Goal: Information Seeking & Learning: Learn about a topic

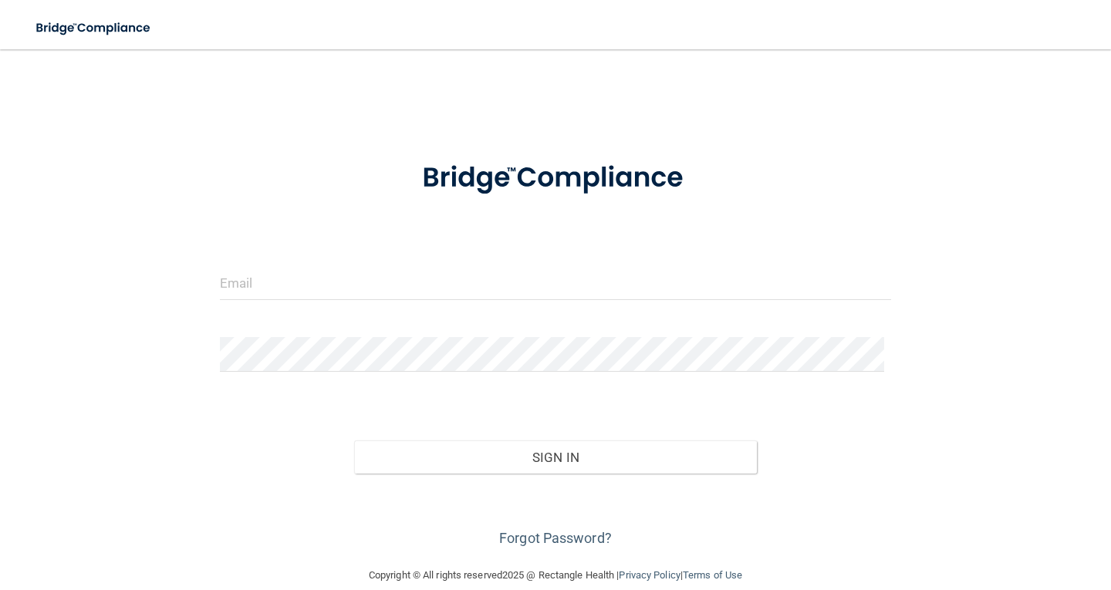
click at [291, 262] on form "Invalid email/password. You don't have permission to access that page. Sign In …" at bounding box center [555, 346] width 671 height 409
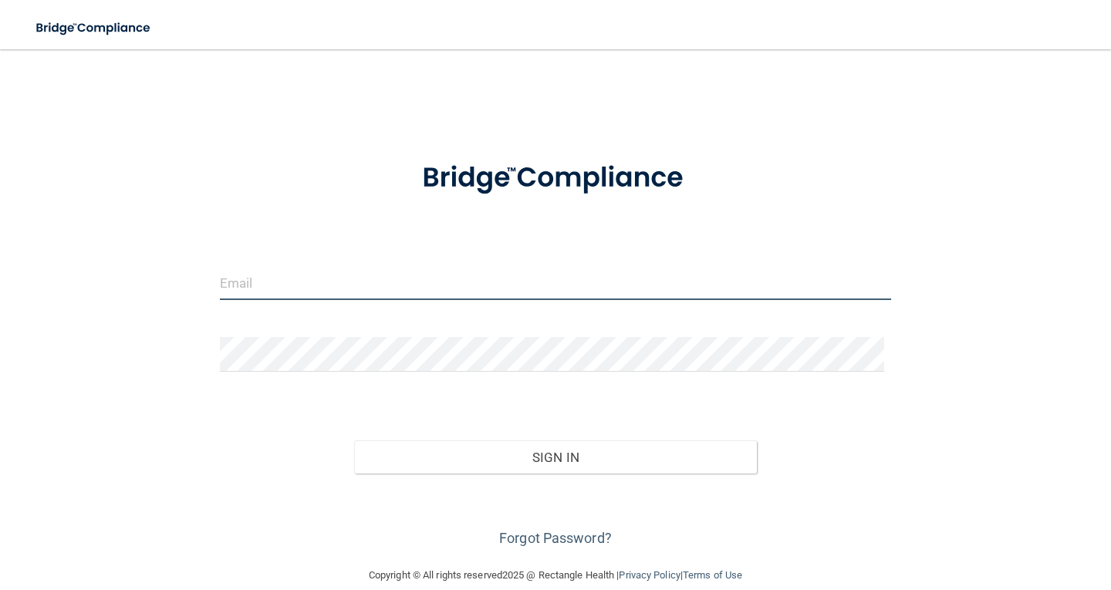
drag, startPoint x: 272, startPoint y: 281, endPoint x: 279, endPoint y: 263, distance: 19.1
click at [272, 279] on input "email" at bounding box center [555, 283] width 671 height 35
type input "[EMAIL_ADDRESS][DOMAIN_NAME]"
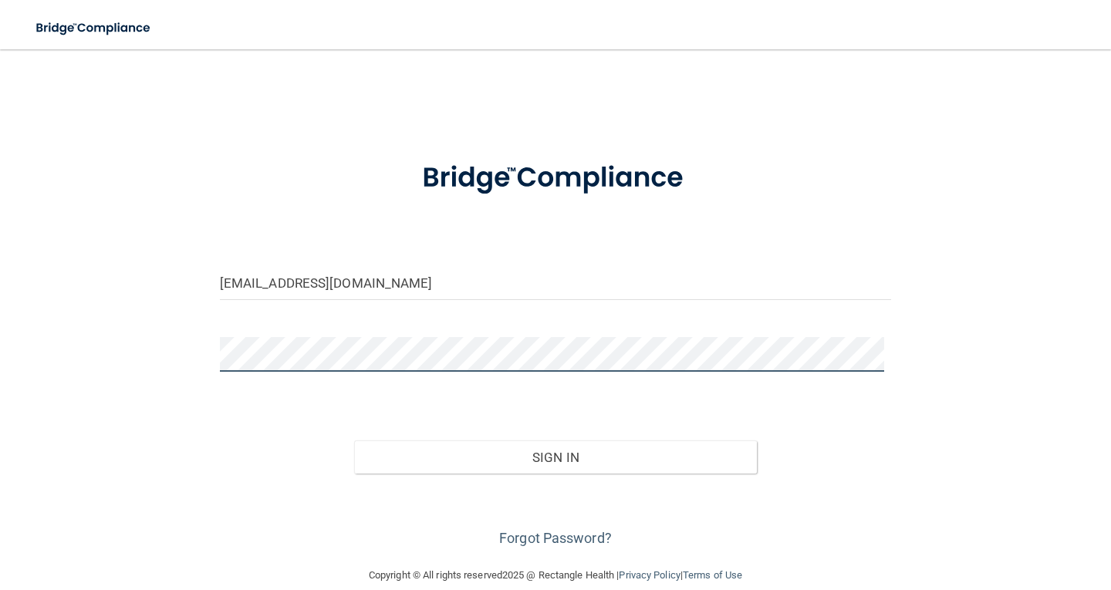
click at [354, 441] on button "Sign In" at bounding box center [555, 458] width 403 height 34
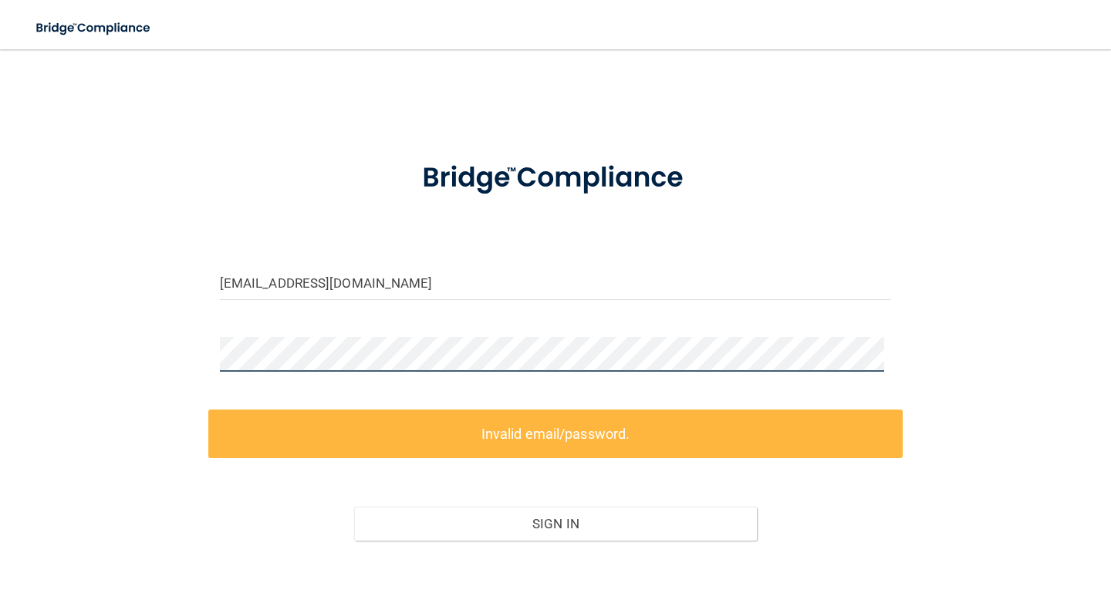
click at [137, 355] on div "maggienmisty@gmail.com Invalid email/password. You don't have permission to acc…" at bounding box center [556, 341] width 1050 height 553
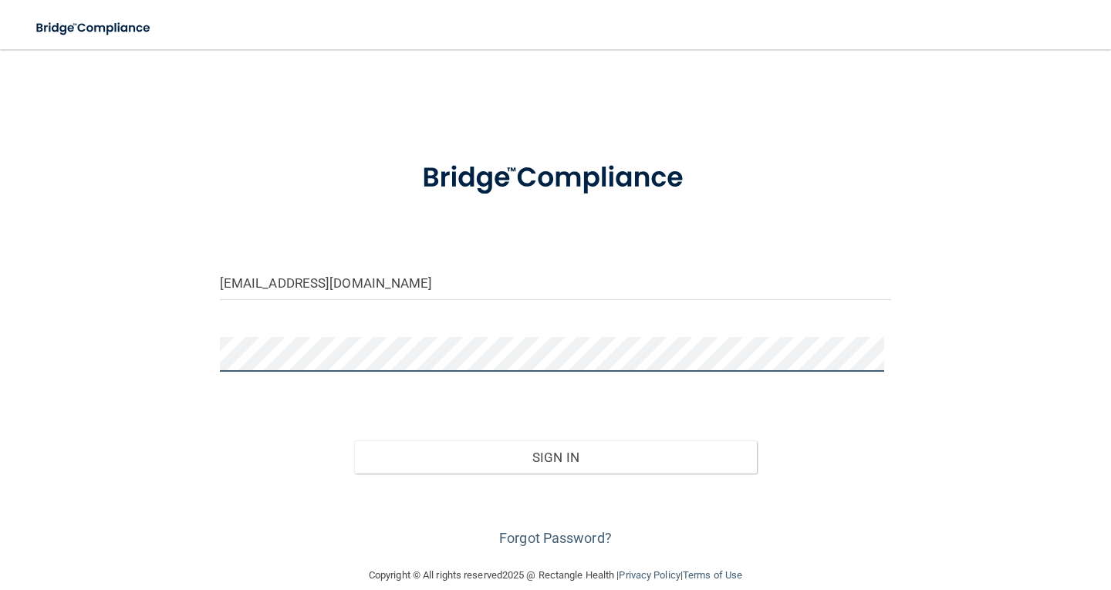
click at [354, 441] on button "Sign In" at bounding box center [555, 458] width 403 height 34
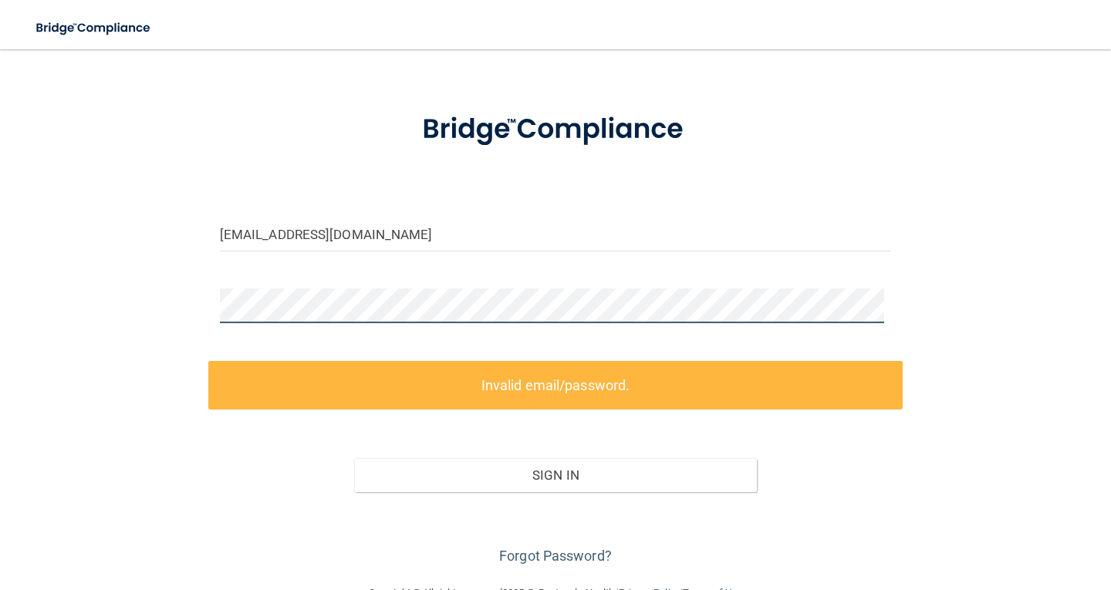
scroll to position [88, 0]
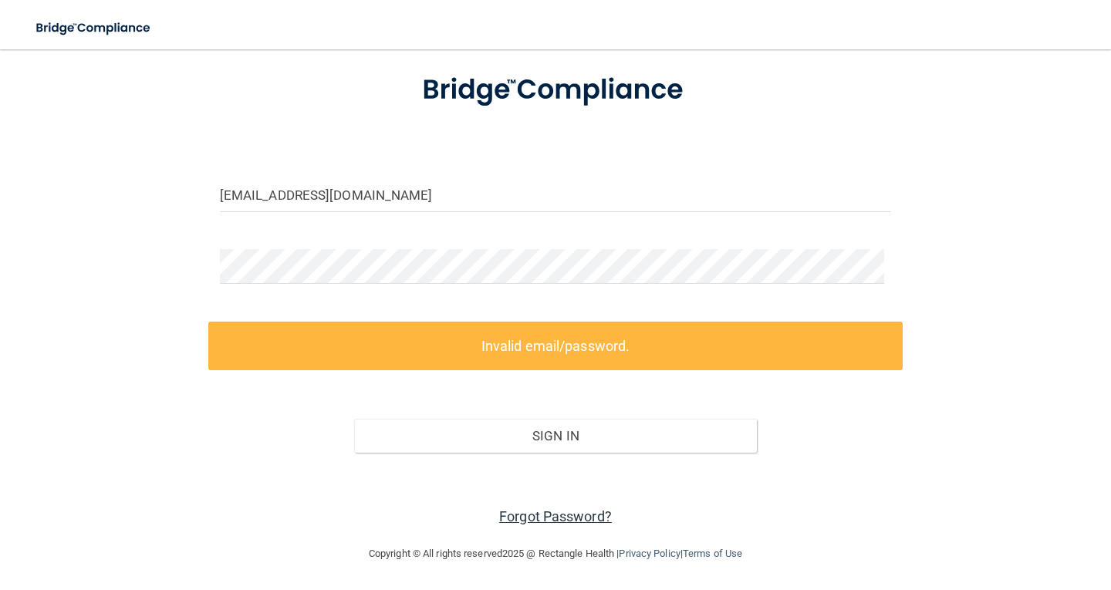
click at [511, 512] on link "Forgot Password?" at bounding box center [555, 517] width 113 height 16
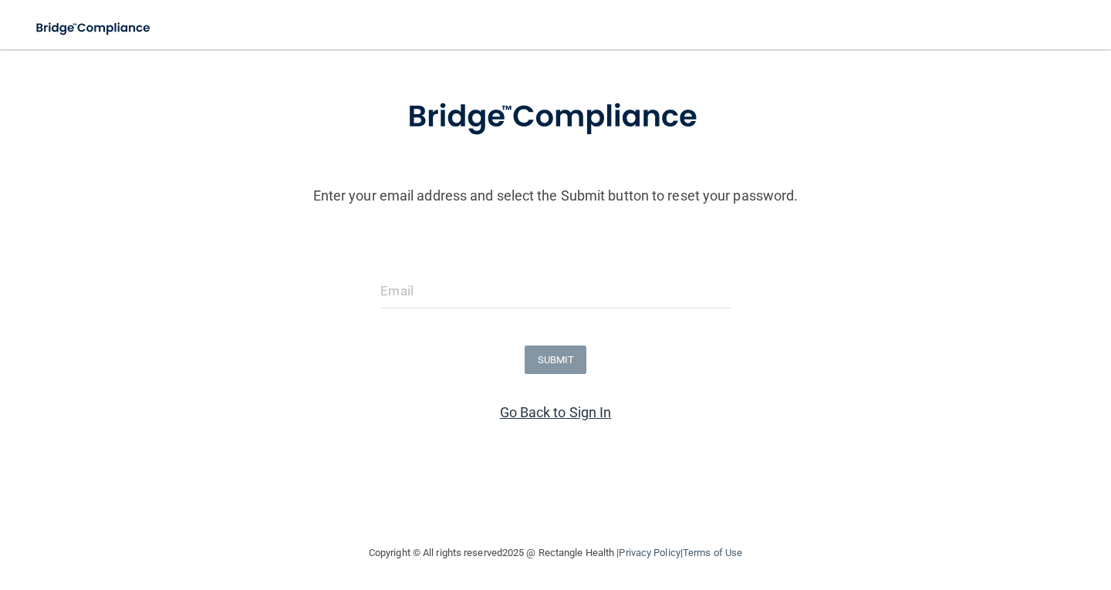
click at [548, 414] on link "Go Back to Sign In" at bounding box center [556, 412] width 112 height 16
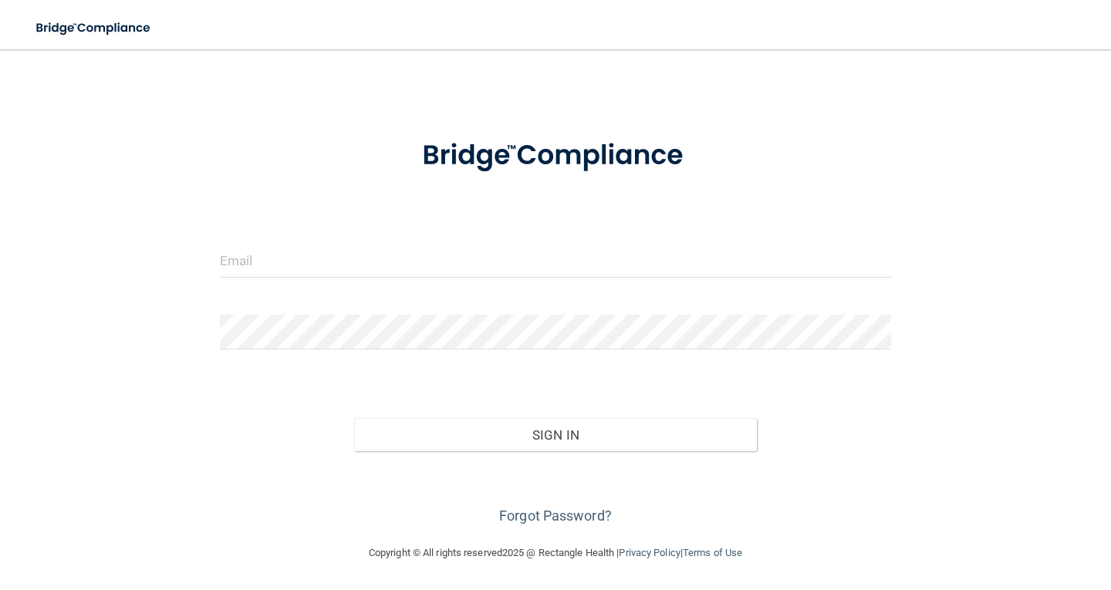
scroll to position [22, 0]
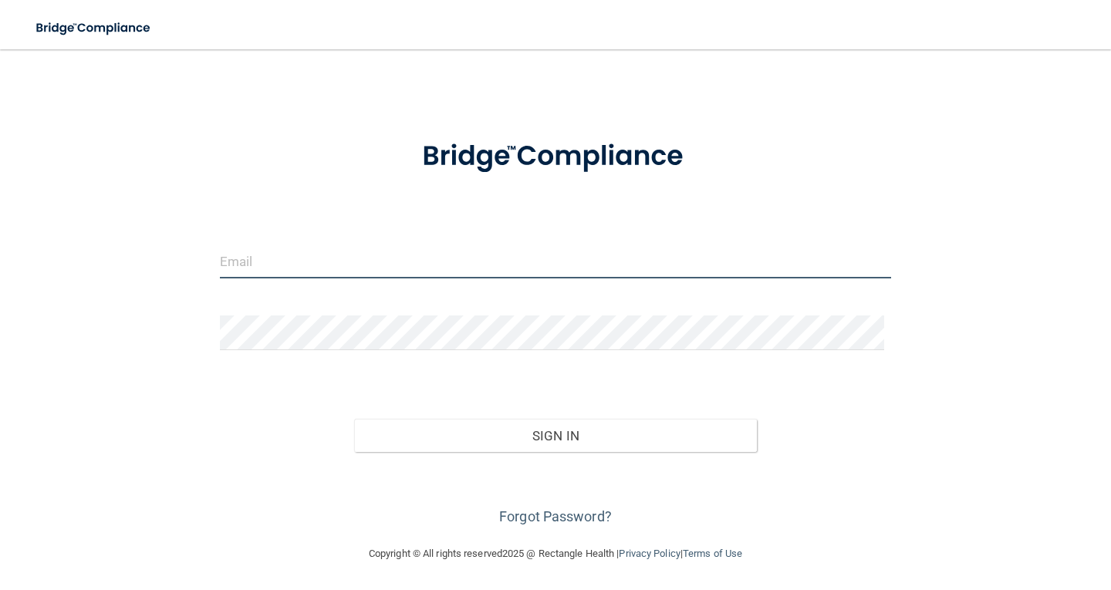
click at [244, 282] on div at bounding box center [555, 267] width 695 height 46
type input "[EMAIL_ADDRESS][DOMAIN_NAME]"
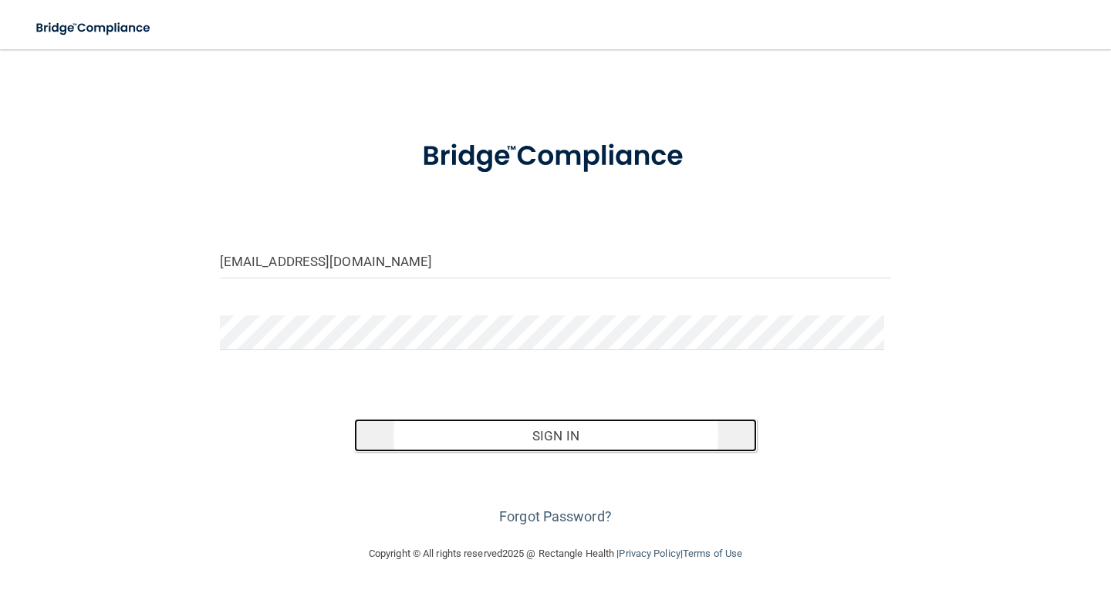
click at [577, 439] on button "Sign In" at bounding box center [555, 436] width 403 height 34
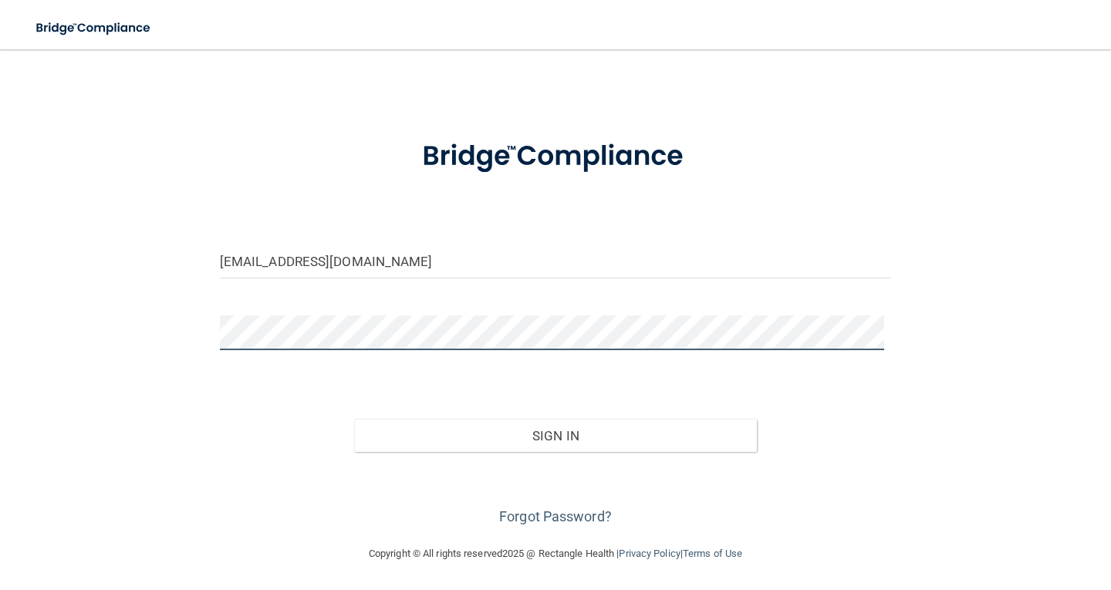
click at [354, 419] on button "Sign In" at bounding box center [555, 436] width 403 height 34
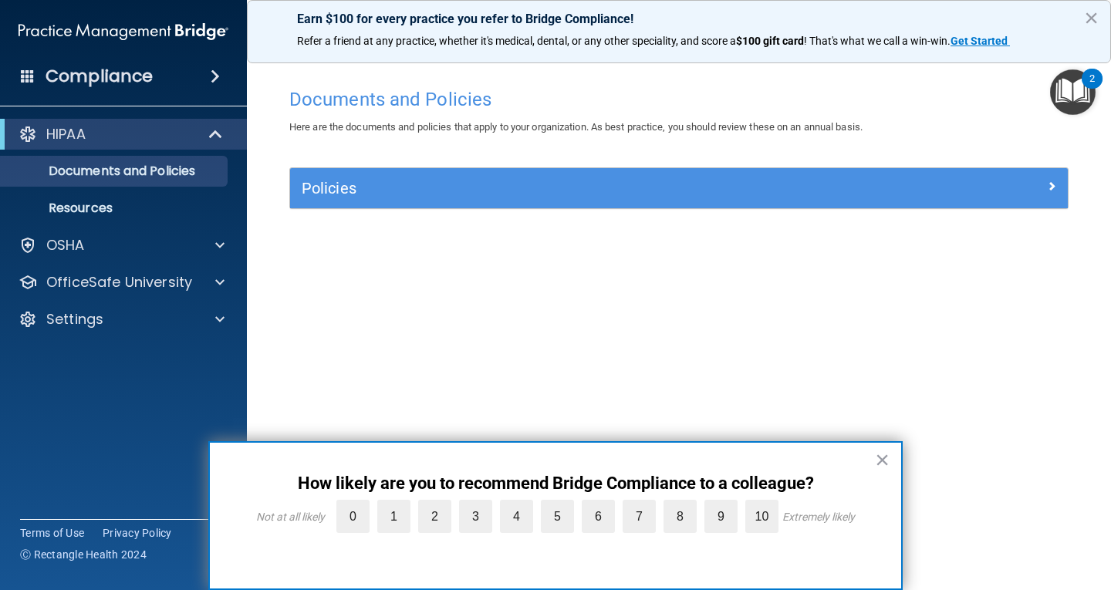
click at [885, 453] on button "×" at bounding box center [882, 460] width 15 height 25
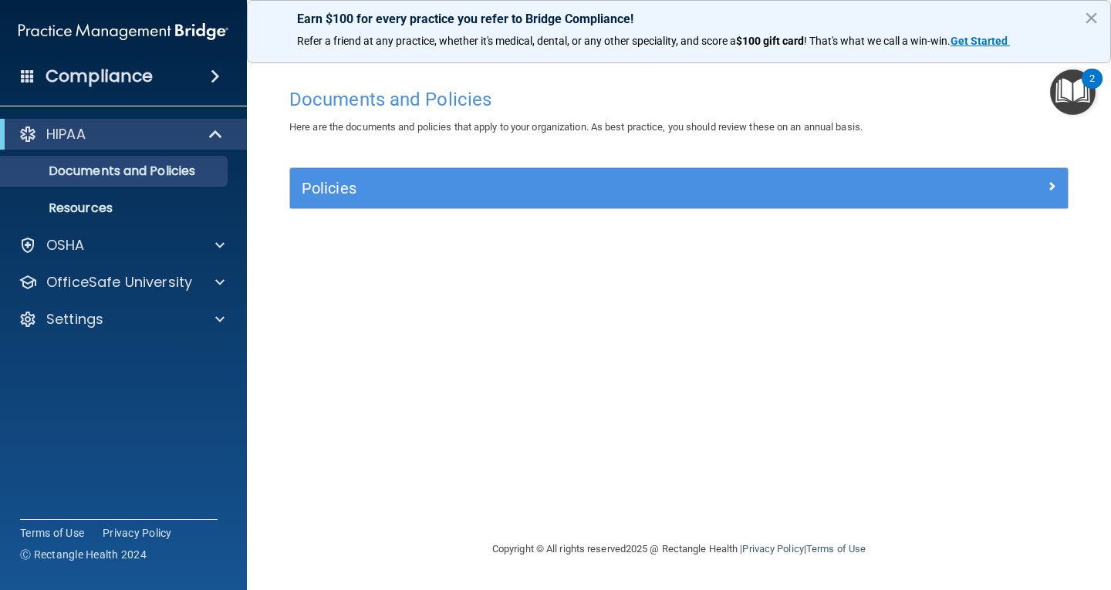
click at [198, 77] on div "Compliance" at bounding box center [123, 76] width 247 height 34
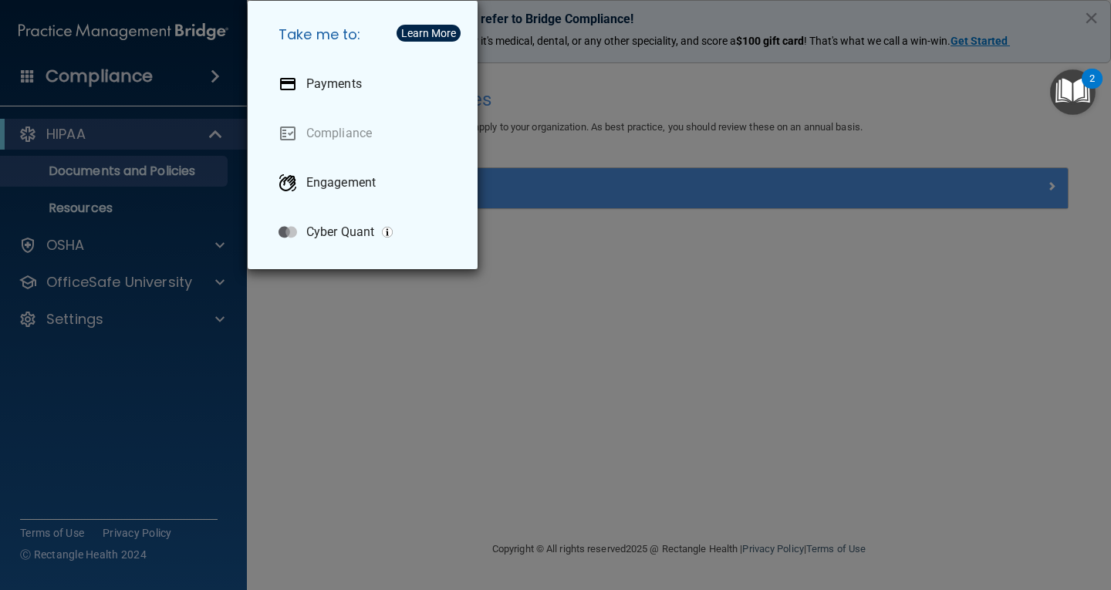
click at [148, 303] on div "Take me to: Payments Compliance Engagement Cyber Quant" at bounding box center [555, 295] width 1111 height 590
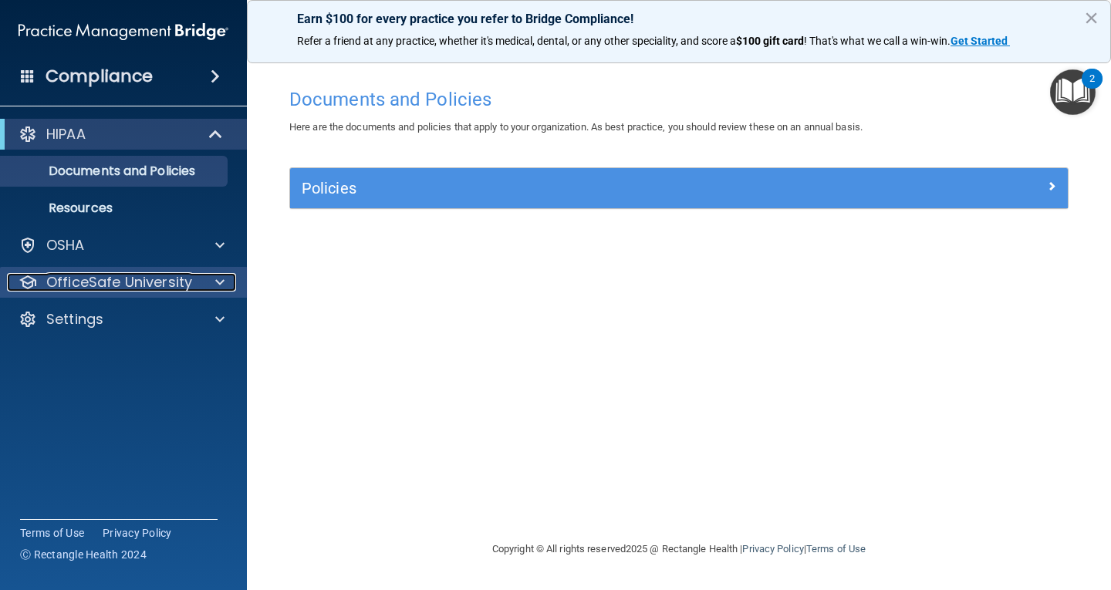
click at [159, 286] on p "OfficeSafe University" at bounding box center [119, 282] width 146 height 19
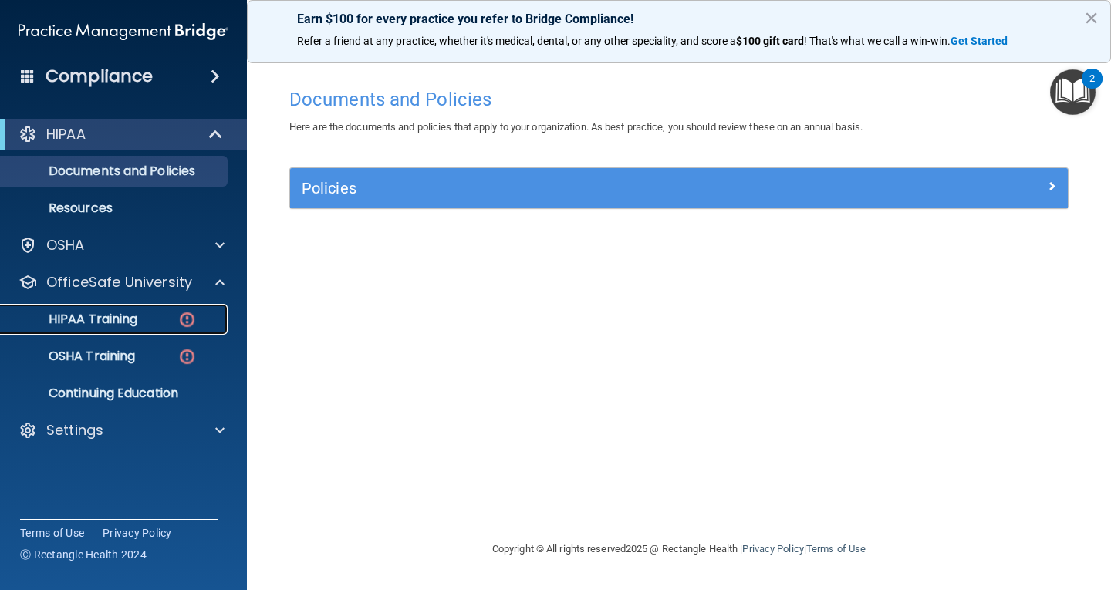
click at [144, 316] on div "HIPAA Training" at bounding box center [115, 319] width 211 height 15
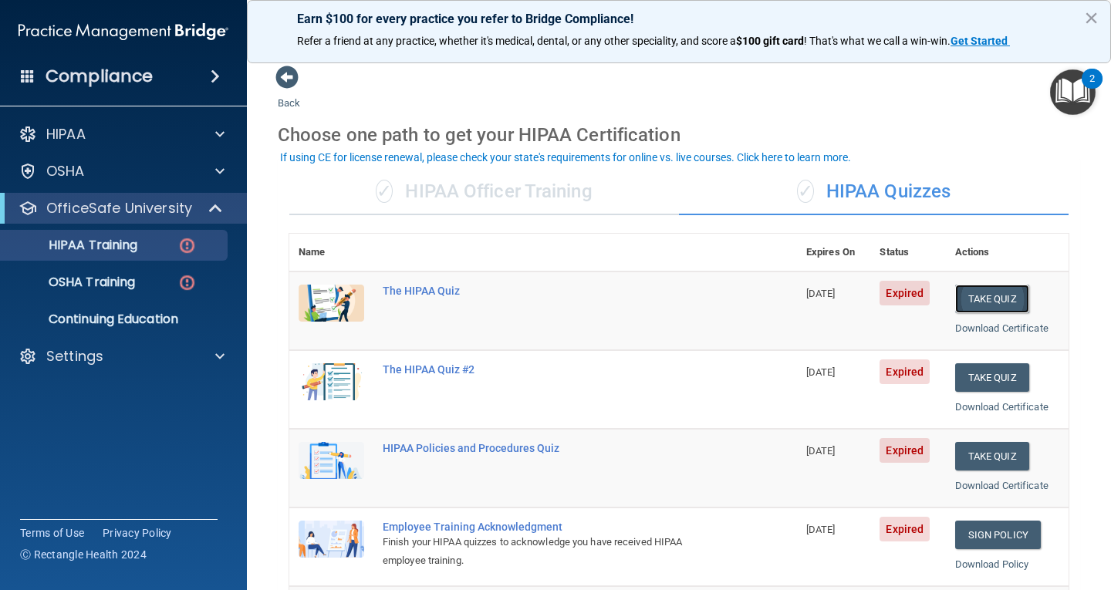
click at [992, 296] on button "Take Quiz" at bounding box center [993, 299] width 74 height 29
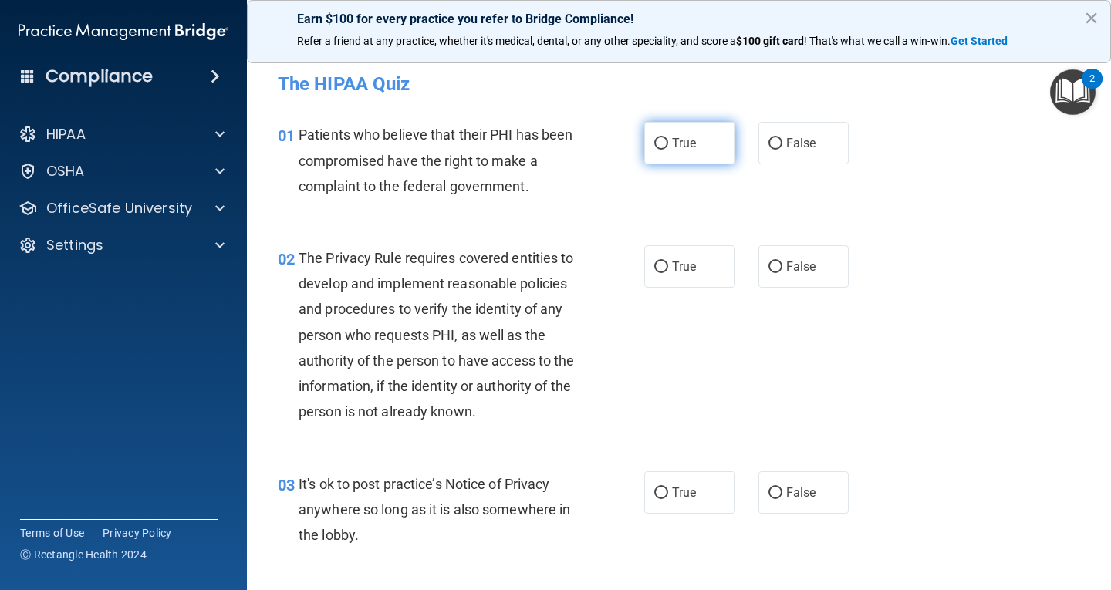
click at [655, 148] on input "True" at bounding box center [662, 144] width 14 height 12
radio input "true"
click at [655, 264] on input "True" at bounding box center [662, 268] width 14 height 12
radio input "true"
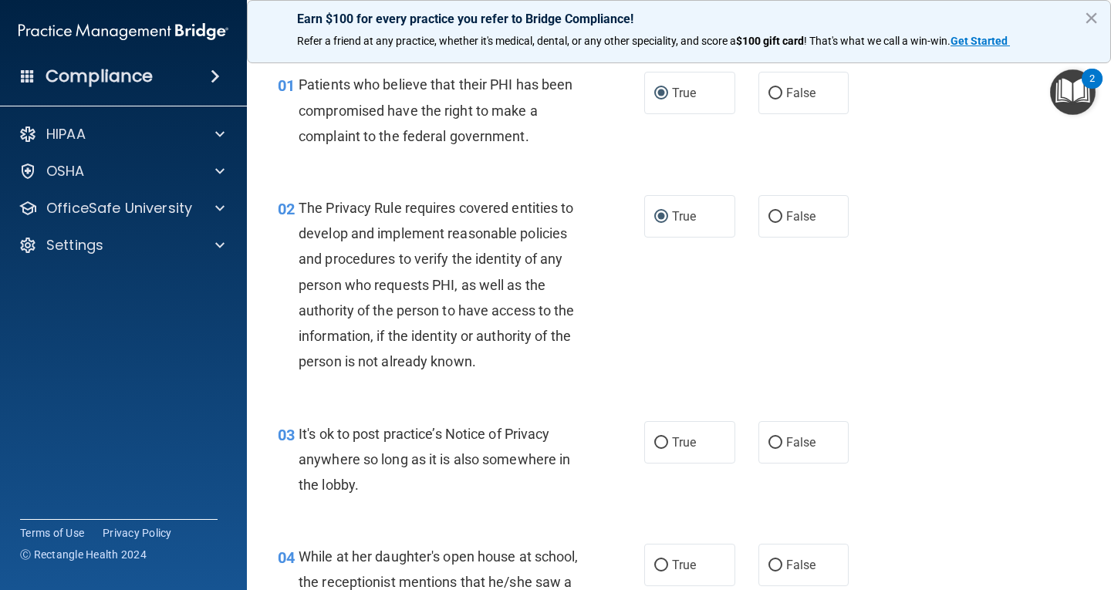
scroll to position [77, 0]
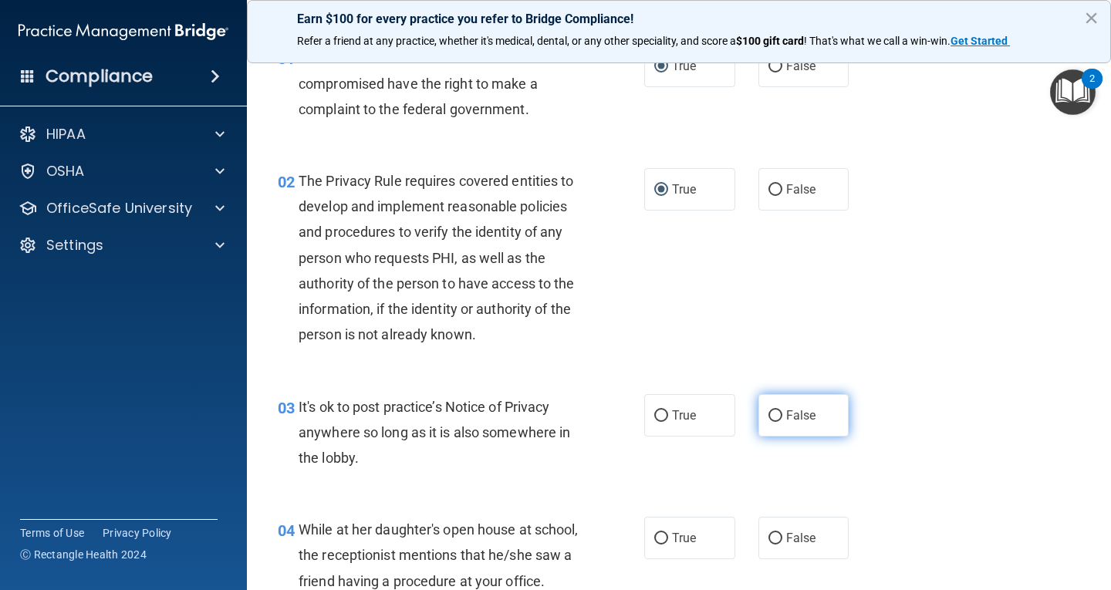
click at [770, 414] on input "False" at bounding box center [776, 417] width 14 height 12
radio input "true"
click at [772, 536] on input "False" at bounding box center [776, 539] width 14 height 12
radio input "true"
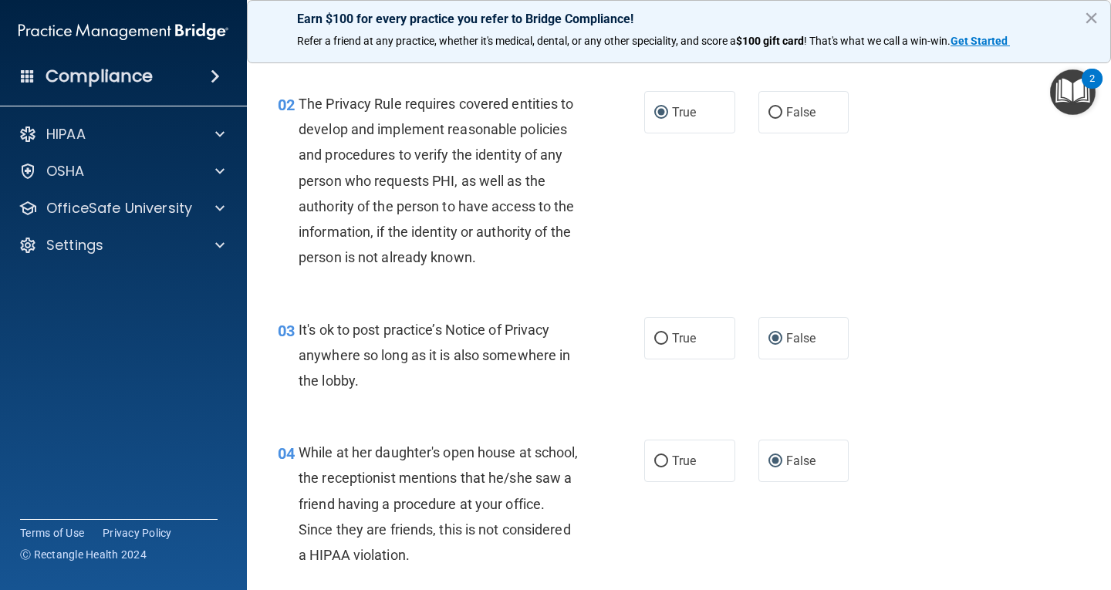
scroll to position [309, 0]
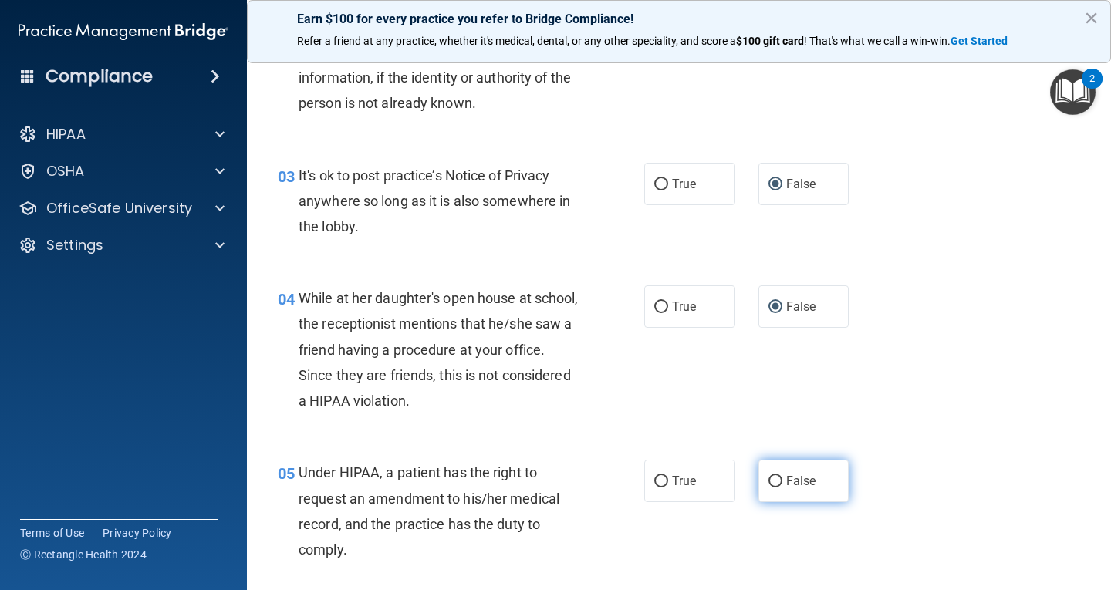
click at [769, 482] on input "False" at bounding box center [776, 482] width 14 height 12
radio input "true"
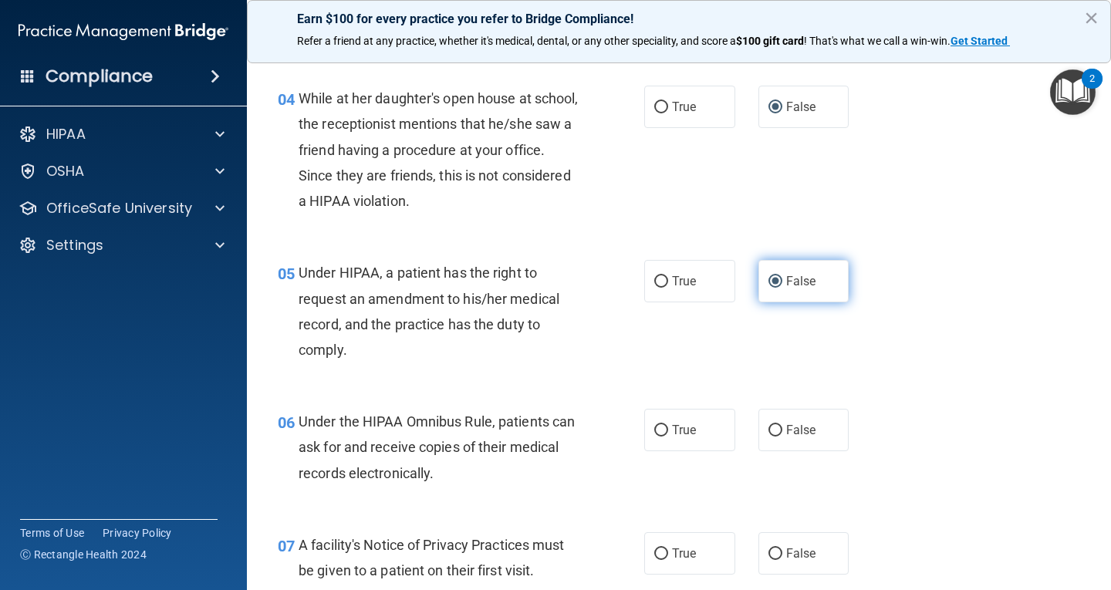
scroll to position [540, 0]
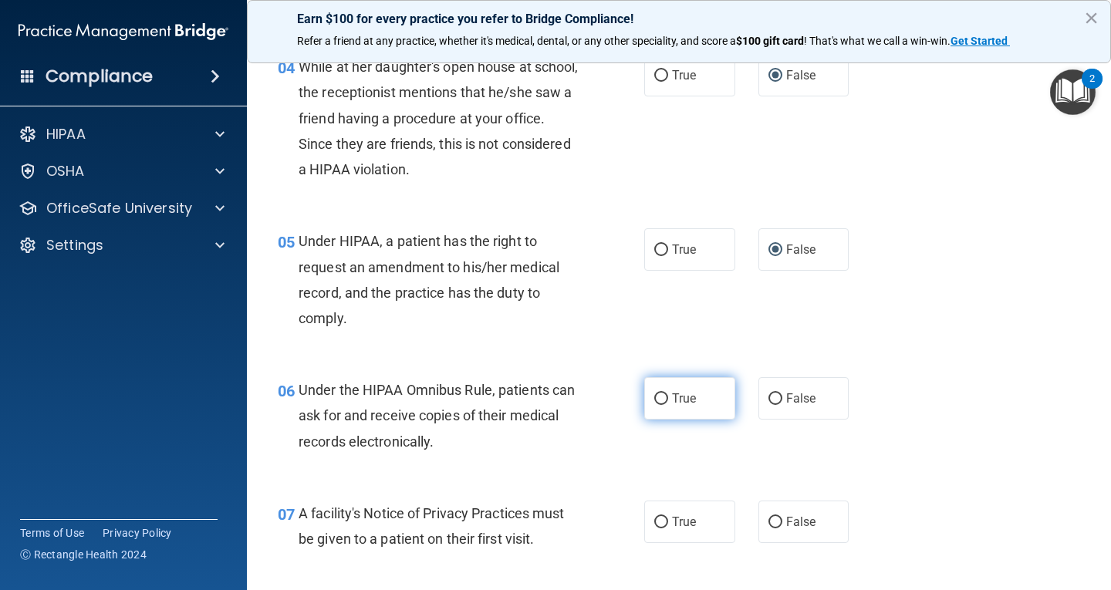
click at [655, 401] on input "True" at bounding box center [662, 400] width 14 height 12
radio input "true"
click at [655, 524] on input "True" at bounding box center [662, 523] width 14 height 12
radio input "true"
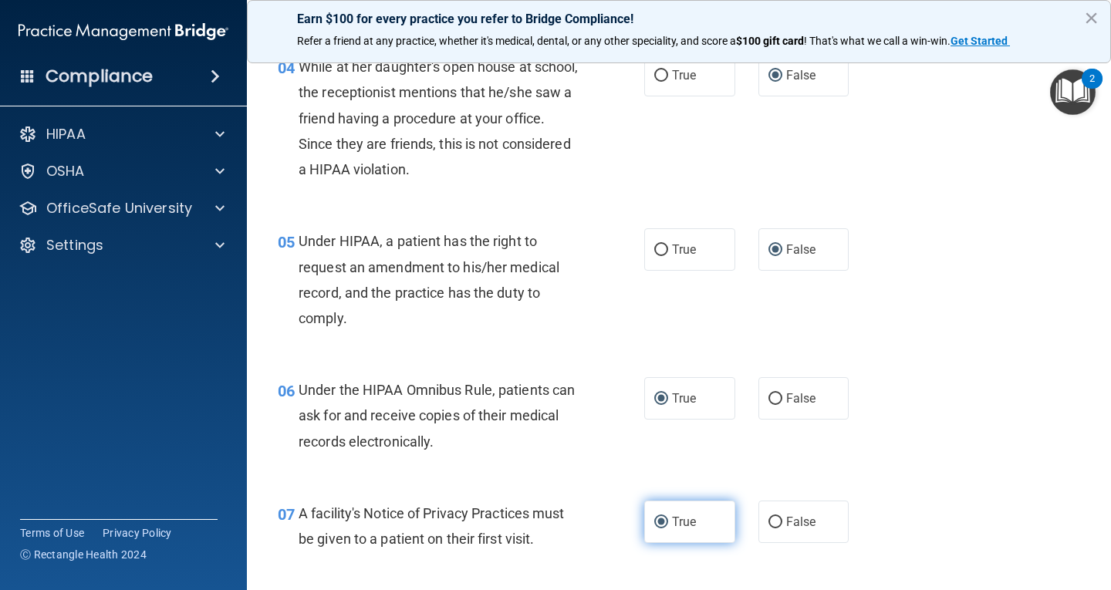
scroll to position [617, 0]
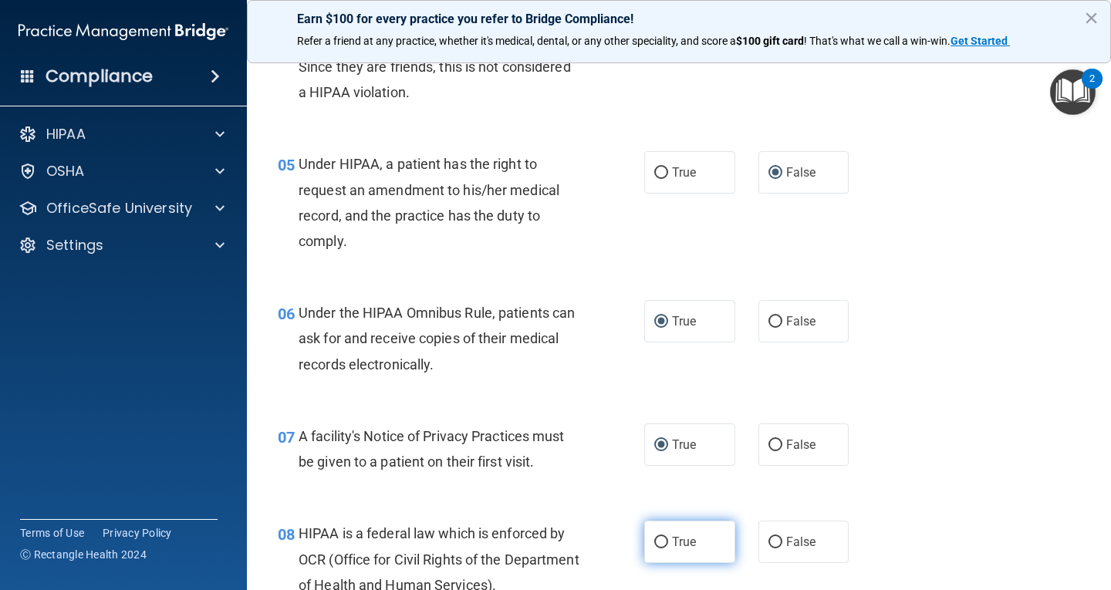
click at [655, 540] on input "True" at bounding box center [662, 543] width 14 height 12
radio input "true"
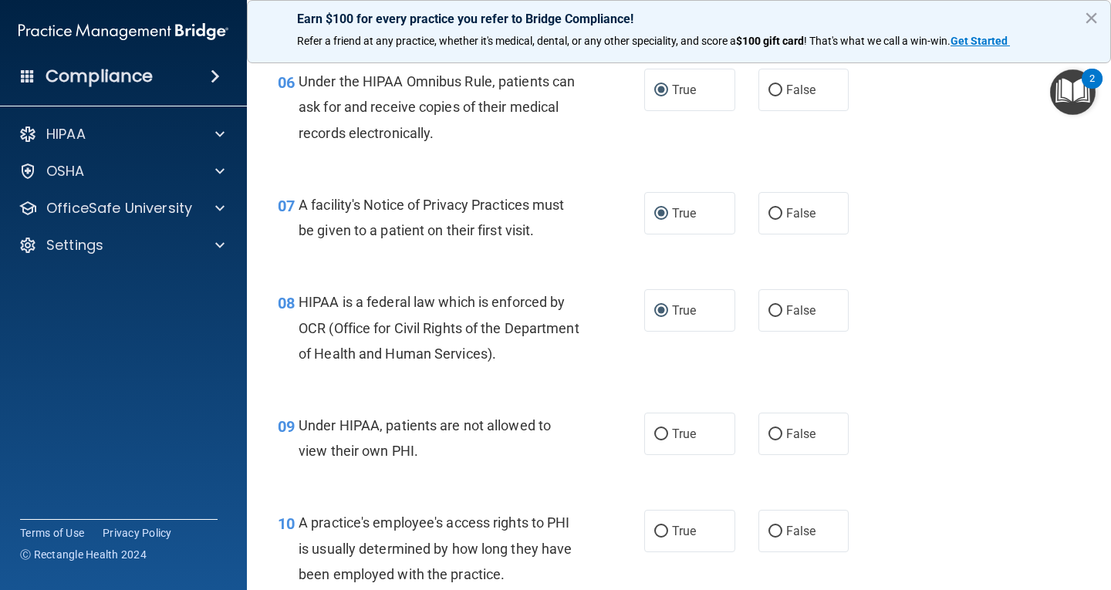
scroll to position [926, 0]
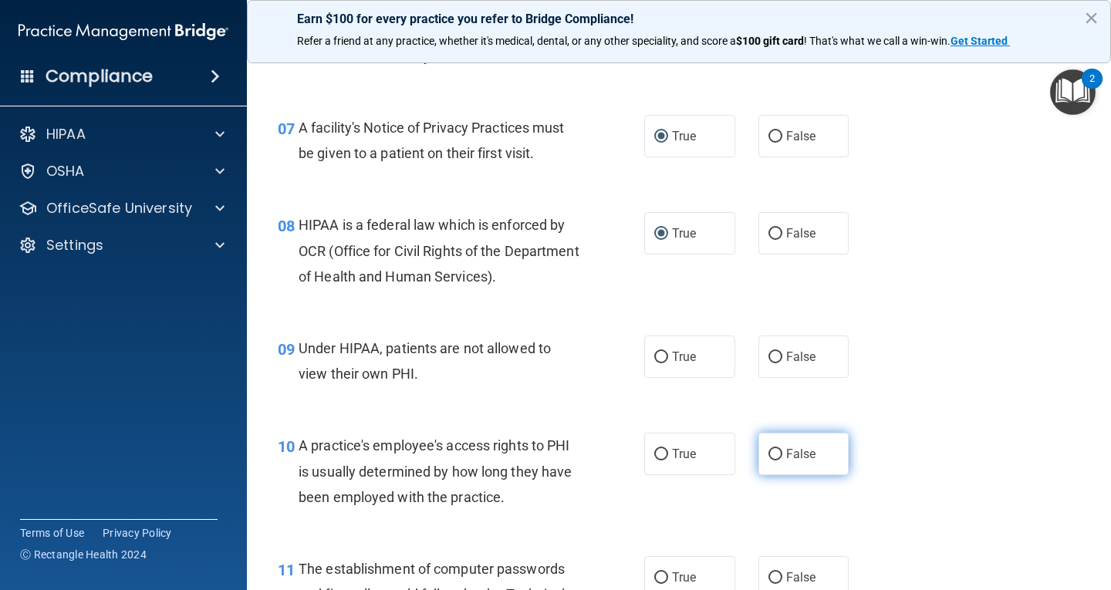
drag, startPoint x: 770, startPoint y: 361, endPoint x: 769, endPoint y: 440, distance: 78.7
click at [770, 365] on label "False" at bounding box center [804, 357] width 91 height 42
click at [770, 364] on input "False" at bounding box center [776, 358] width 14 height 12
radio input "true"
click at [769, 455] on input "False" at bounding box center [776, 455] width 14 height 12
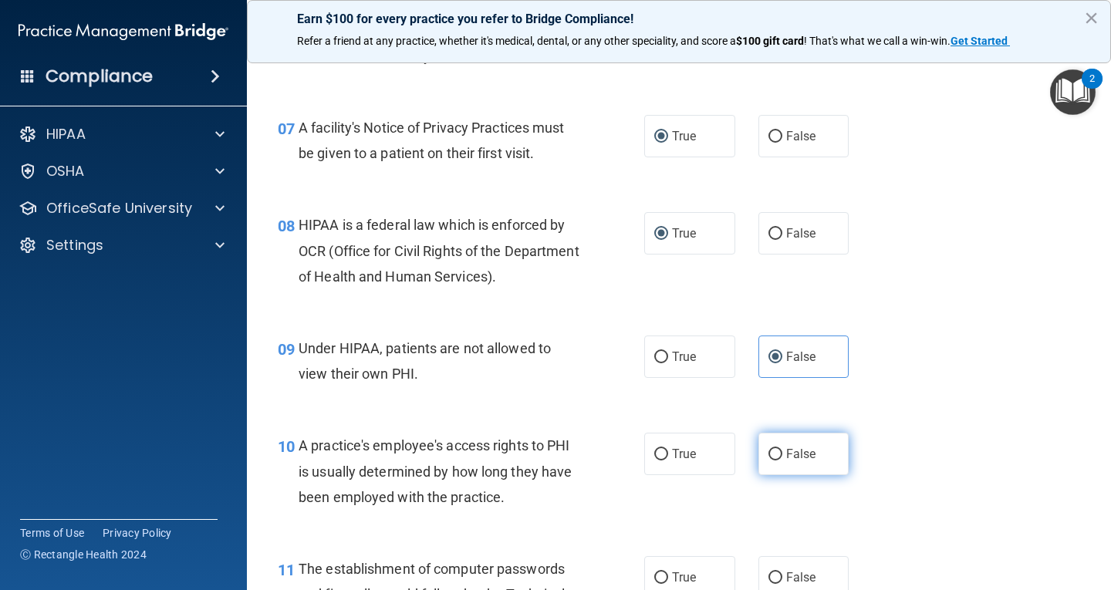
radio input "true"
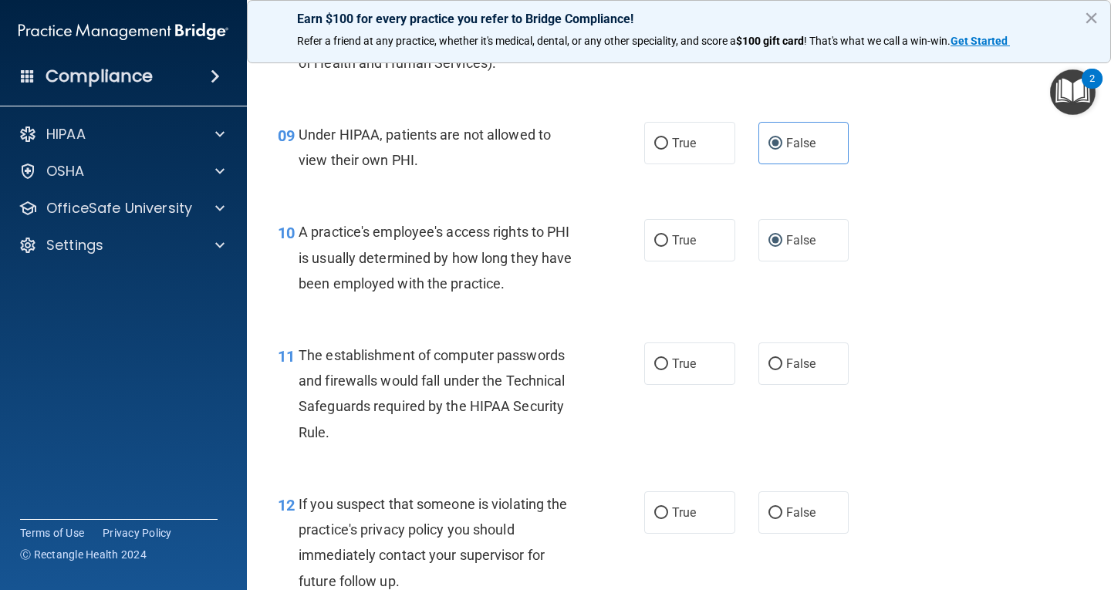
scroll to position [1158, 0]
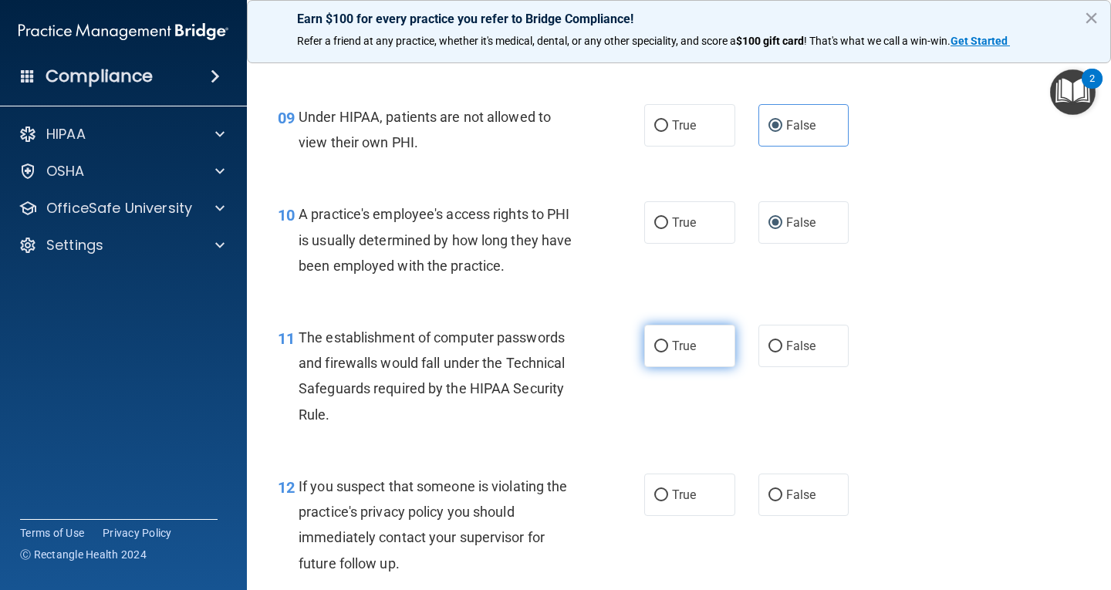
click at [646, 353] on label "True" at bounding box center [689, 346] width 91 height 42
click at [655, 353] on input "True" at bounding box center [662, 347] width 14 height 12
radio input "true"
click at [661, 497] on input "True" at bounding box center [662, 496] width 14 height 12
radio input "true"
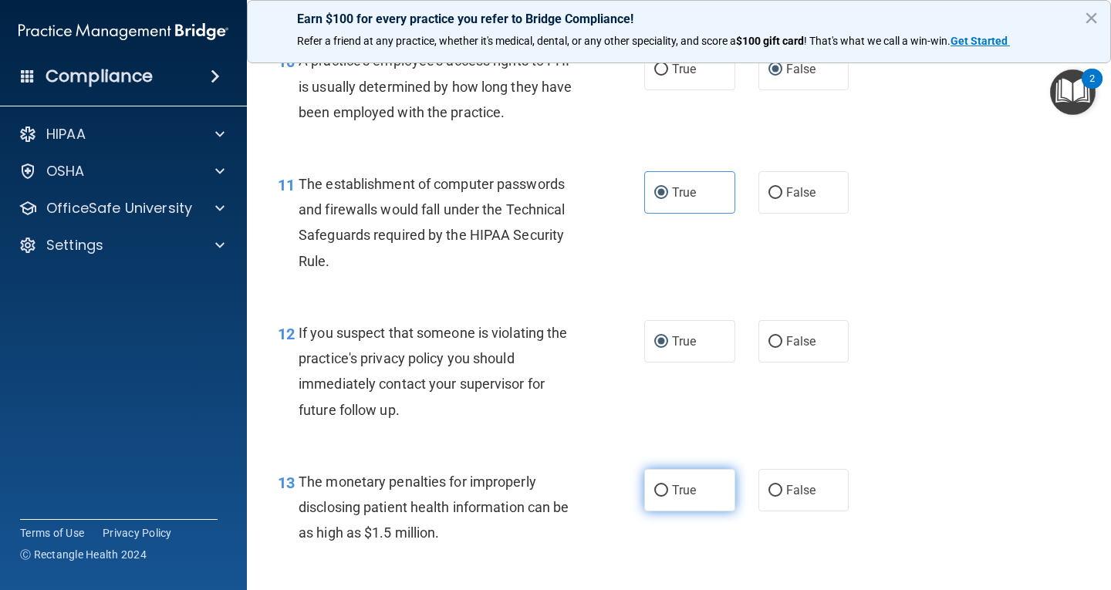
scroll to position [1312, 0]
click at [655, 479] on label "True" at bounding box center [689, 489] width 91 height 42
click at [655, 485] on input "True" at bounding box center [662, 491] width 14 height 12
radio input "true"
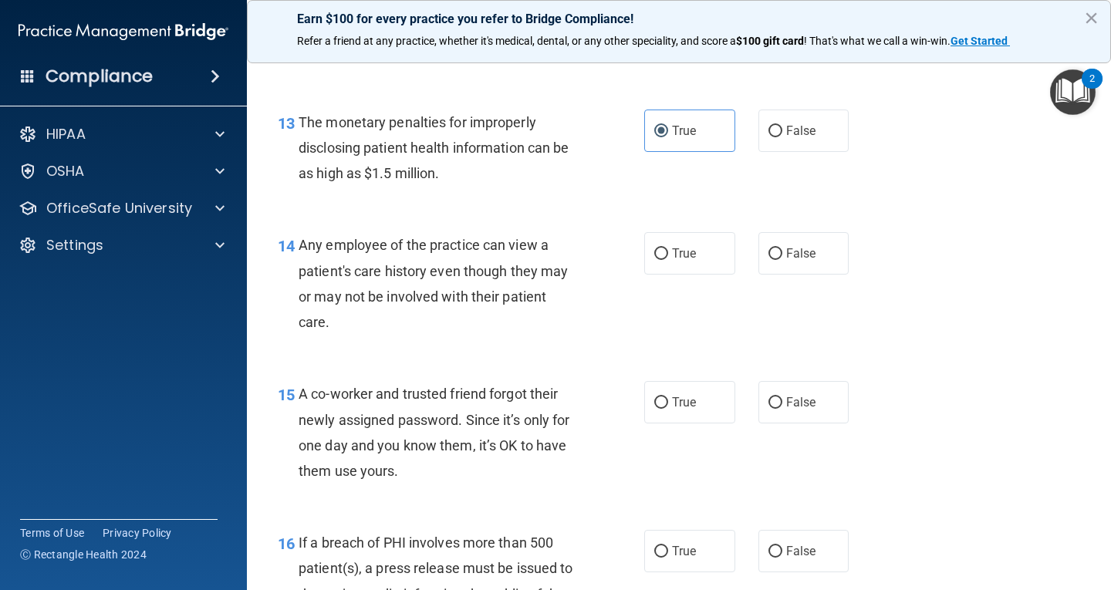
scroll to position [1698, 0]
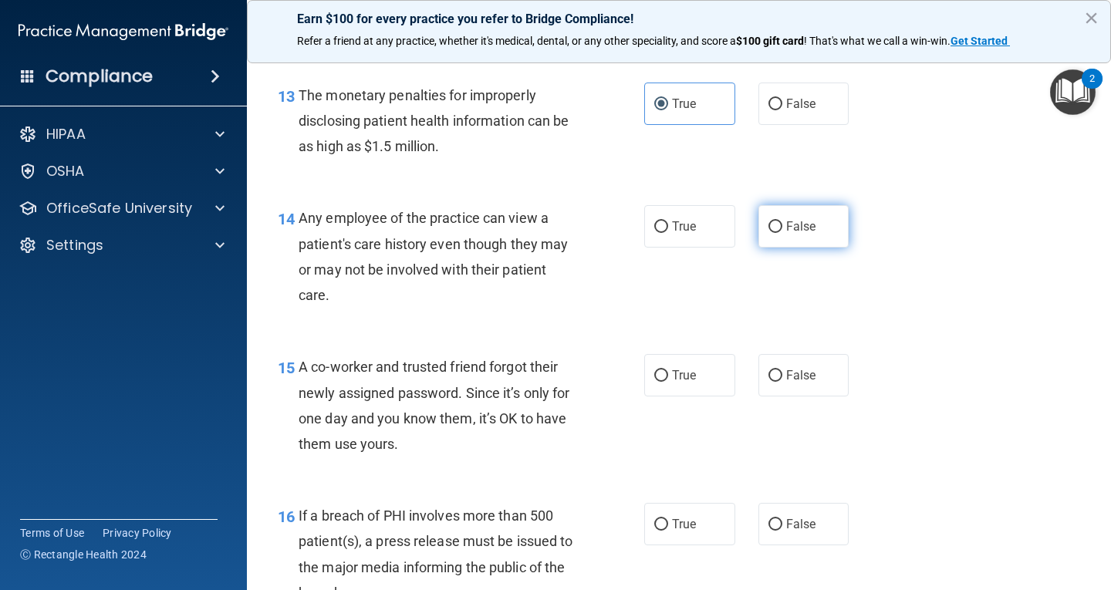
click at [769, 224] on input "False" at bounding box center [776, 228] width 14 height 12
radio input "true"
click at [769, 379] on input "False" at bounding box center [776, 376] width 14 height 12
radio input "true"
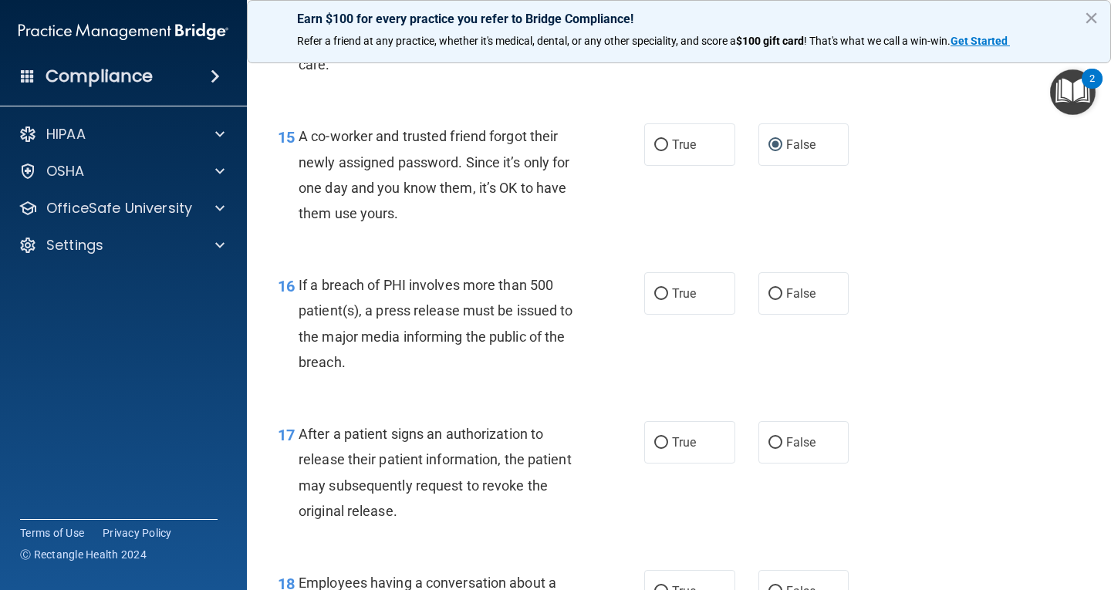
scroll to position [1930, 0]
click at [655, 293] on input "True" at bounding box center [662, 294] width 14 height 12
radio input "true"
click at [648, 449] on label "True" at bounding box center [689, 442] width 91 height 42
click at [655, 448] on input "True" at bounding box center [662, 443] width 14 height 12
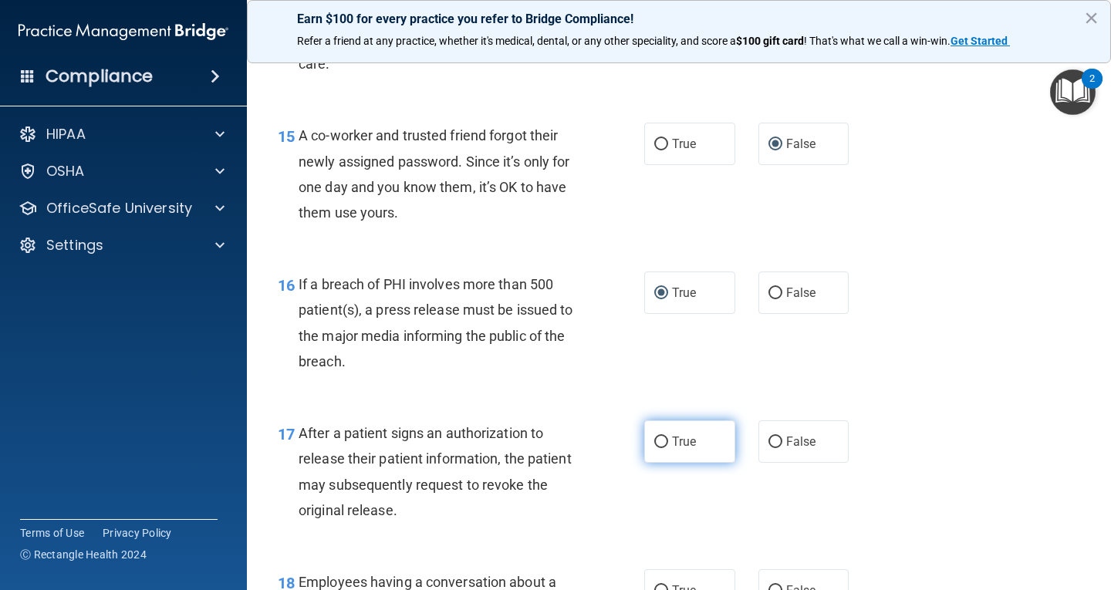
radio input "true"
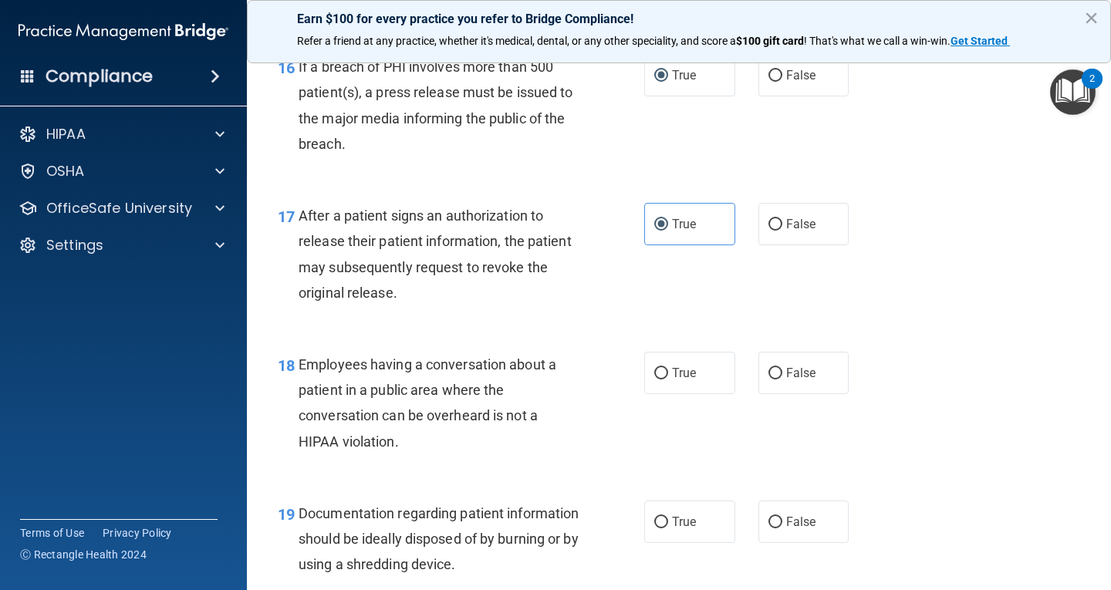
scroll to position [2161, 0]
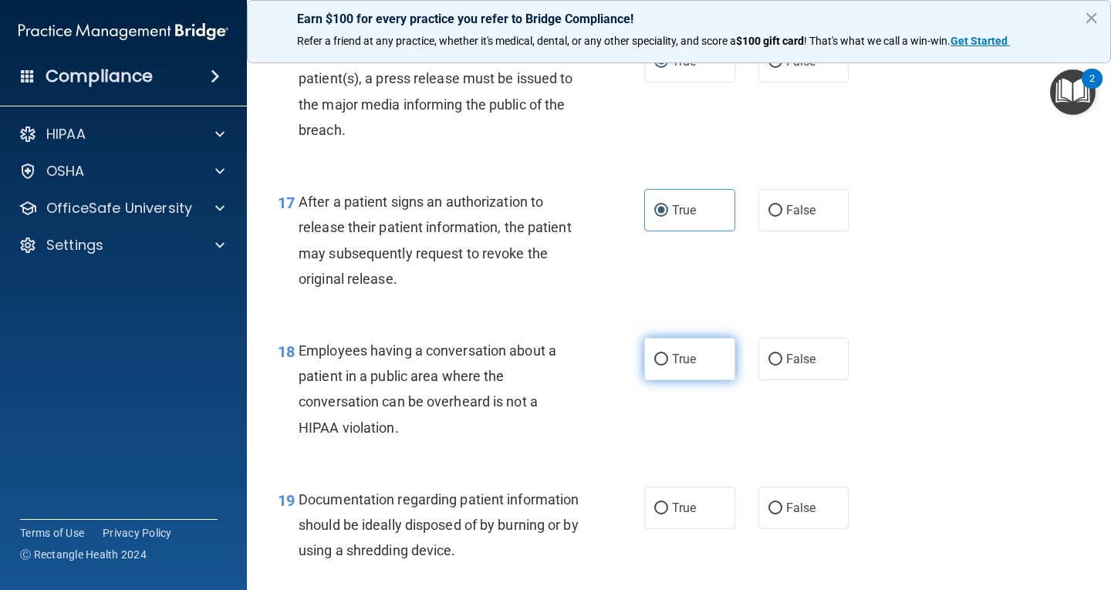
click at [655, 366] on label "True" at bounding box center [689, 359] width 91 height 42
click at [655, 366] on input "True" at bounding box center [662, 360] width 14 height 12
radio input "true"
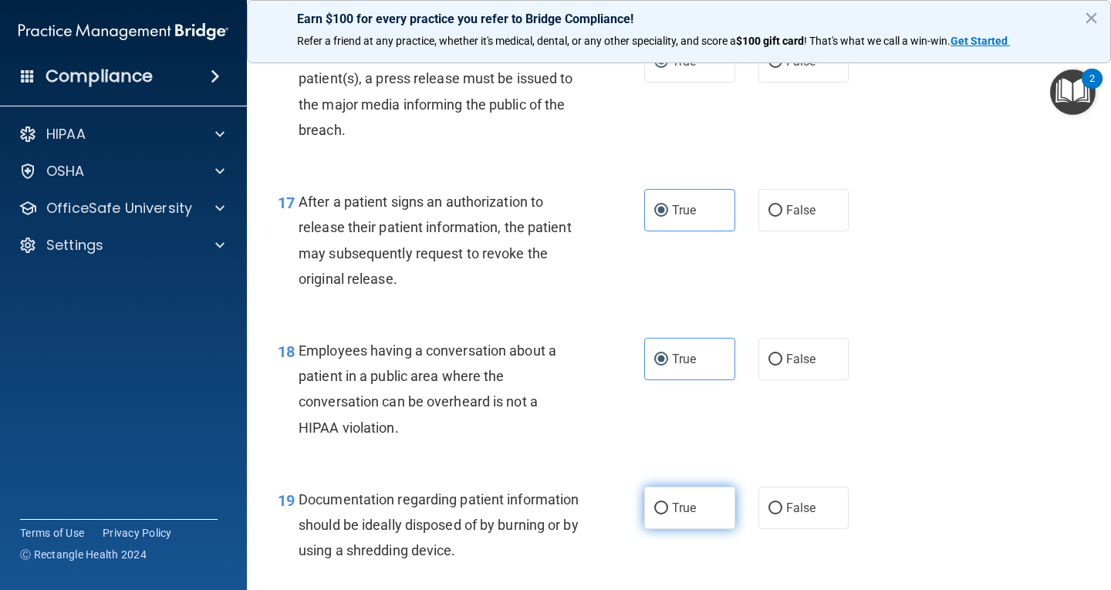
click at [660, 509] on input "True" at bounding box center [662, 509] width 14 height 12
radio input "true"
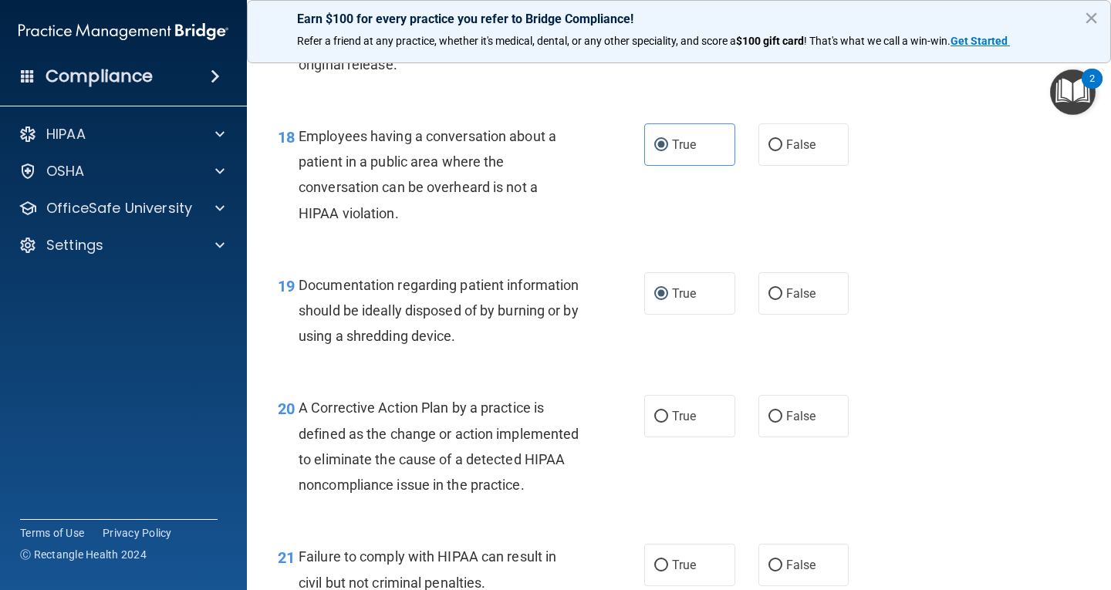
scroll to position [2393, 0]
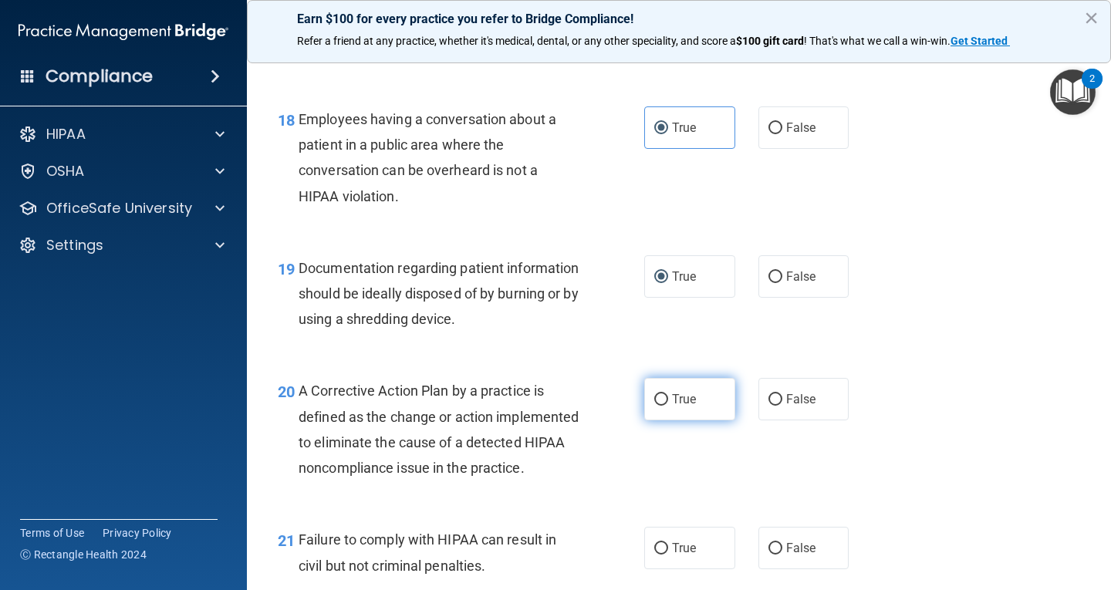
click at [655, 394] on input "True" at bounding box center [662, 400] width 14 height 12
radio input "true"
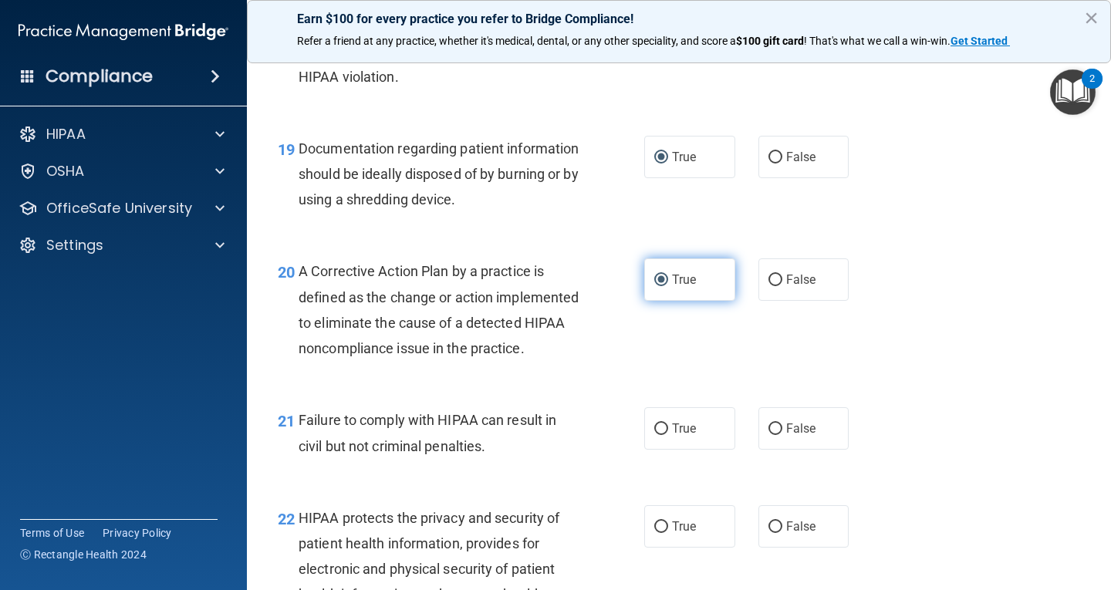
scroll to position [2547, 0]
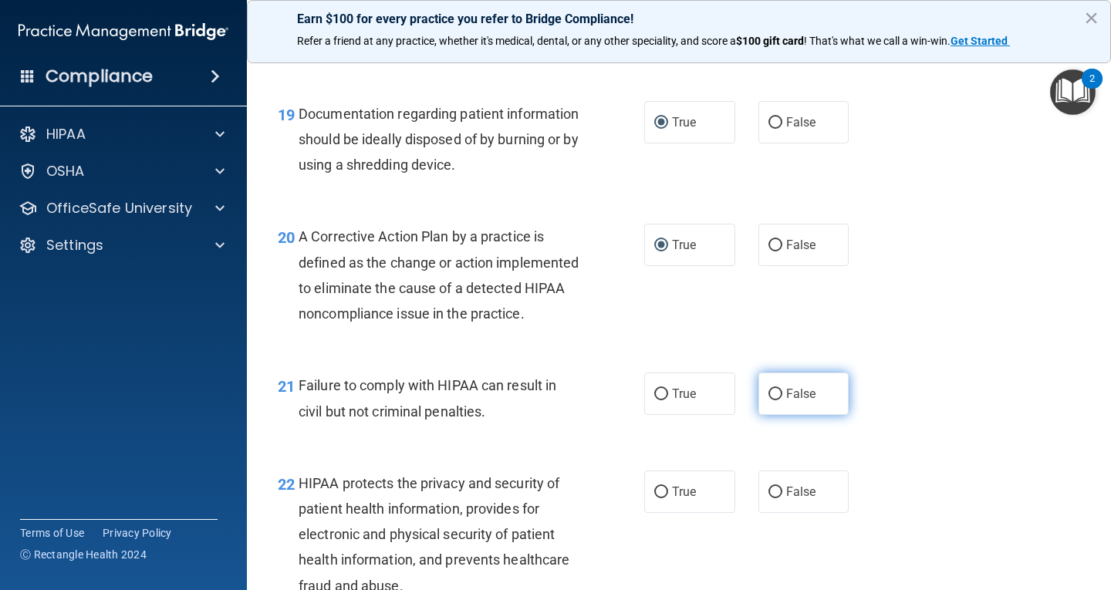
click at [770, 401] on input "False" at bounding box center [776, 395] width 14 height 12
radio input "true"
click at [658, 499] on input "True" at bounding box center [662, 493] width 14 height 12
radio input "true"
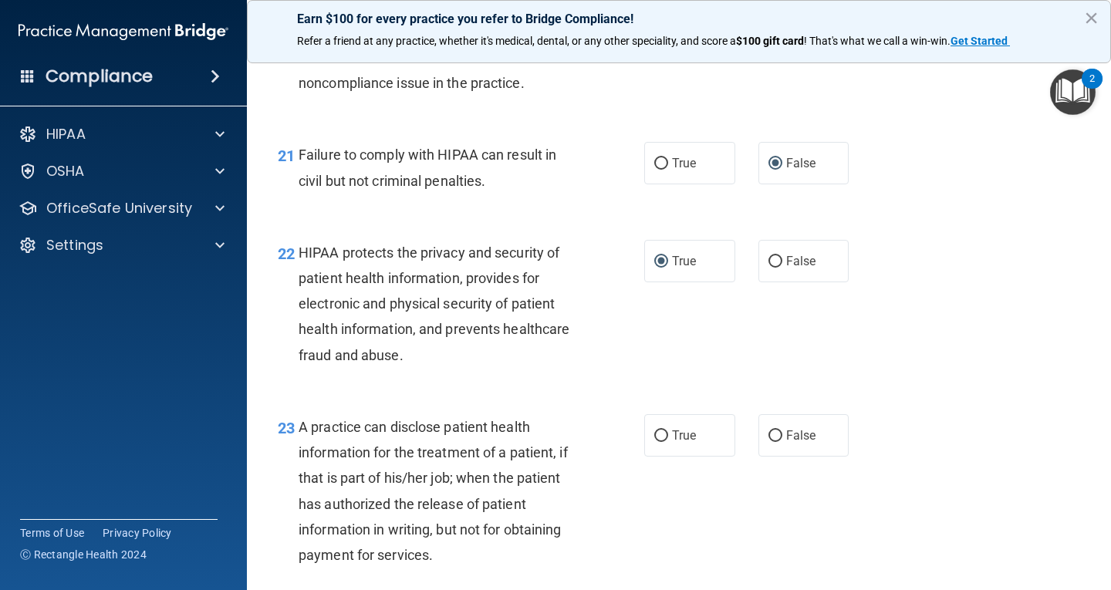
scroll to position [2779, 0]
click at [776, 456] on label "False" at bounding box center [804, 435] width 91 height 42
click at [776, 441] on input "False" at bounding box center [776, 436] width 14 height 12
radio input "true"
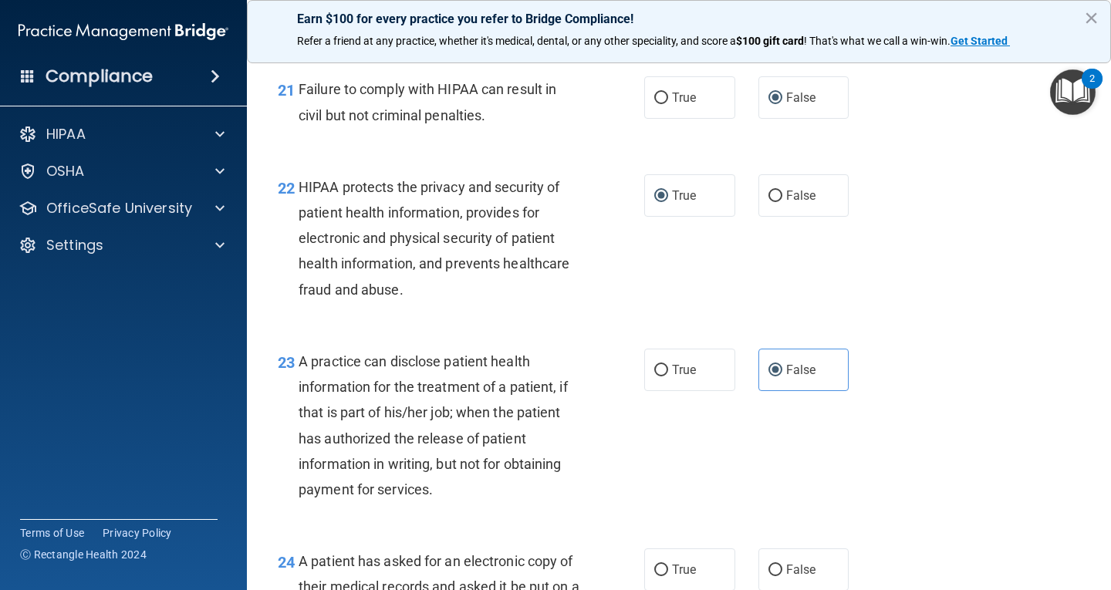
scroll to position [2933, 0]
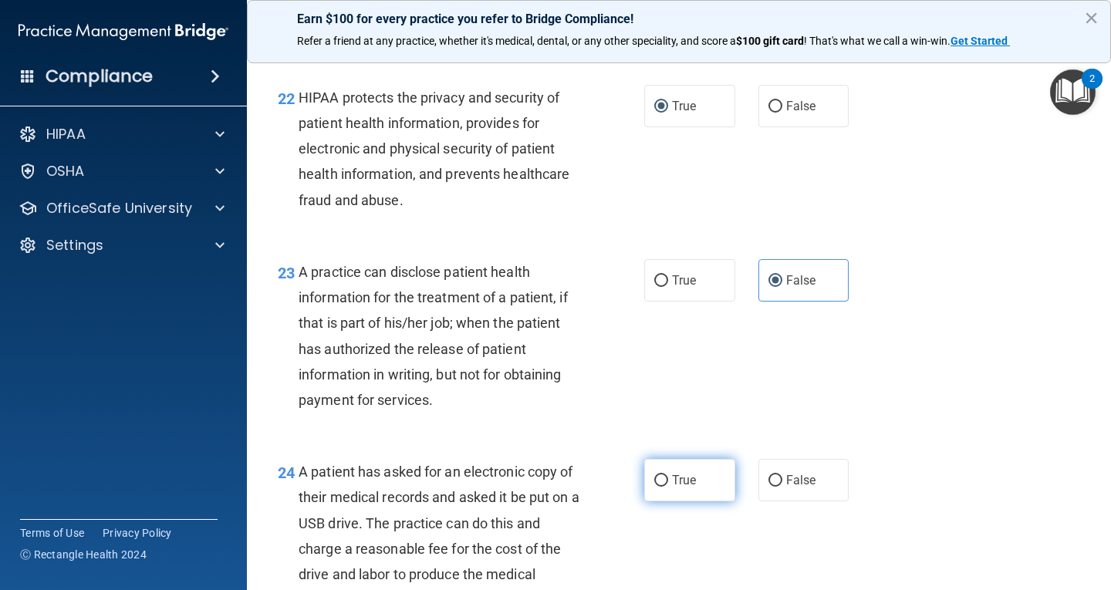
click at [658, 487] on input "True" at bounding box center [662, 481] width 14 height 12
radio input "true"
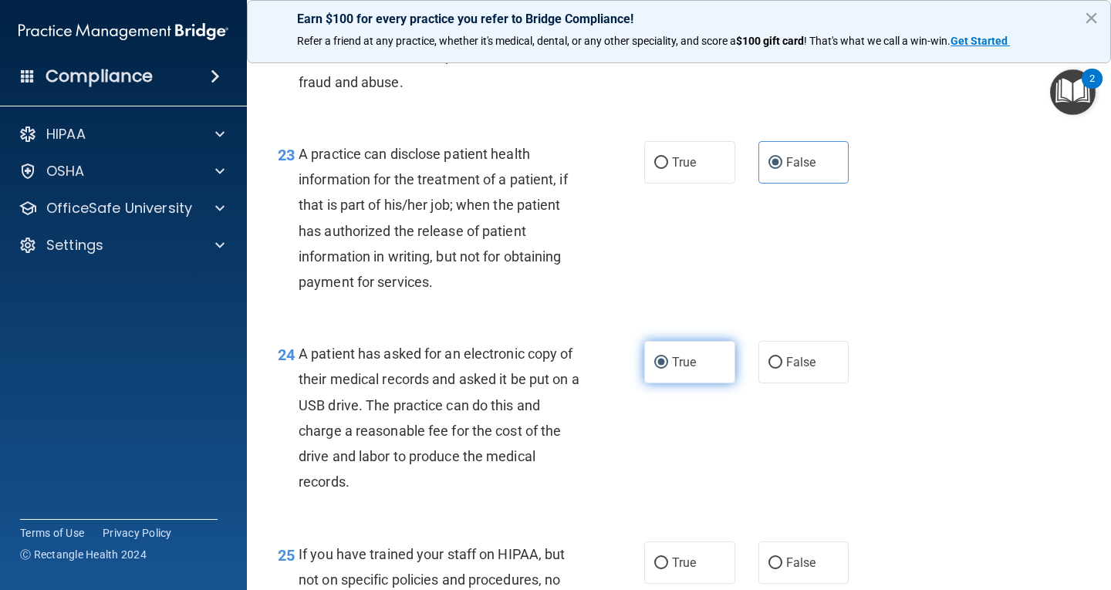
scroll to position [3087, 0]
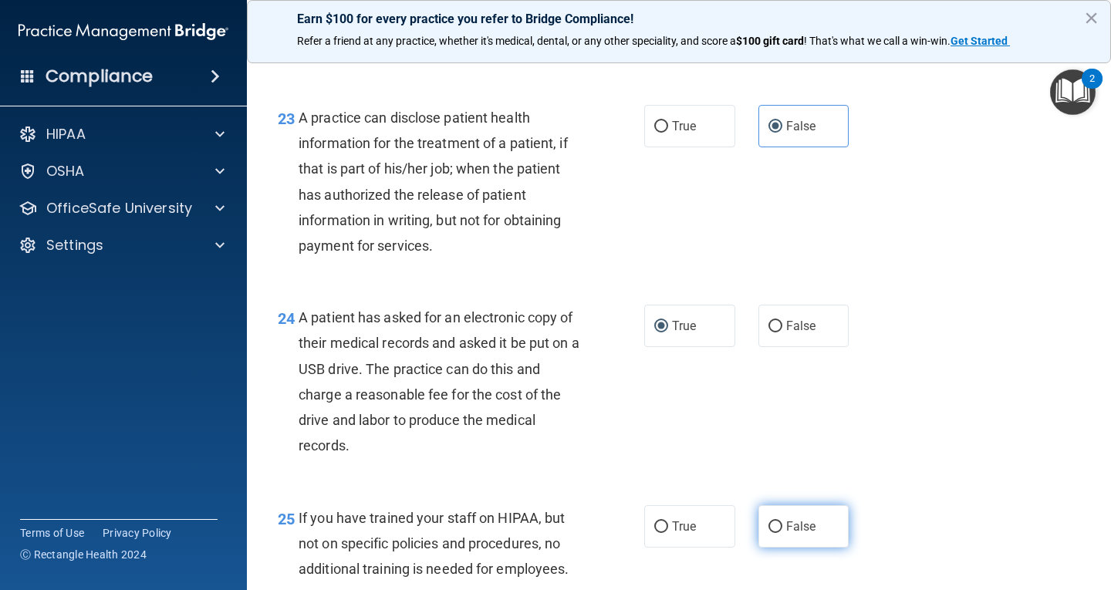
click at [786, 534] on span "False" at bounding box center [801, 526] width 30 height 15
click at [780, 533] on input "False" at bounding box center [776, 528] width 14 height 12
radio input "true"
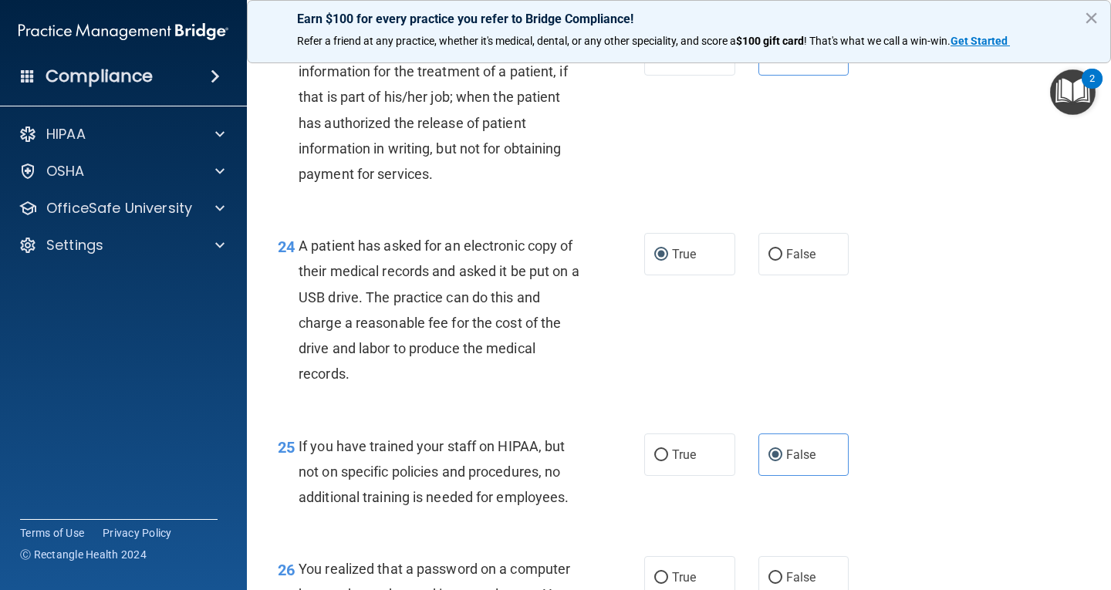
scroll to position [3319, 0]
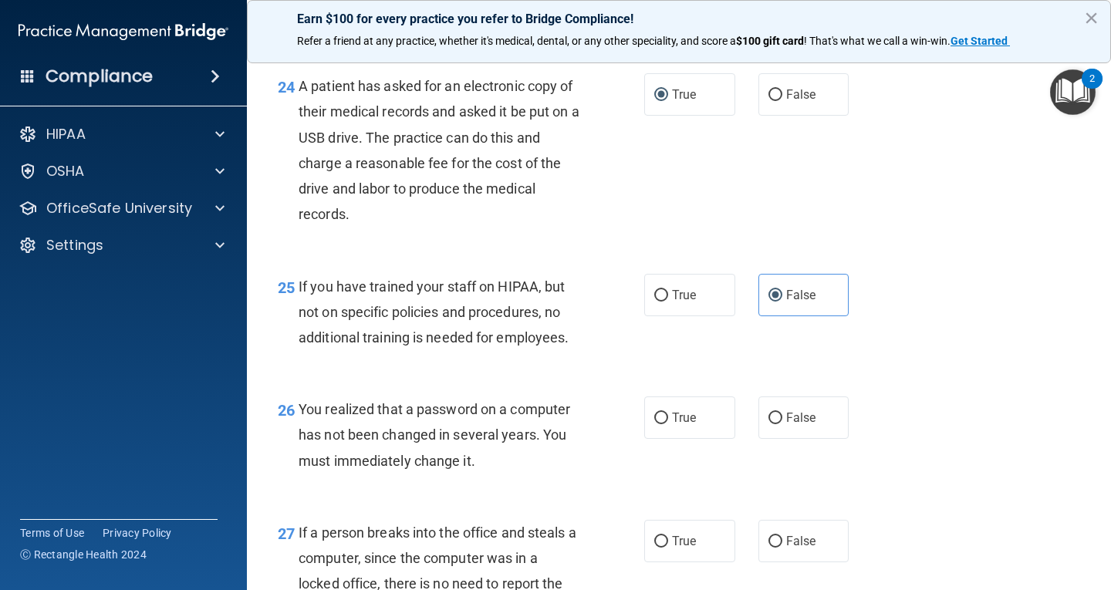
drag, startPoint x: 656, startPoint y: 452, endPoint x: 678, endPoint y: 475, distance: 32.2
click at [666, 439] on label "True" at bounding box center [689, 418] width 91 height 42
click at [666, 425] on input "True" at bounding box center [662, 419] width 14 height 12
radio input "true"
click at [779, 563] on label "False" at bounding box center [804, 541] width 91 height 42
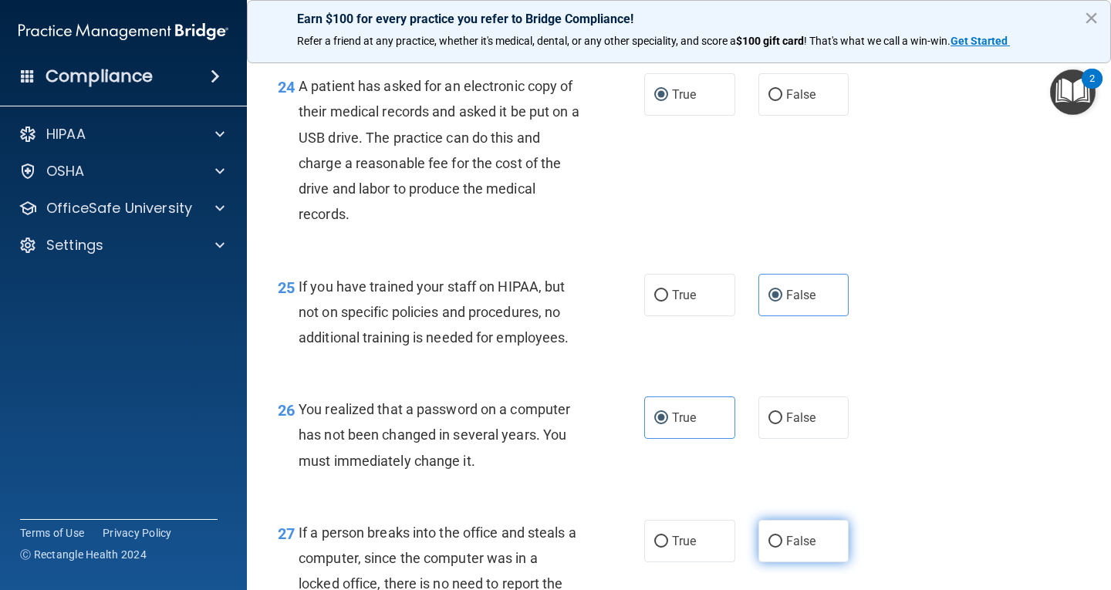
click at [779, 548] on input "False" at bounding box center [776, 542] width 14 height 12
radio input "true"
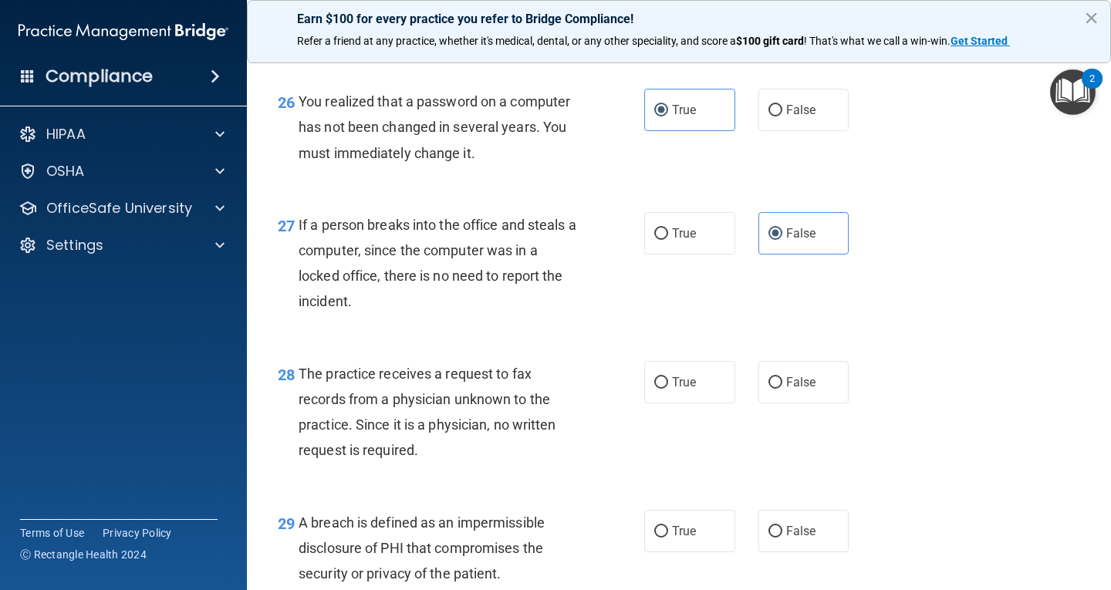
scroll to position [3628, 0]
click at [769, 388] on input "False" at bounding box center [776, 383] width 14 height 12
radio input "true"
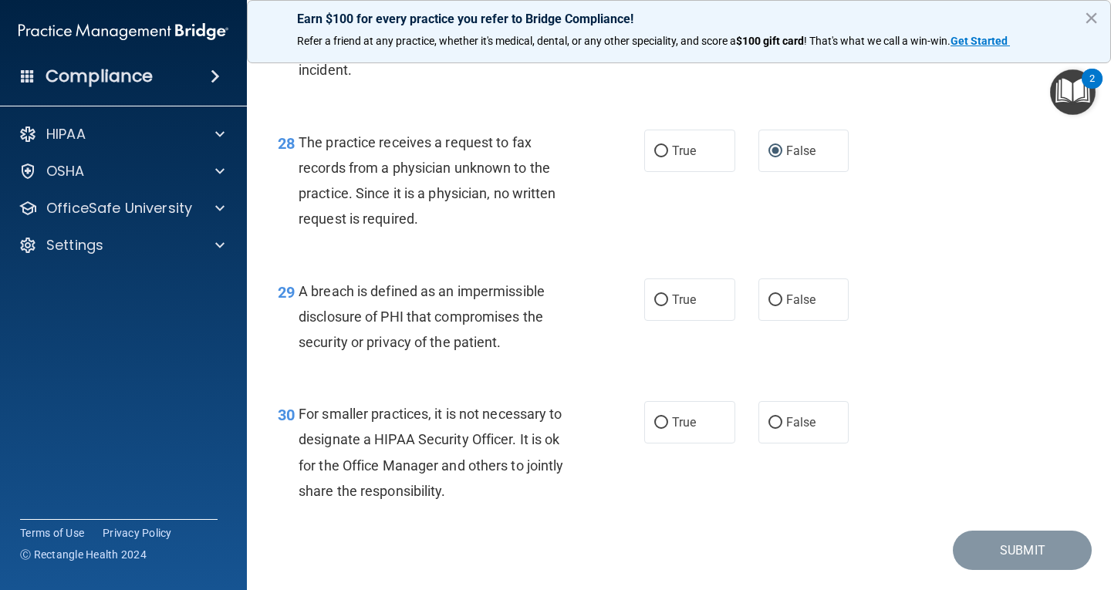
scroll to position [3859, 0]
click at [658, 306] on input "True" at bounding box center [662, 300] width 14 height 12
radio input "true"
click at [786, 429] on span "False" at bounding box center [801, 421] width 30 height 15
click at [783, 428] on input "False" at bounding box center [776, 423] width 14 height 12
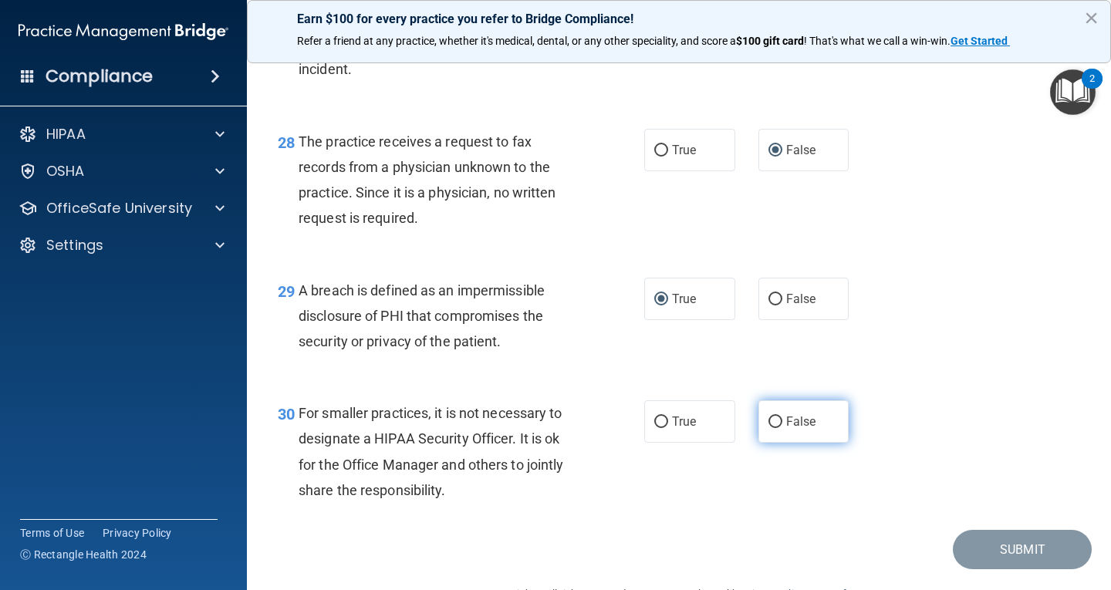
radio input "true"
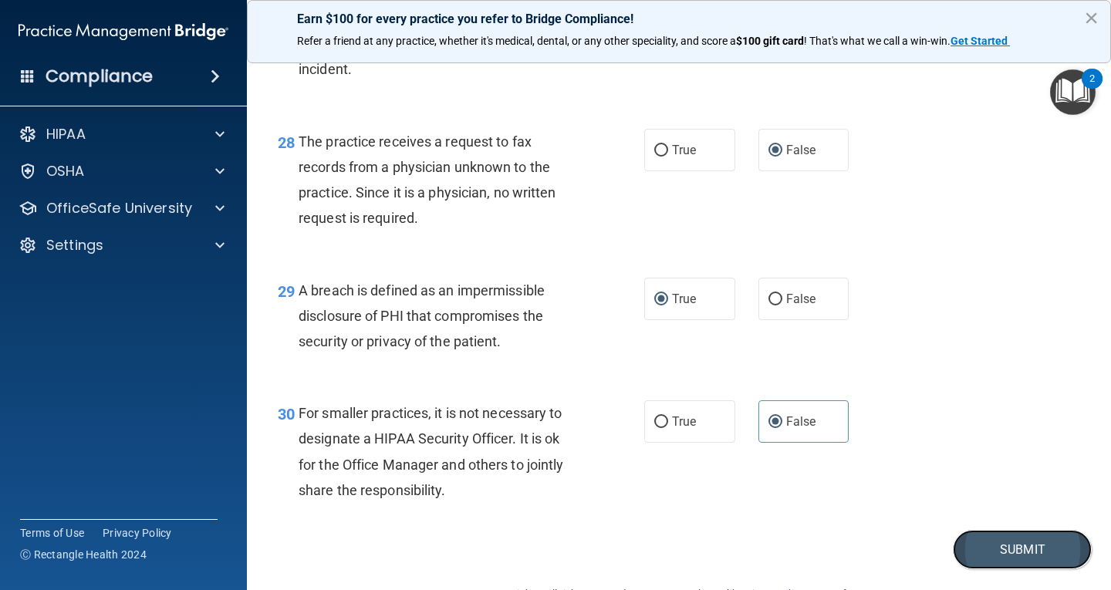
click at [1025, 570] on button "Submit" at bounding box center [1022, 549] width 139 height 39
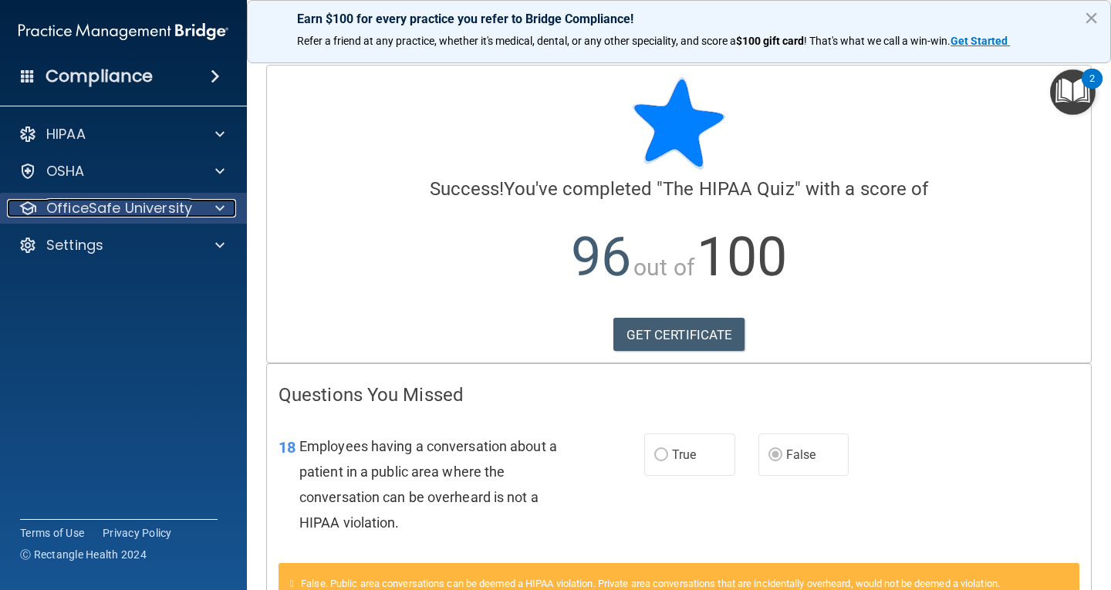
click at [185, 200] on p "OfficeSafe University" at bounding box center [119, 208] width 146 height 19
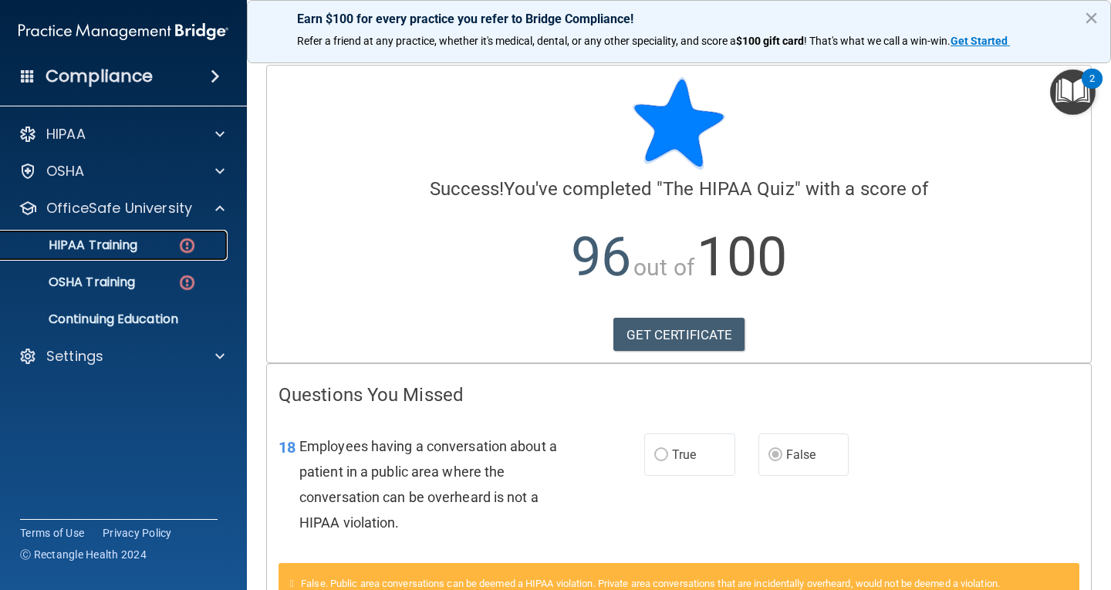
click at [160, 245] on div "HIPAA Training" at bounding box center [115, 245] width 211 height 15
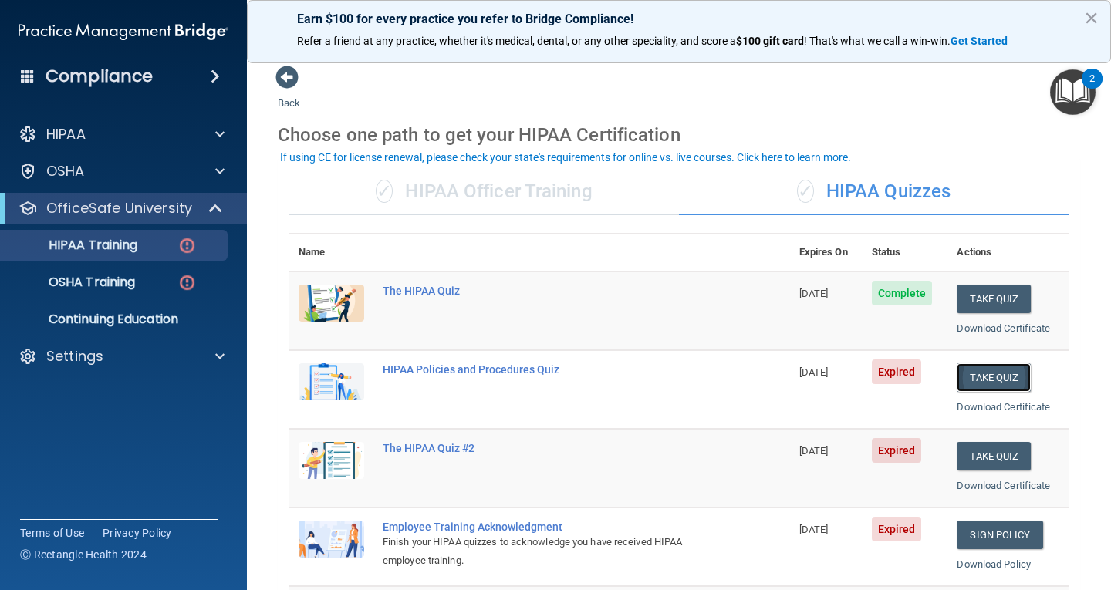
click at [986, 378] on button "Take Quiz" at bounding box center [994, 378] width 74 height 29
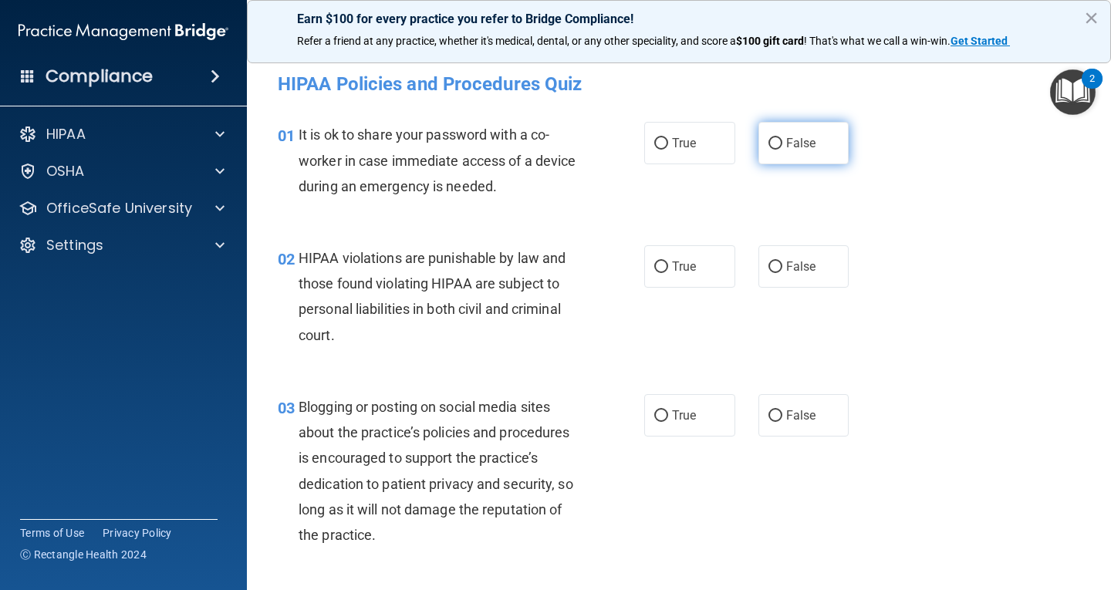
click at [764, 152] on label "False" at bounding box center [804, 143] width 91 height 42
click at [769, 150] on input "False" at bounding box center [776, 144] width 14 height 12
radio input "true"
click at [672, 264] on span "True" at bounding box center [684, 266] width 24 height 15
click at [668, 264] on input "True" at bounding box center [662, 268] width 14 height 12
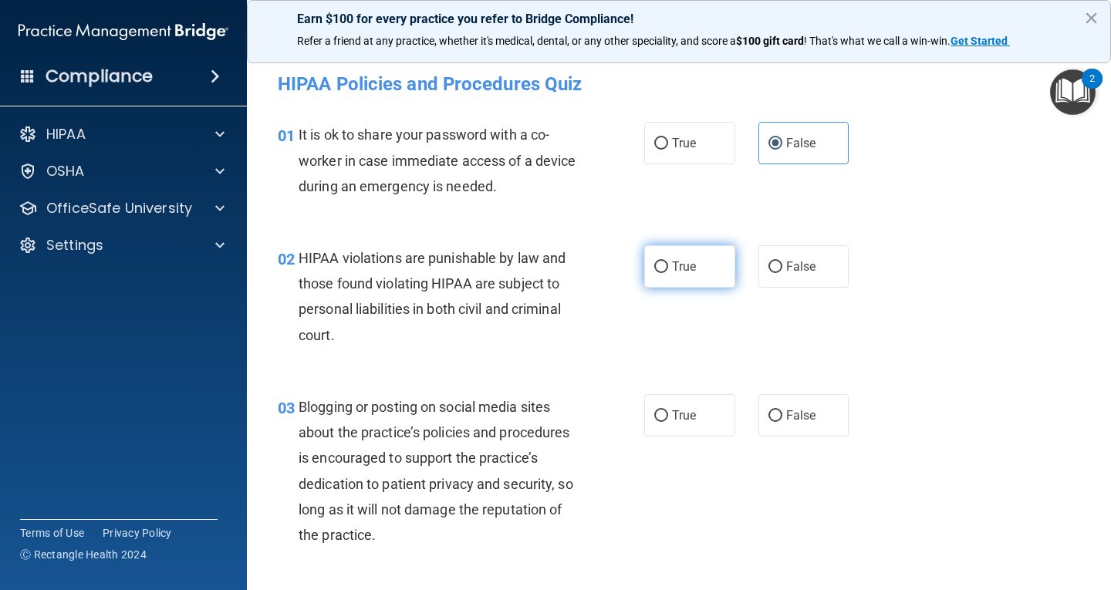
radio input "true"
click at [786, 412] on span "False" at bounding box center [801, 415] width 30 height 15
click at [783, 412] on input "False" at bounding box center [776, 417] width 14 height 12
radio input "true"
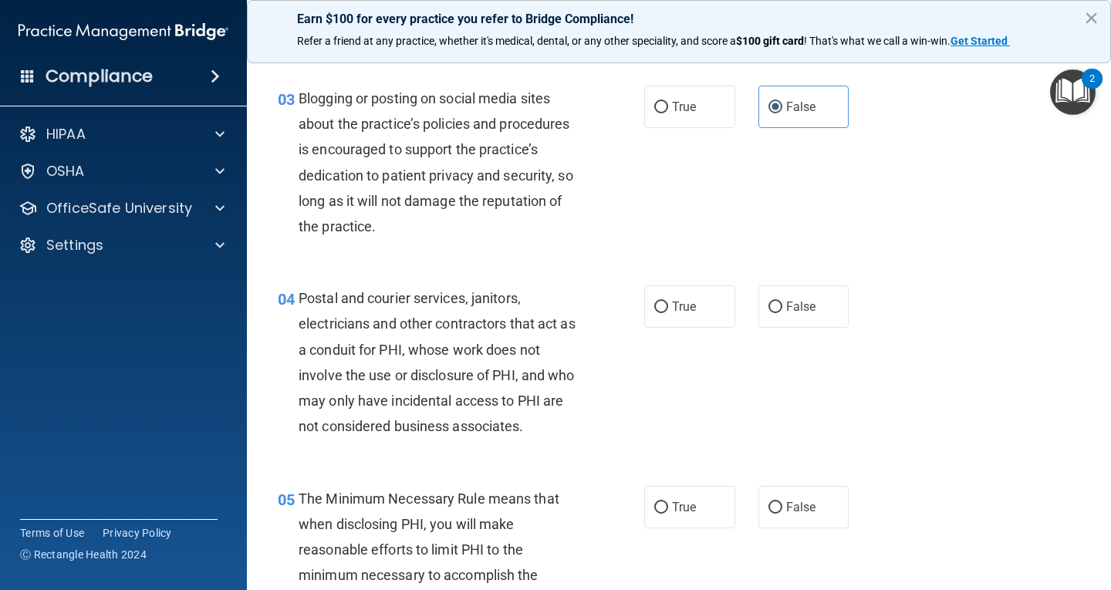
scroll to position [386, 0]
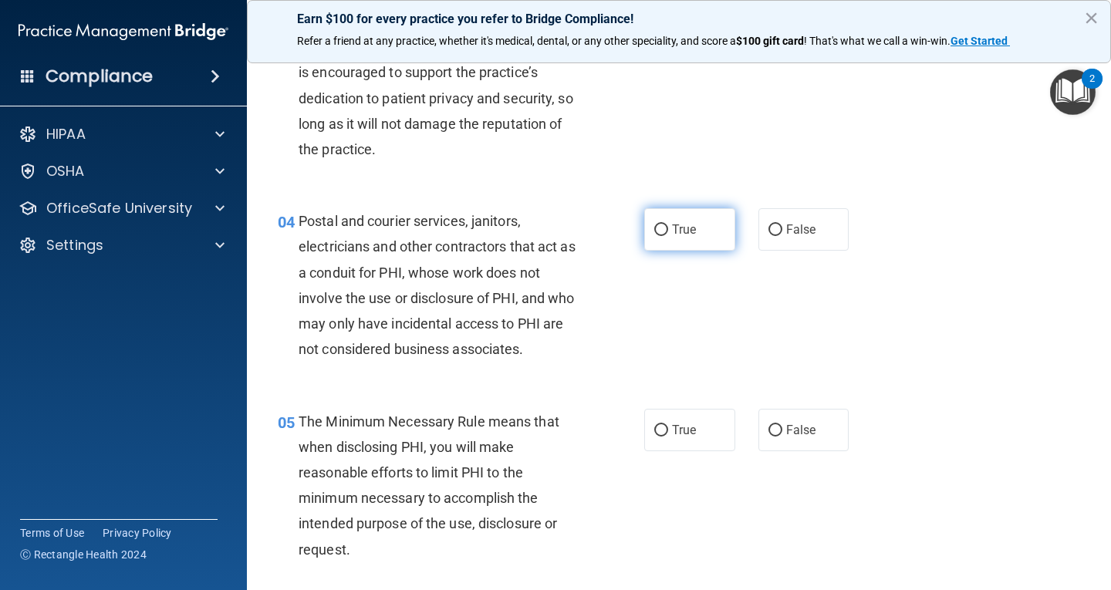
click at [655, 228] on input "True" at bounding box center [662, 231] width 14 height 12
radio input "true"
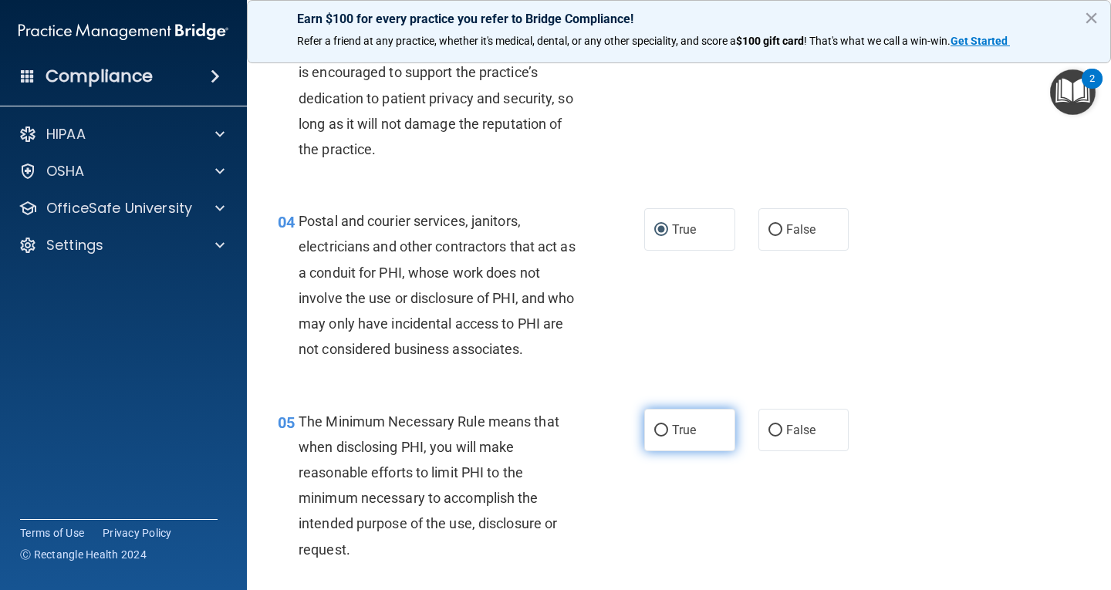
click at [662, 423] on label "True" at bounding box center [689, 430] width 91 height 42
click at [662, 425] on input "True" at bounding box center [662, 431] width 14 height 12
radio input "true"
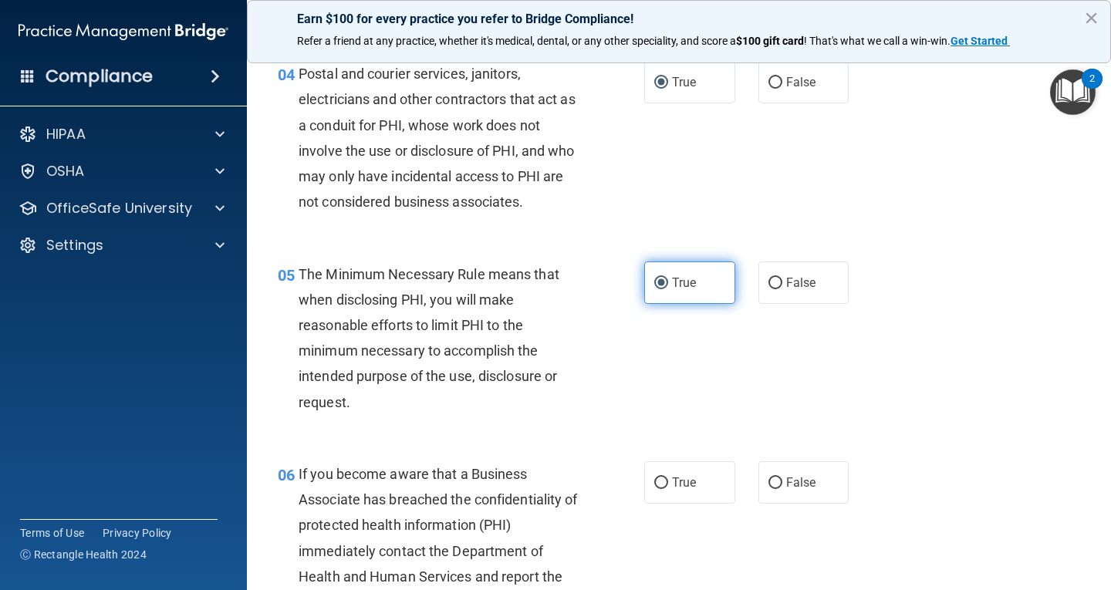
scroll to position [540, 0]
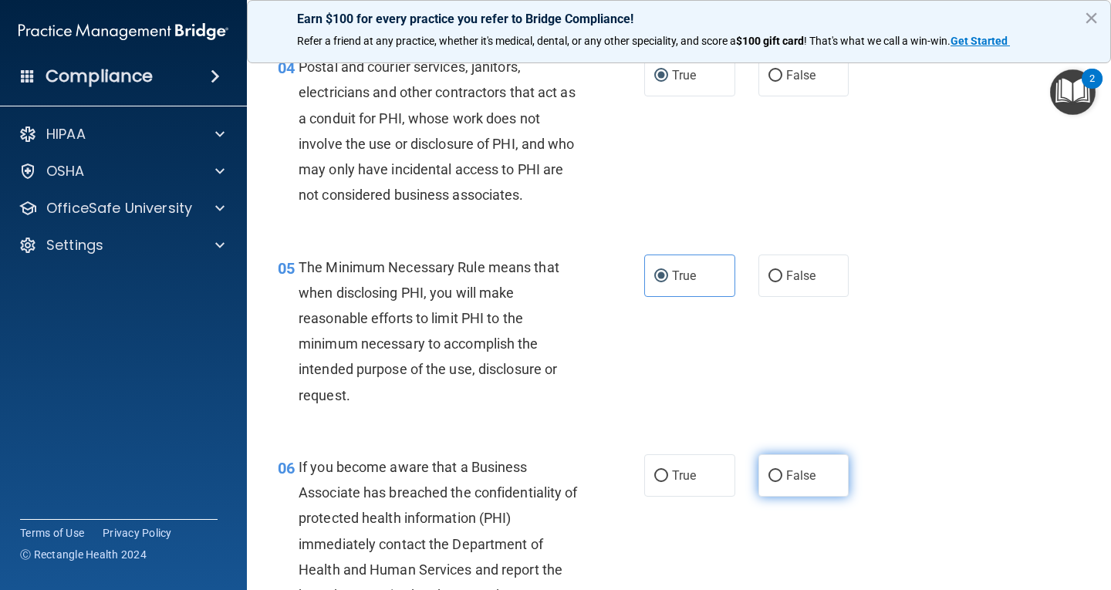
click at [770, 479] on input "False" at bounding box center [776, 477] width 14 height 12
radio input "true"
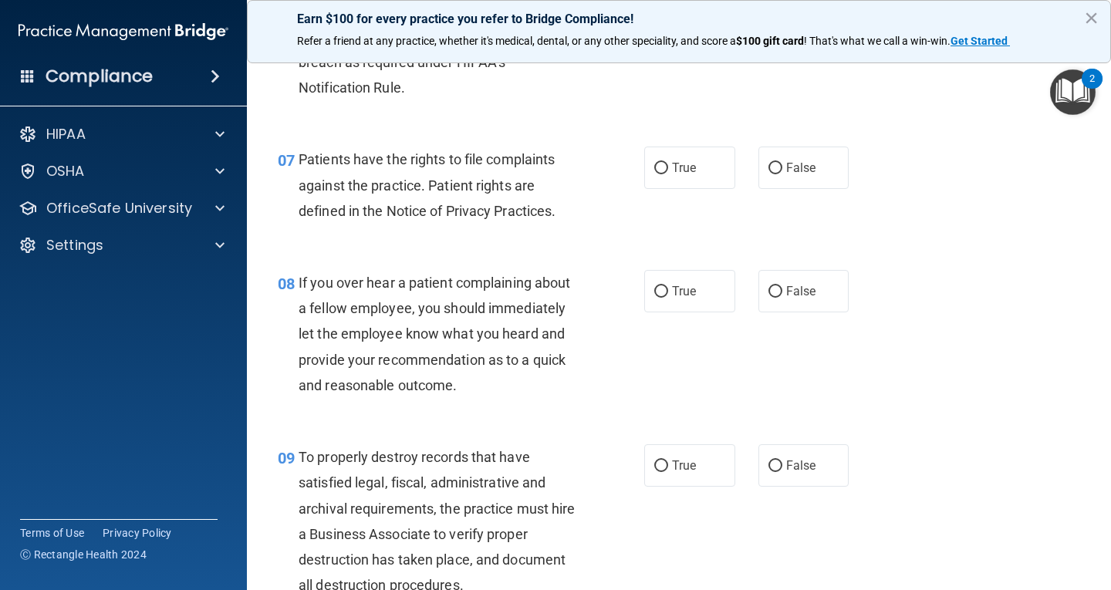
scroll to position [1081, 0]
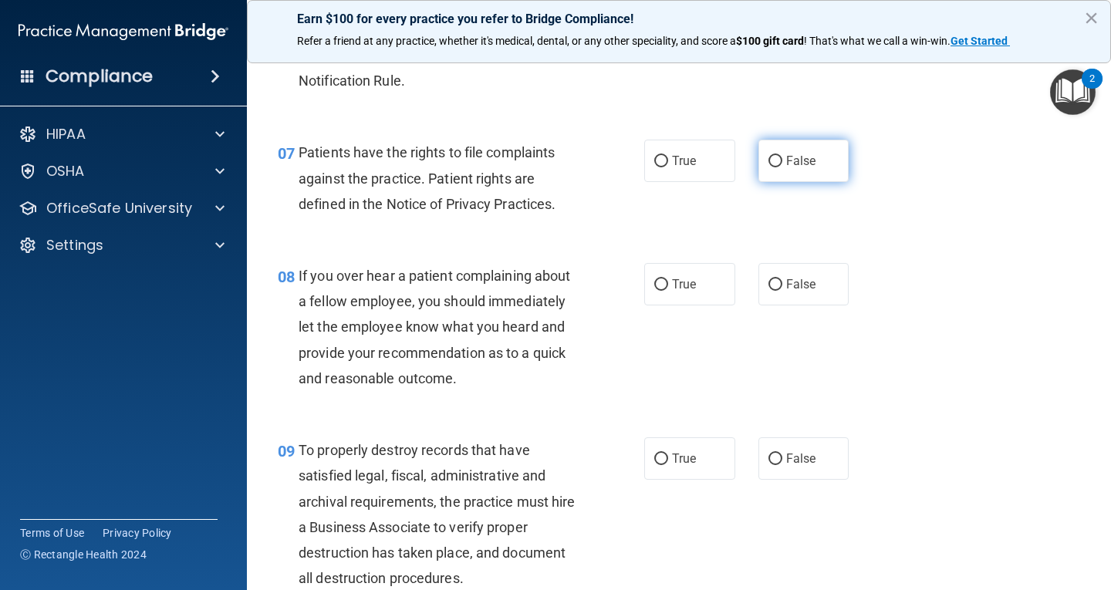
click at [760, 164] on label "False" at bounding box center [804, 161] width 91 height 42
click at [769, 164] on input "False" at bounding box center [776, 162] width 14 height 12
radio input "true"
click at [666, 167] on label "True" at bounding box center [689, 161] width 91 height 42
click at [666, 167] on input "True" at bounding box center [662, 162] width 14 height 12
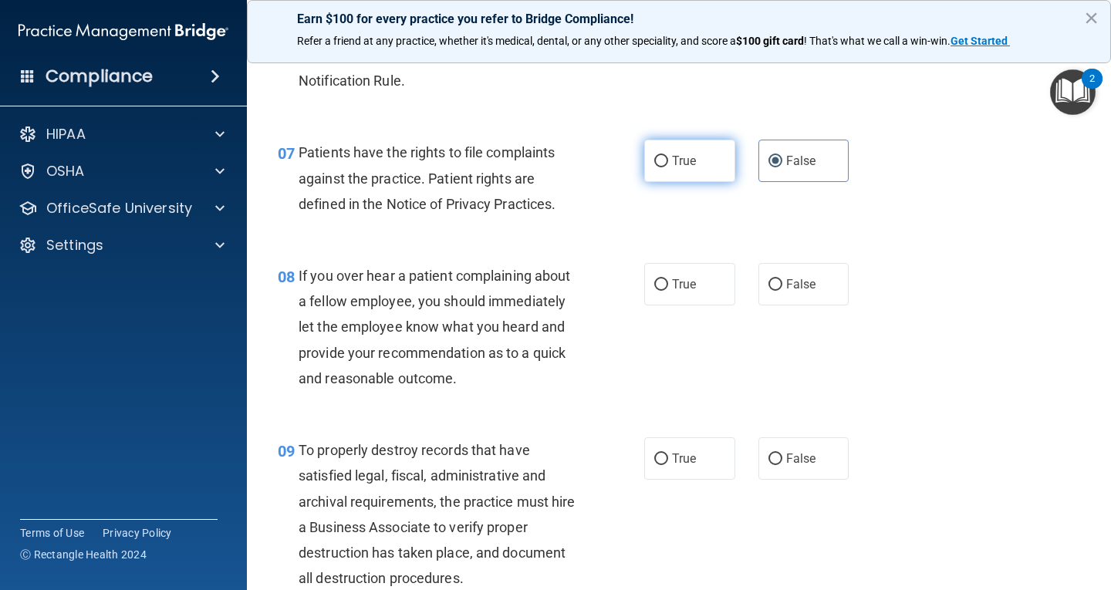
radio input "true"
radio input "false"
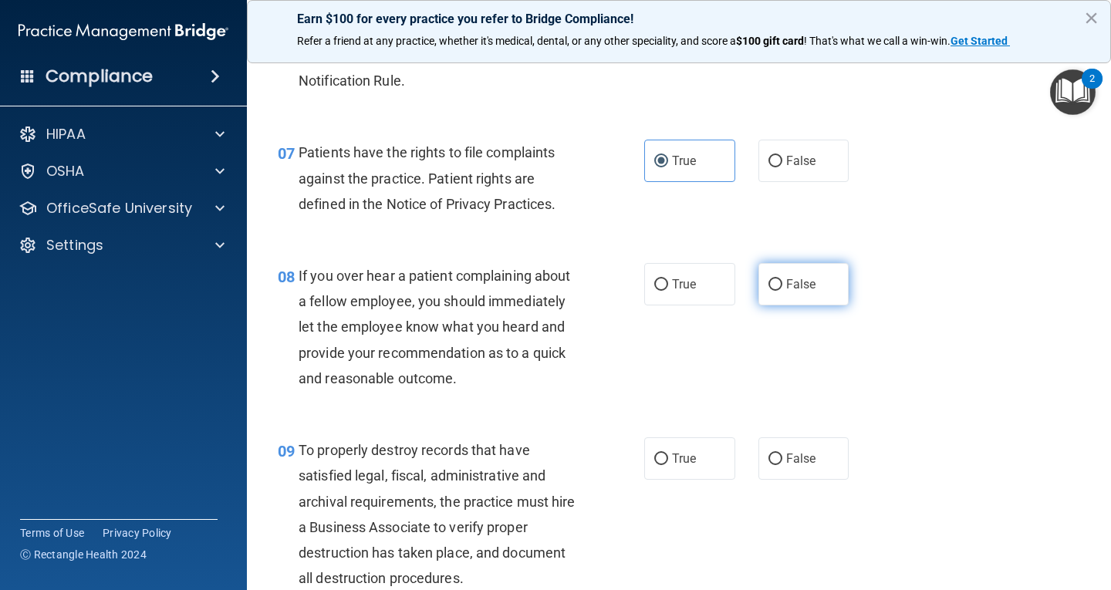
click at [788, 279] on span "False" at bounding box center [801, 284] width 30 height 15
click at [783, 279] on input "False" at bounding box center [776, 285] width 14 height 12
radio input "true"
click at [770, 465] on input "False" at bounding box center [776, 460] width 14 height 12
radio input "true"
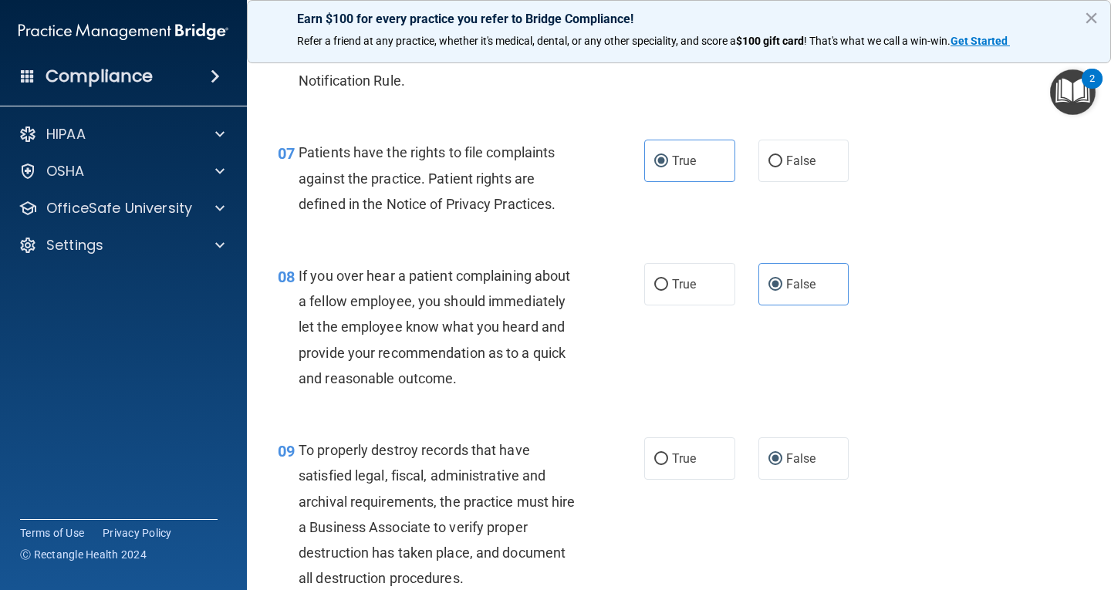
scroll to position [1158, 0]
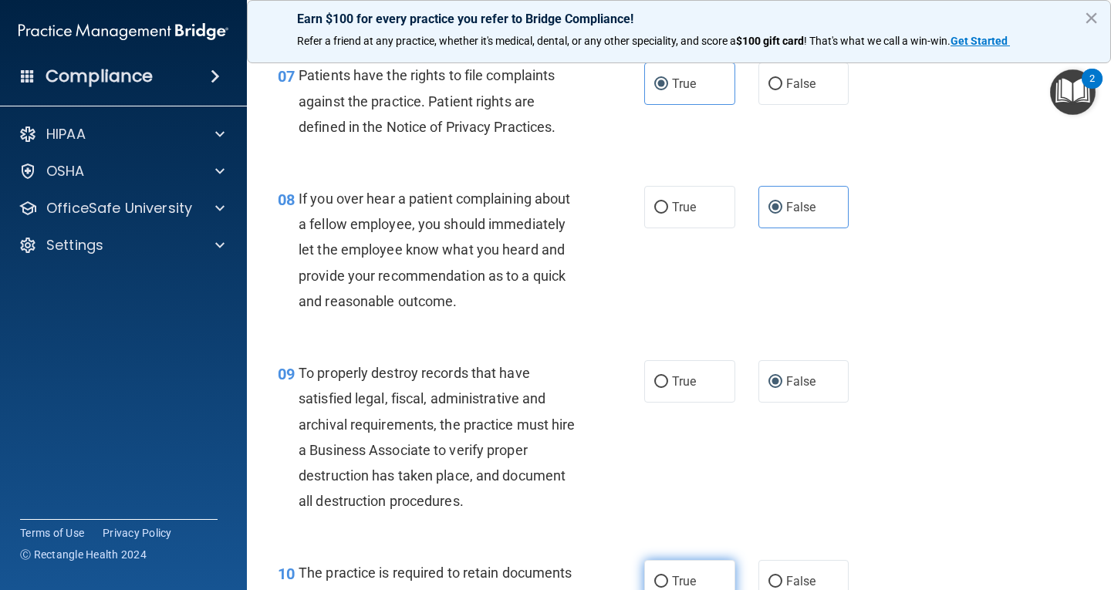
click at [660, 582] on input "True" at bounding box center [662, 583] width 14 height 12
radio input "true"
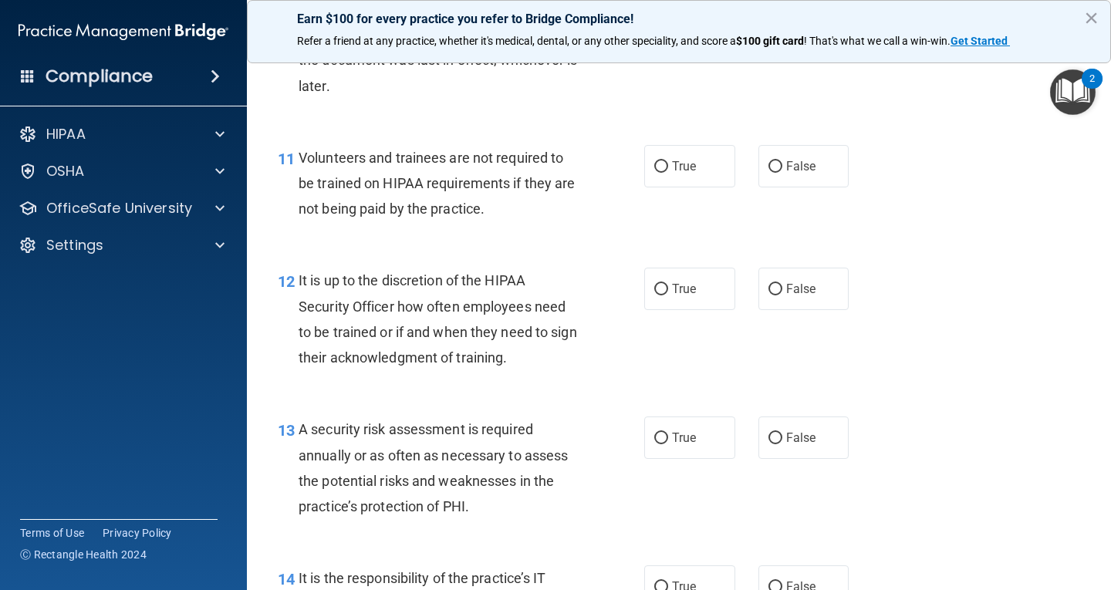
scroll to position [1775, 0]
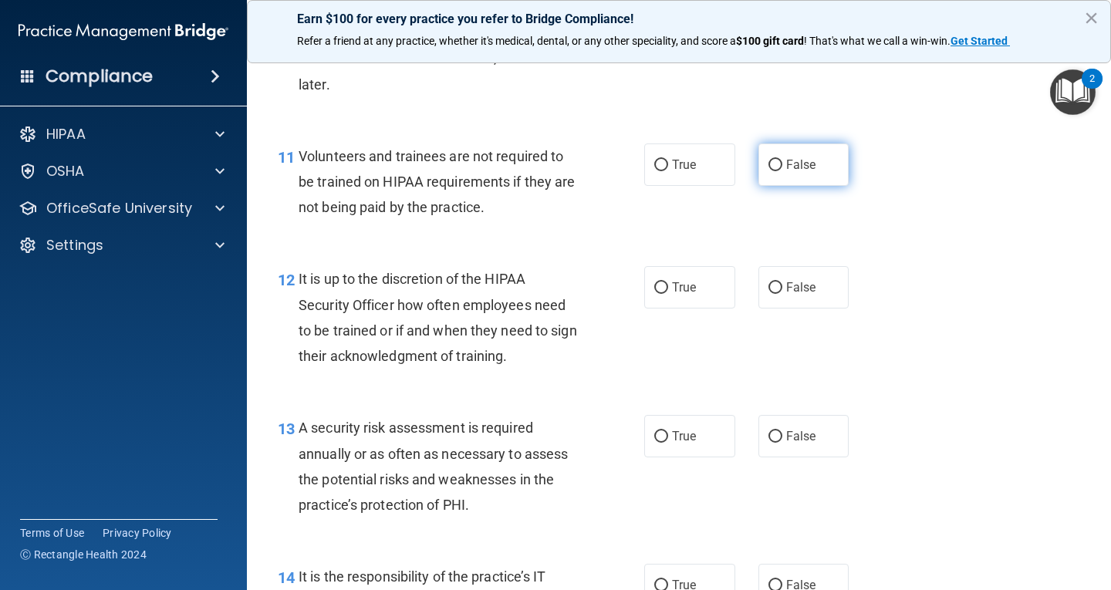
click at [786, 168] on span "False" at bounding box center [801, 164] width 30 height 15
click at [782, 168] on input "False" at bounding box center [776, 166] width 14 height 12
radio input "true"
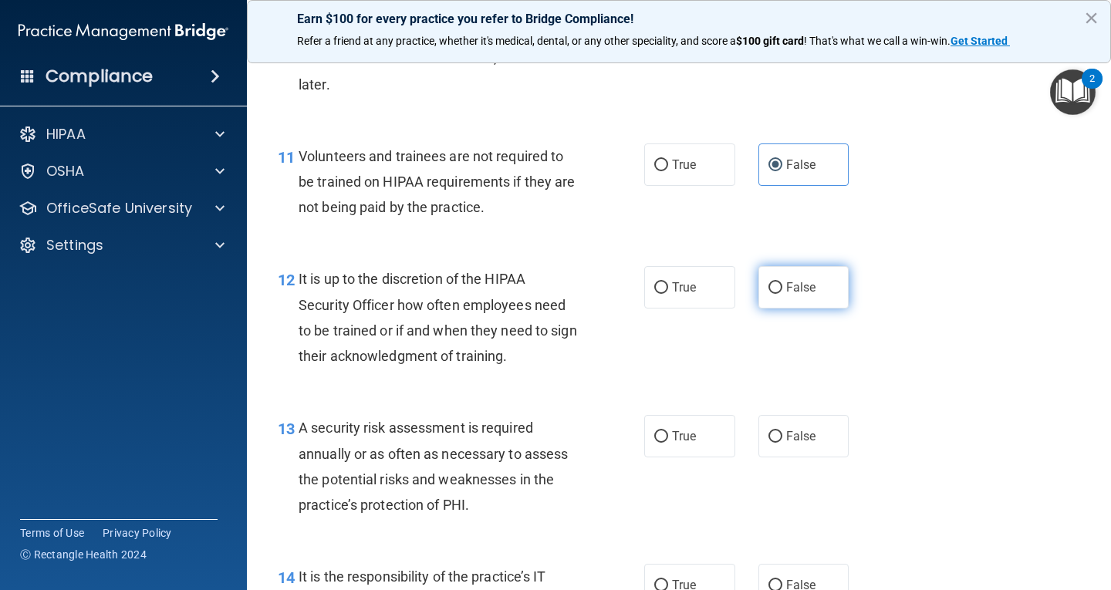
click at [786, 290] on span "False" at bounding box center [801, 287] width 30 height 15
click at [783, 290] on input "False" at bounding box center [776, 288] width 14 height 12
radio input "true"
click at [664, 441] on label "True" at bounding box center [689, 436] width 91 height 42
click at [664, 441] on input "True" at bounding box center [662, 437] width 14 height 12
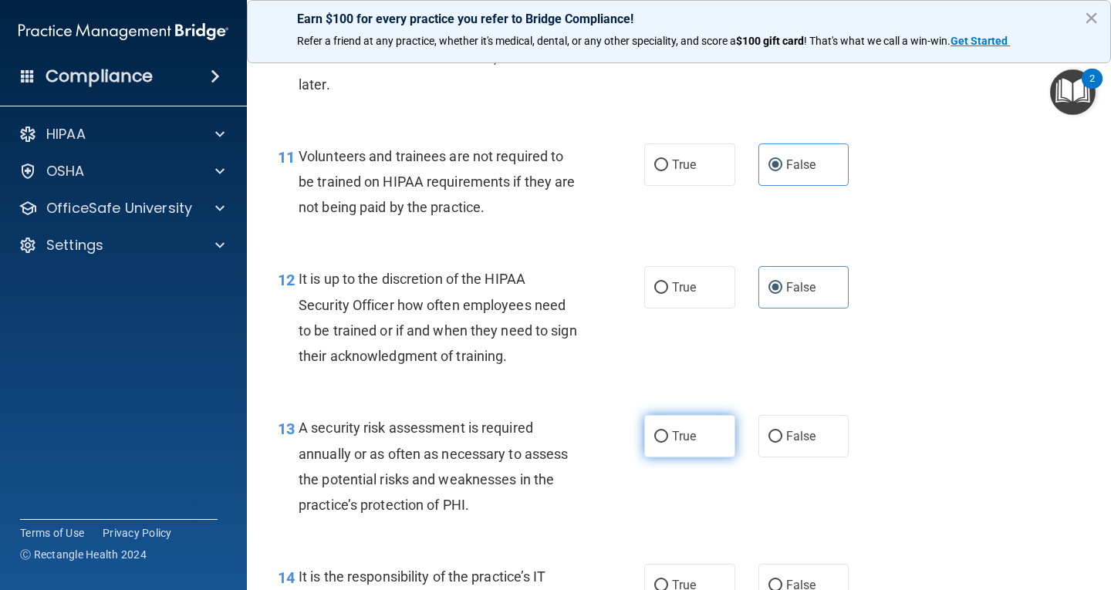
radio input "true"
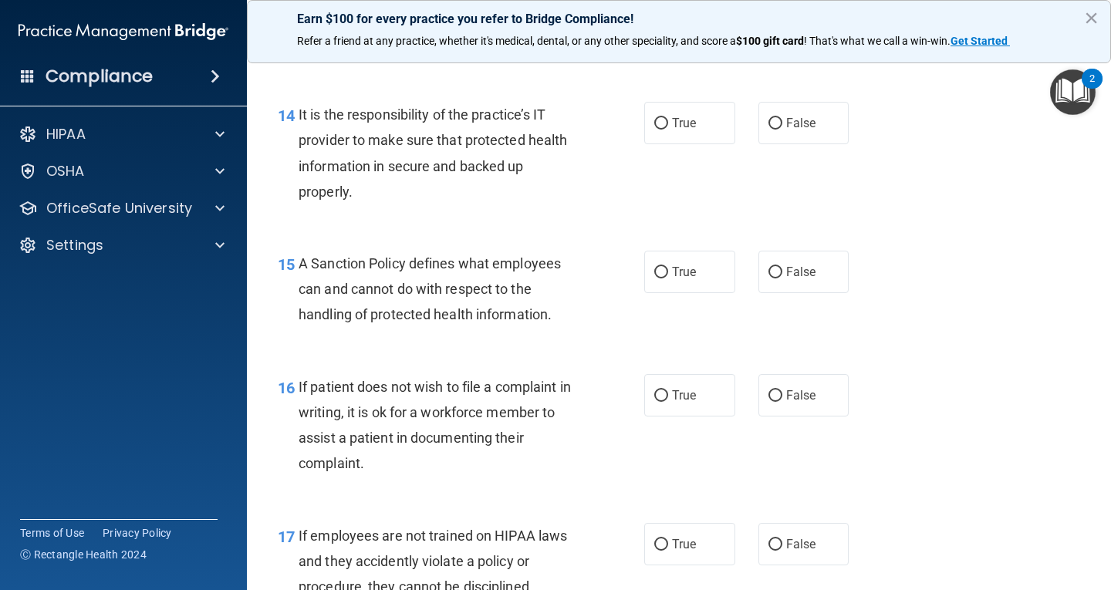
scroll to position [2238, 0]
click at [798, 132] on label "False" at bounding box center [804, 122] width 91 height 42
click at [783, 129] on input "False" at bounding box center [776, 123] width 14 height 12
radio input "true"
click at [802, 278] on span "False" at bounding box center [801, 271] width 30 height 15
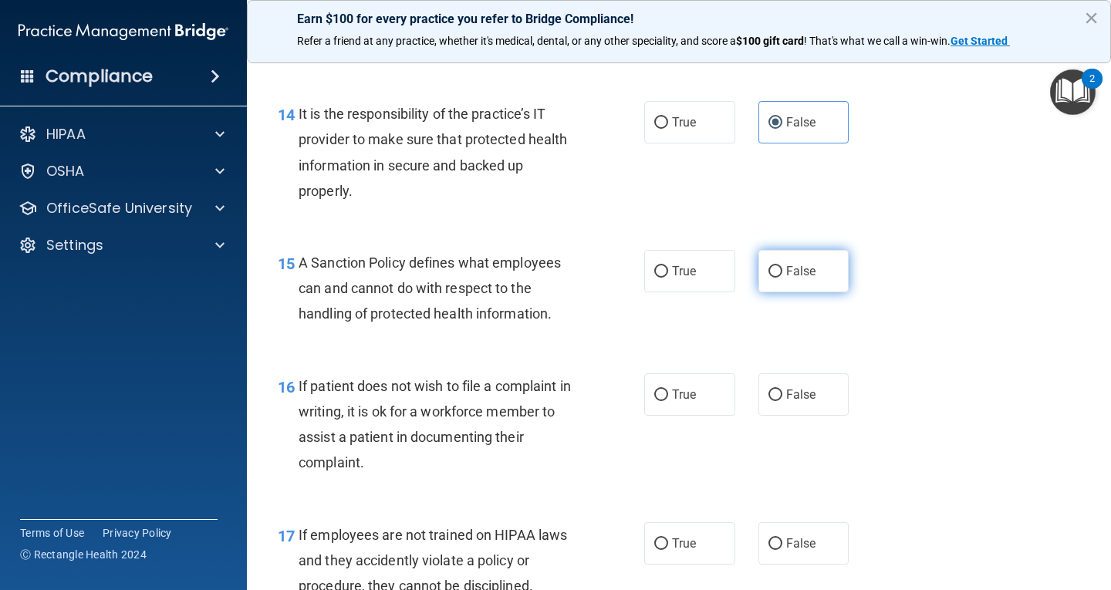
click at [783, 278] on input "False" at bounding box center [776, 272] width 14 height 12
radio input "true"
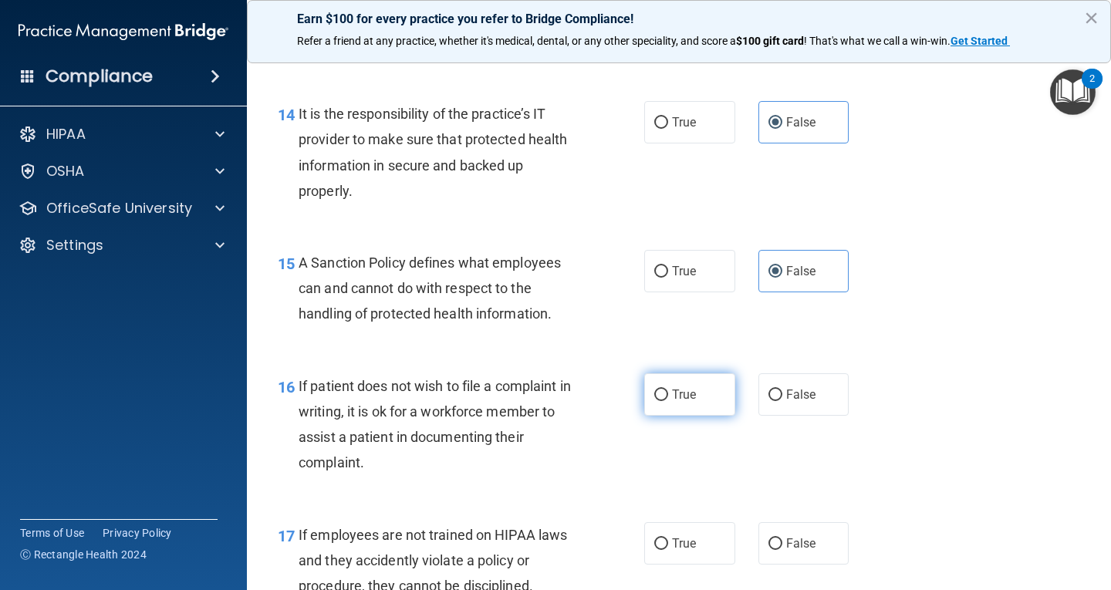
click at [660, 403] on label "True" at bounding box center [689, 395] width 91 height 42
click at [660, 401] on input "True" at bounding box center [662, 396] width 14 height 12
radio input "true"
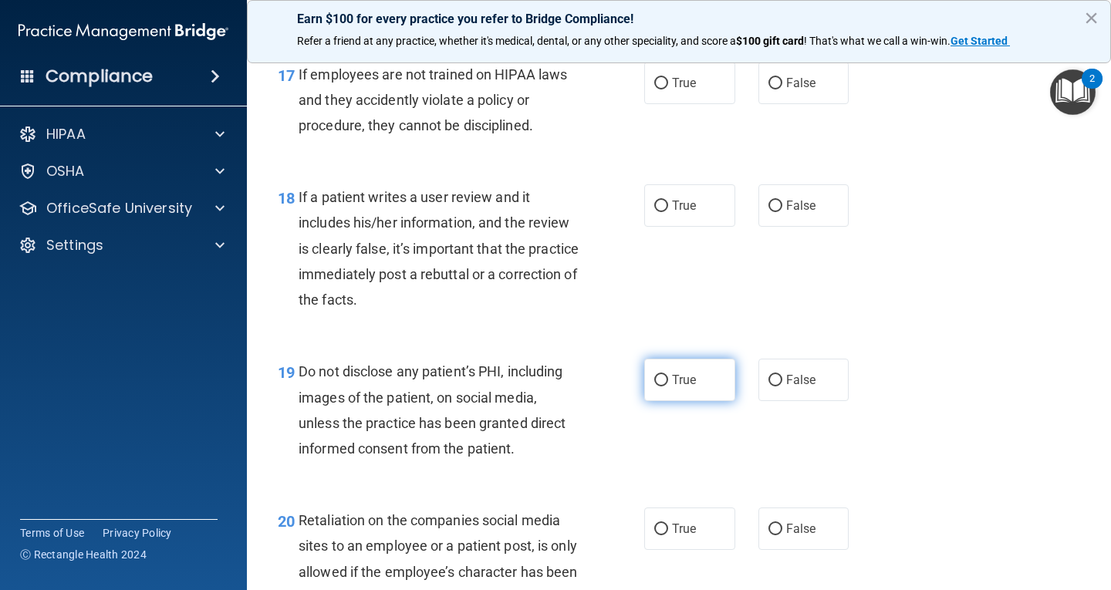
scroll to position [2701, 0]
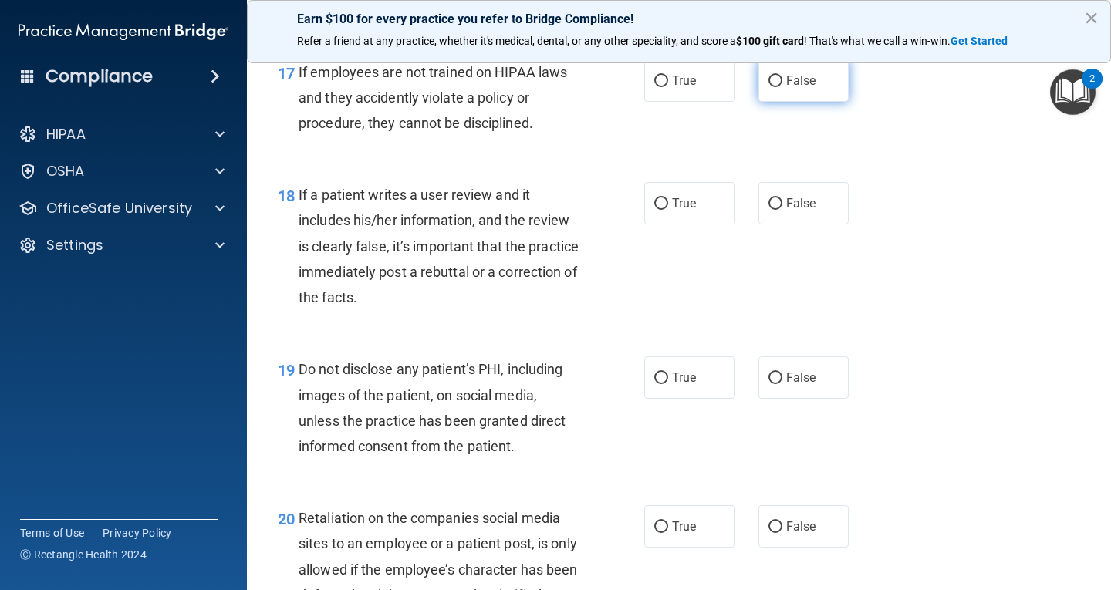
click at [786, 86] on span "False" at bounding box center [801, 80] width 30 height 15
click at [783, 86] on input "False" at bounding box center [776, 82] width 14 height 12
radio input "true"
drag, startPoint x: 786, startPoint y: 212, endPoint x: 694, endPoint y: 343, distance: 160.2
click at [786, 213] on label "False" at bounding box center [804, 203] width 91 height 42
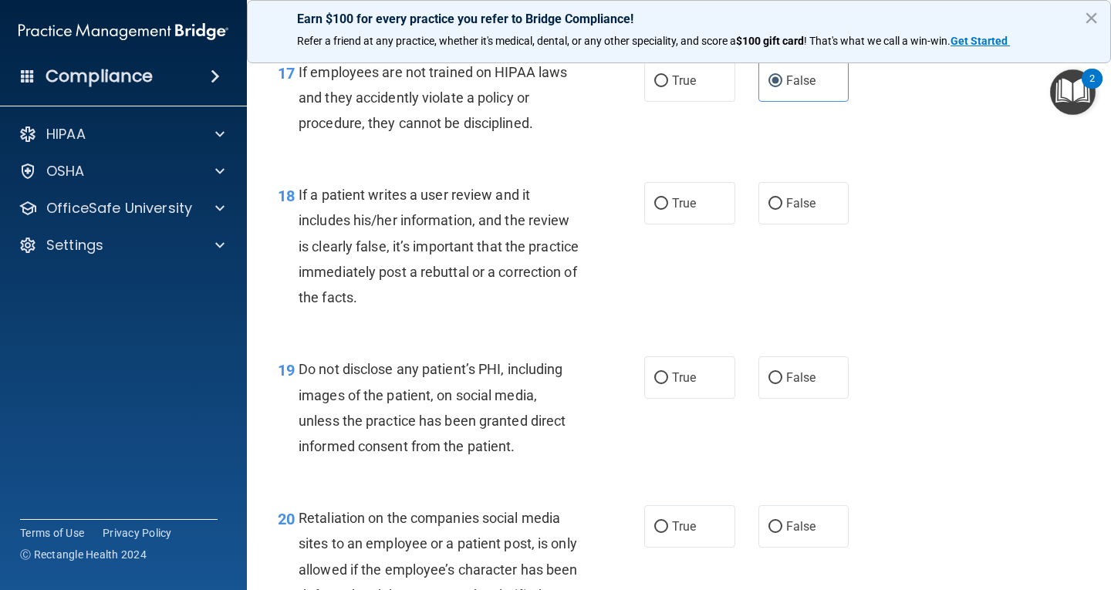
click at [783, 210] on input "False" at bounding box center [776, 204] width 14 height 12
radio input "true"
click at [655, 384] on input "True" at bounding box center [662, 379] width 14 height 12
radio input "true"
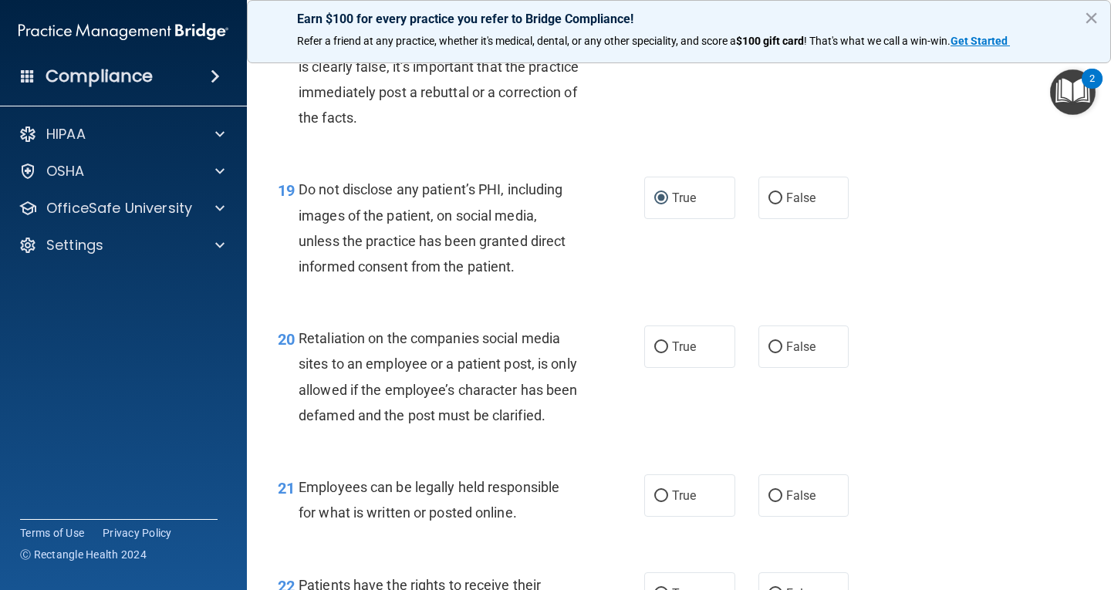
scroll to position [3010, 0]
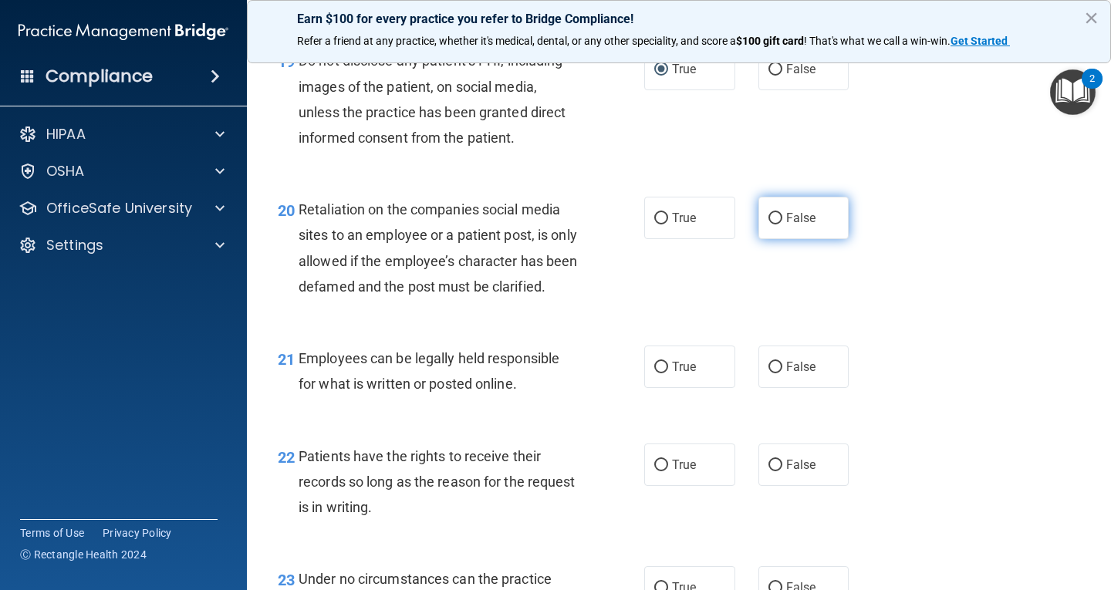
click at [786, 222] on span "False" at bounding box center [801, 218] width 30 height 15
click at [783, 222] on input "False" at bounding box center [776, 219] width 14 height 12
radio input "true"
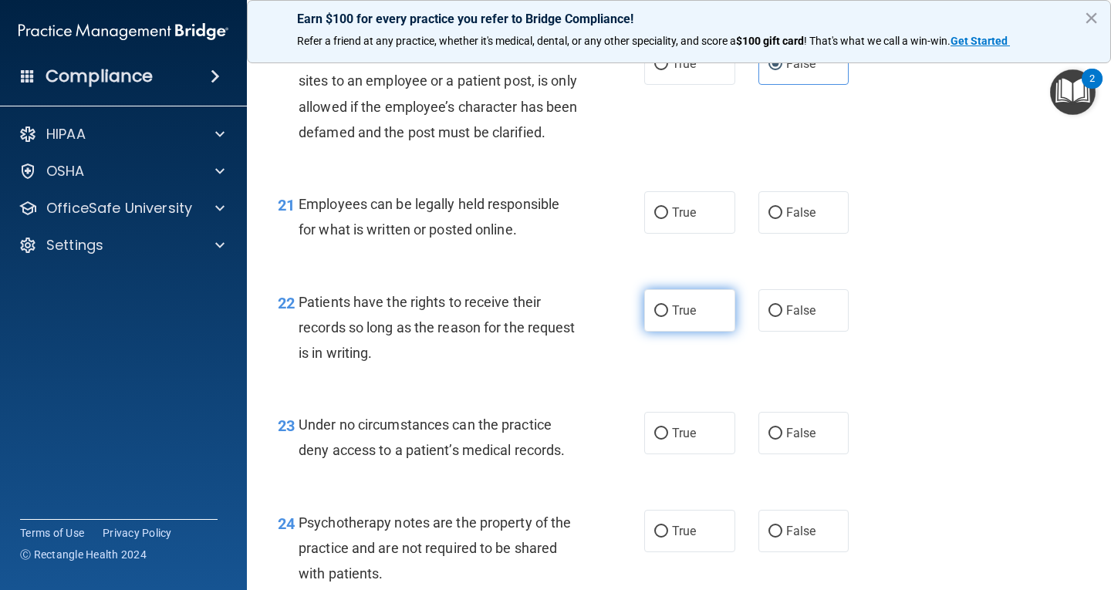
click at [644, 332] on label "True" at bounding box center [689, 310] width 91 height 42
click at [655, 317] on input "True" at bounding box center [662, 312] width 14 height 12
radio input "true"
drag, startPoint x: 780, startPoint y: 465, endPoint x: 780, endPoint y: 475, distance: 10.0
click at [780, 455] on label "False" at bounding box center [804, 433] width 91 height 42
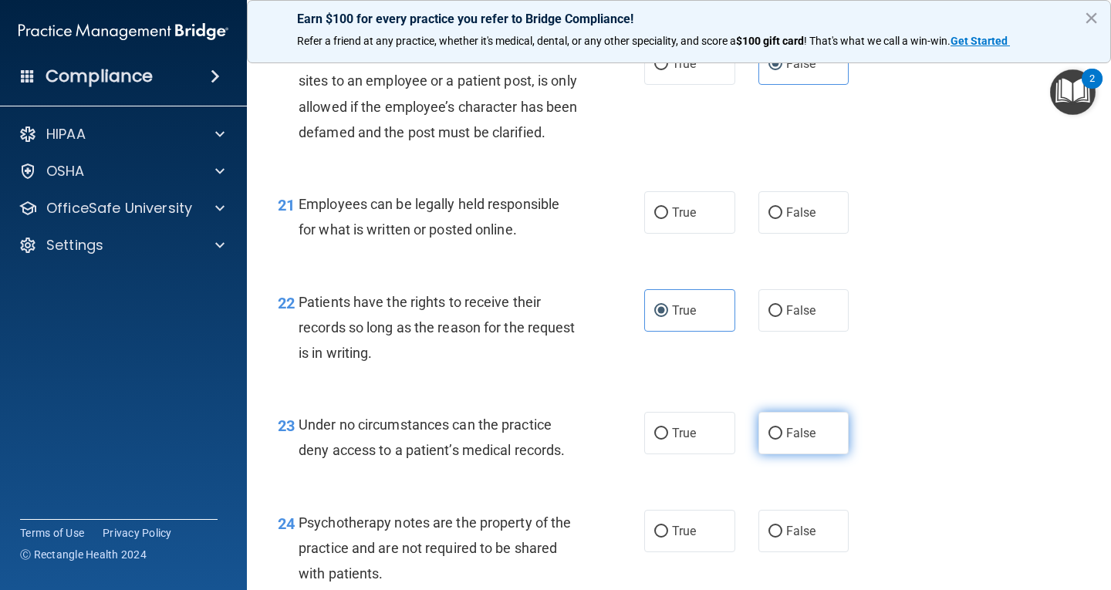
click at [780, 440] on input "False" at bounding box center [776, 434] width 14 height 12
radio input "true"
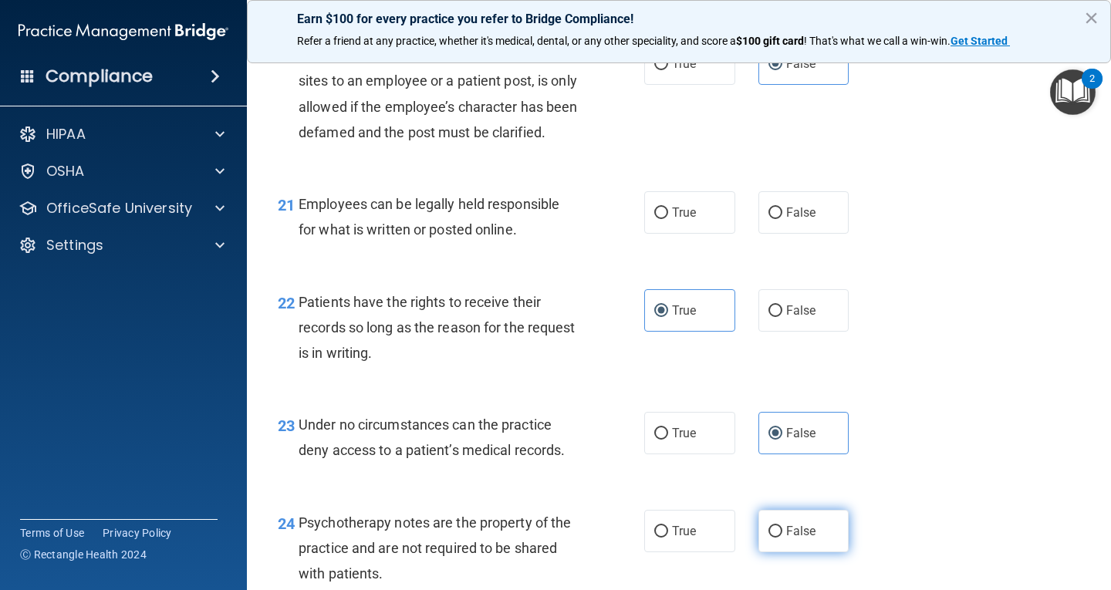
click at [790, 539] on span "False" at bounding box center [801, 531] width 30 height 15
click at [783, 538] on input "False" at bounding box center [776, 532] width 14 height 12
radio input "true"
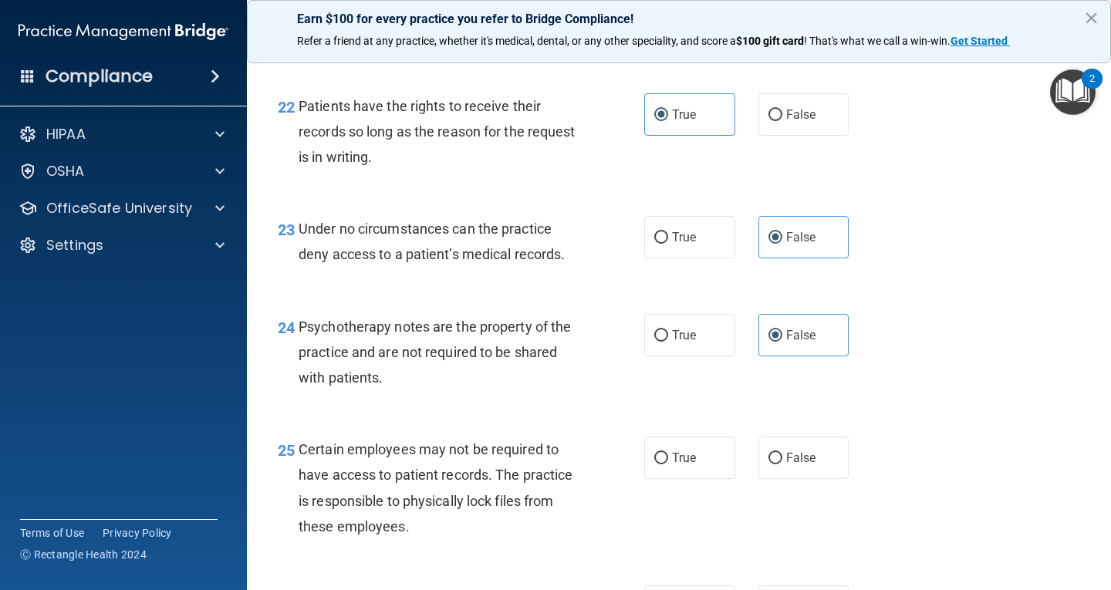
scroll to position [3396, 0]
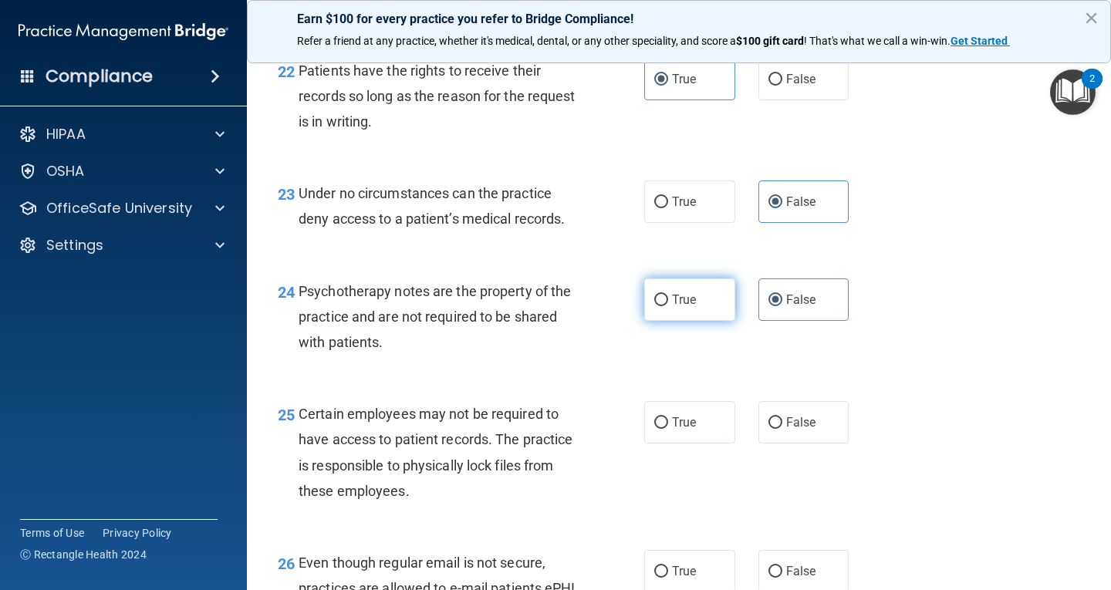
click at [662, 317] on label "True" at bounding box center [689, 300] width 91 height 42
click at [662, 306] on input "True" at bounding box center [662, 301] width 14 height 12
radio input "true"
radio input "false"
click at [773, 86] on input "False" at bounding box center [776, 80] width 14 height 12
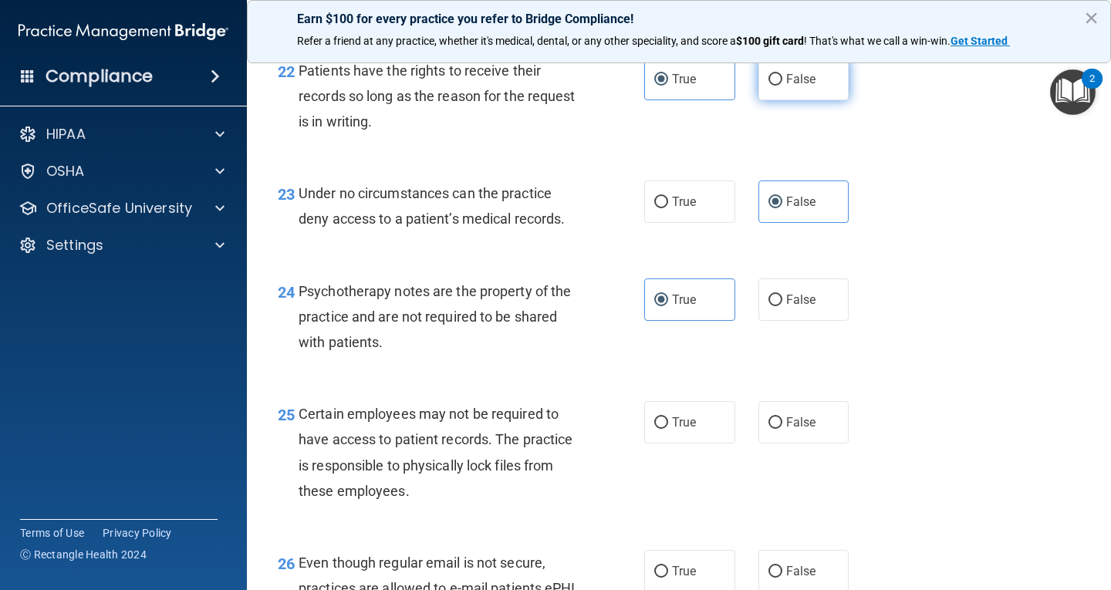
radio input "true"
radio input "false"
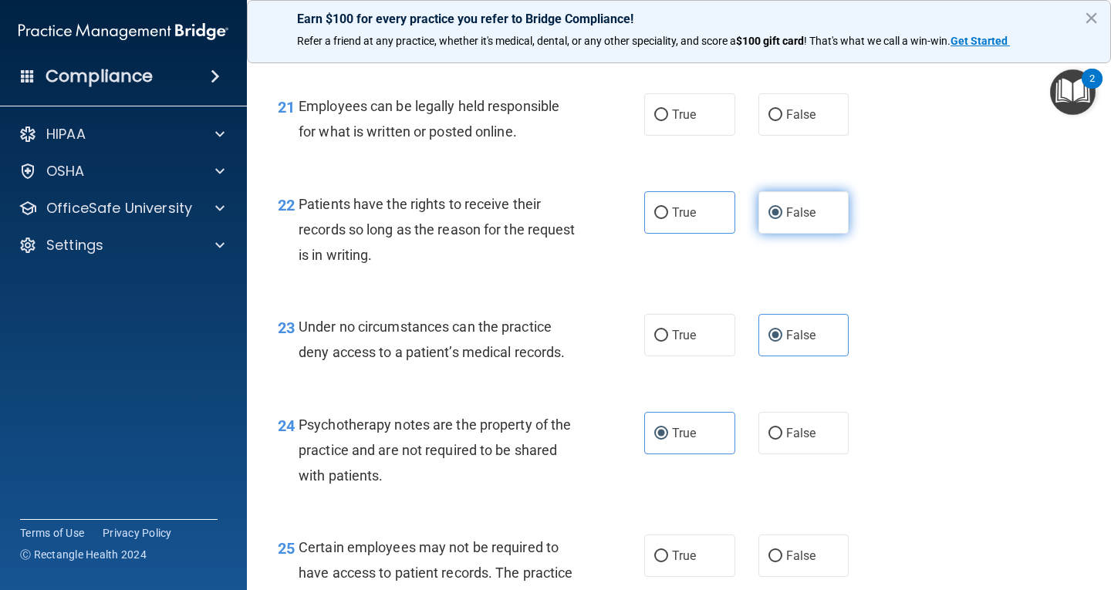
scroll to position [3242, 0]
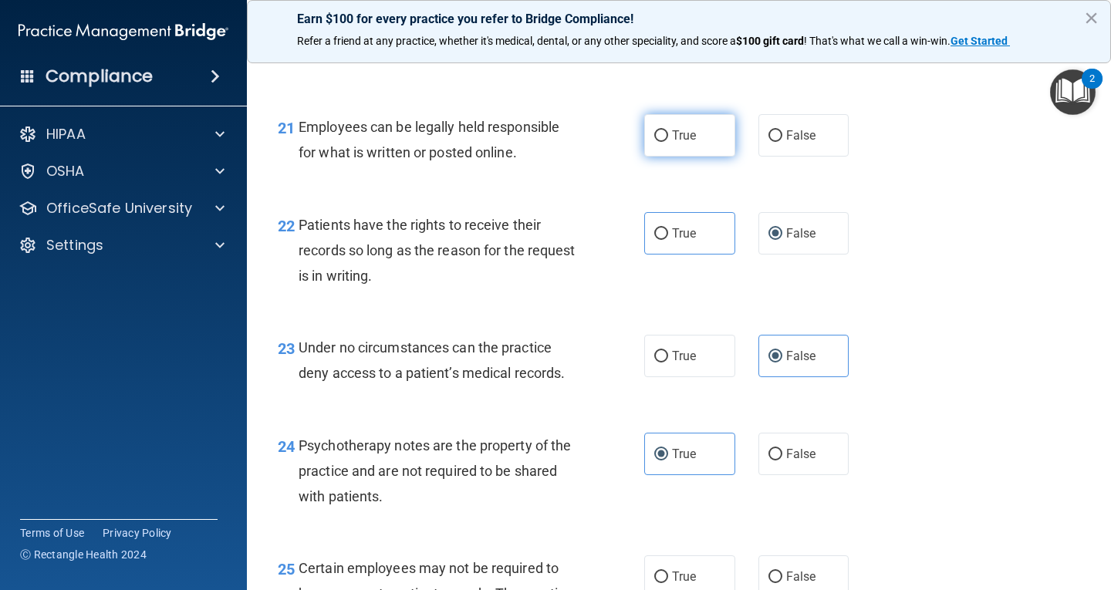
click at [663, 157] on label "True" at bounding box center [689, 135] width 91 height 42
click at [663, 142] on input "True" at bounding box center [662, 136] width 14 height 12
radio input "true"
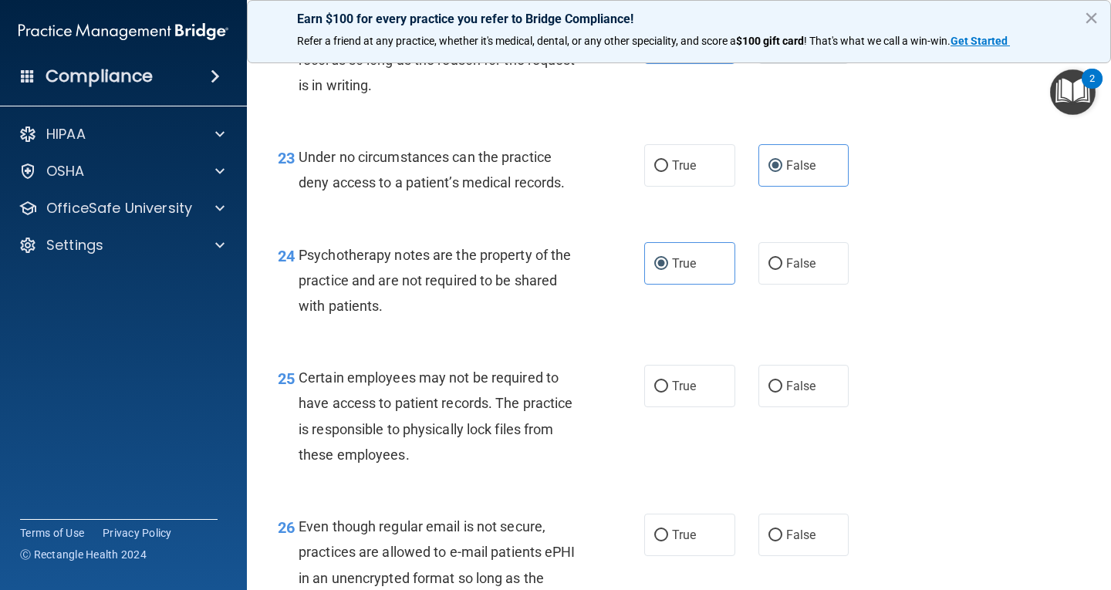
scroll to position [3473, 0]
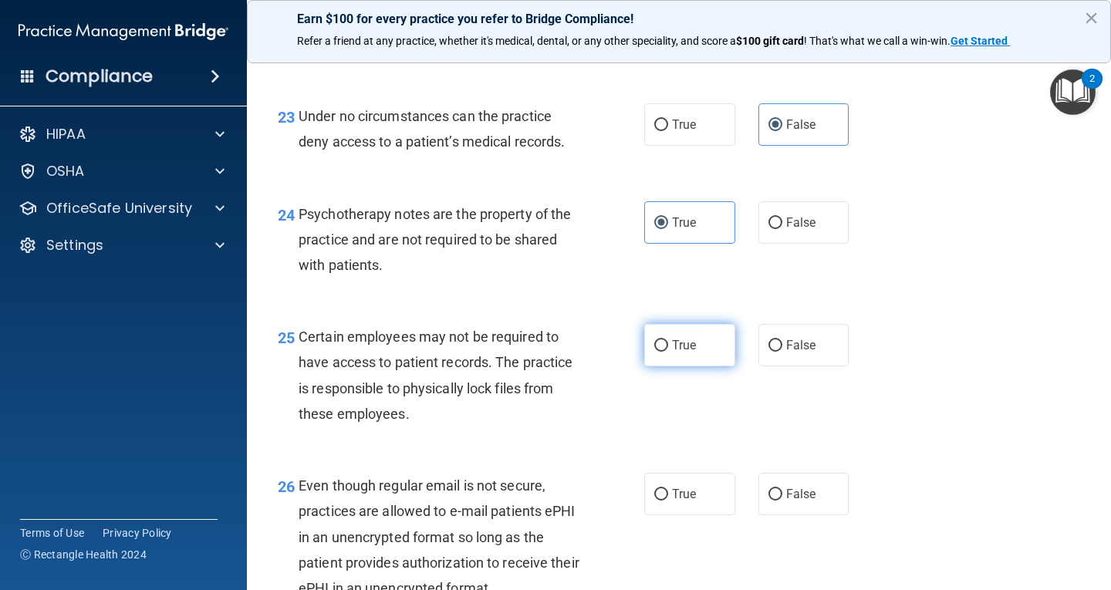
click at [685, 353] on span "True" at bounding box center [684, 345] width 24 height 15
click at [668, 352] on input "True" at bounding box center [662, 346] width 14 height 12
radio input "true"
click at [663, 516] on label "True" at bounding box center [689, 494] width 91 height 42
click at [663, 501] on input "True" at bounding box center [662, 495] width 14 height 12
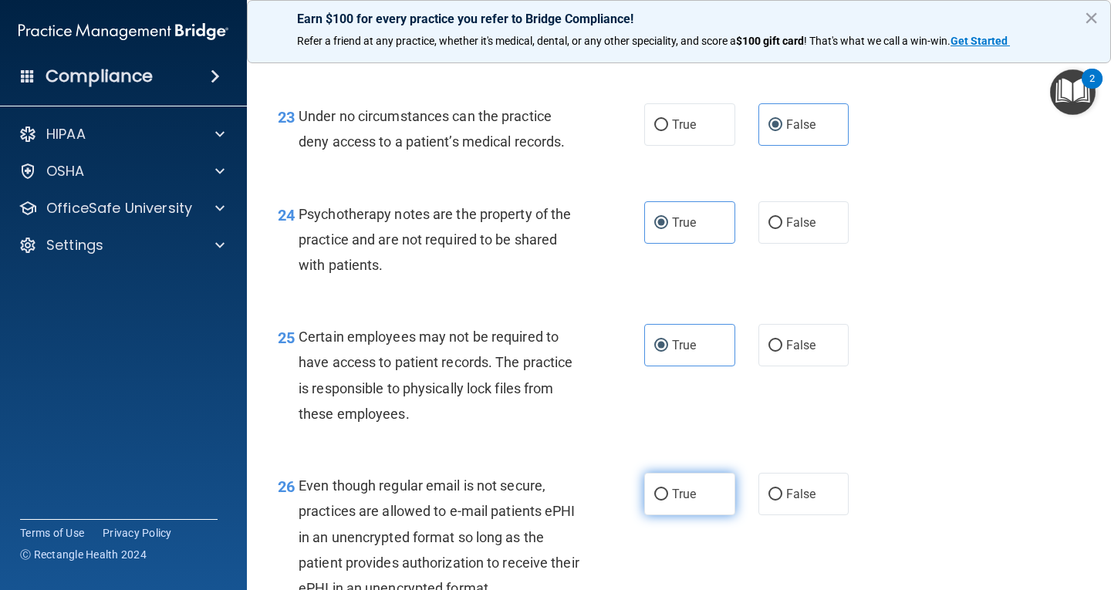
radio input "true"
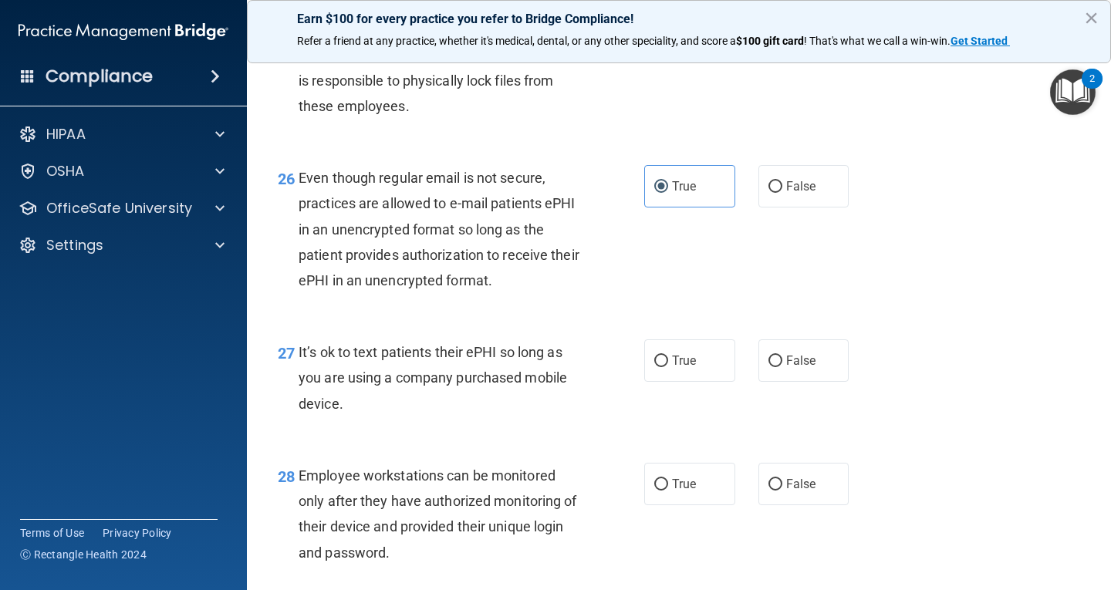
scroll to position [3782, 0]
click at [763, 381] on label "False" at bounding box center [804, 360] width 91 height 42
click at [769, 367] on input "False" at bounding box center [776, 361] width 14 height 12
radio input "true"
click at [770, 490] on input "False" at bounding box center [776, 485] width 14 height 12
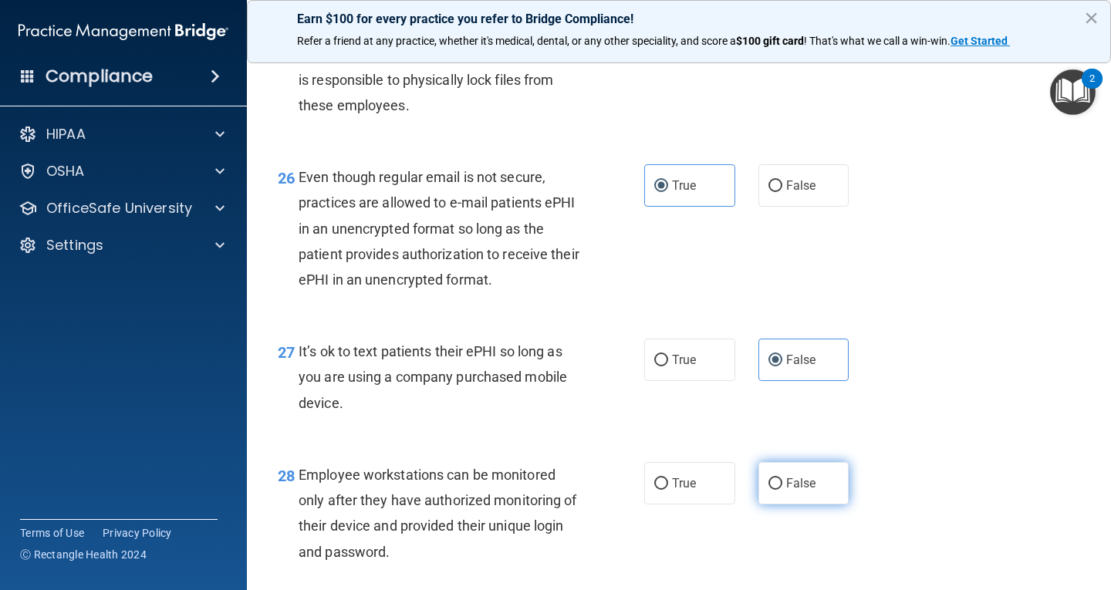
radio input "true"
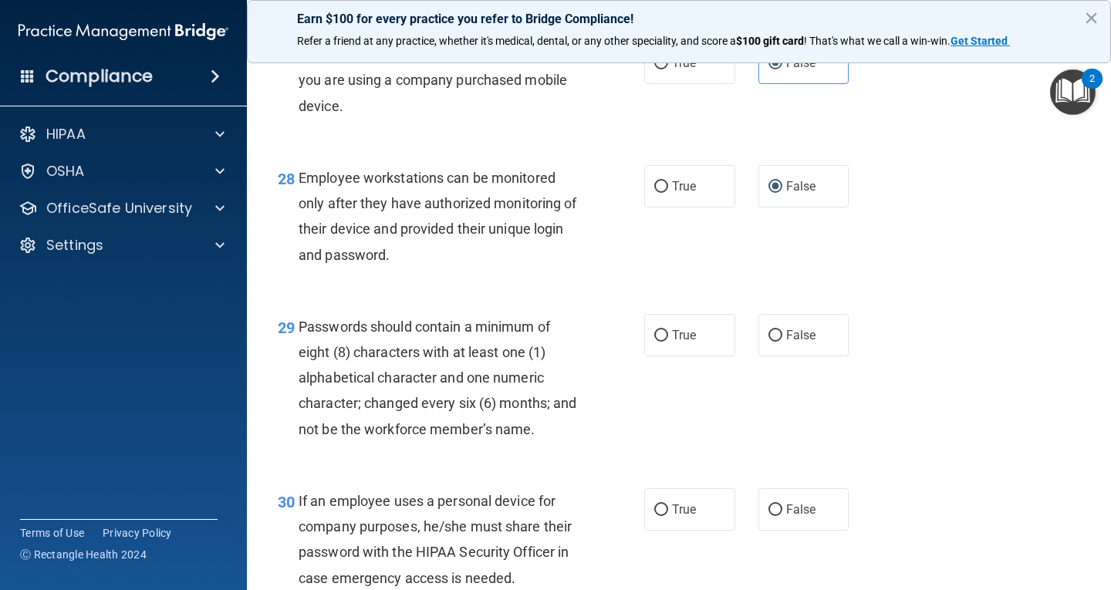
scroll to position [4091, 0]
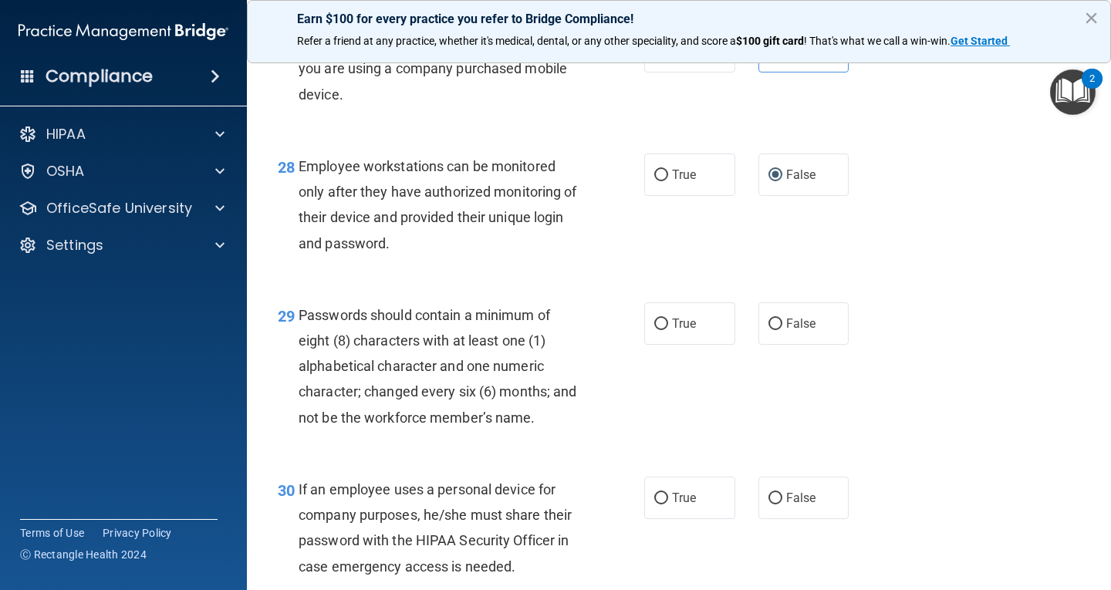
drag, startPoint x: 661, startPoint y: 353, endPoint x: 726, endPoint y: 486, distance: 148.4
click at [661, 345] on label "True" at bounding box center [689, 324] width 91 height 42
click at [661, 330] on input "True" at bounding box center [662, 325] width 14 height 12
radio input "true"
drag, startPoint x: 781, startPoint y: 536, endPoint x: 827, endPoint y: 499, distance: 59.2
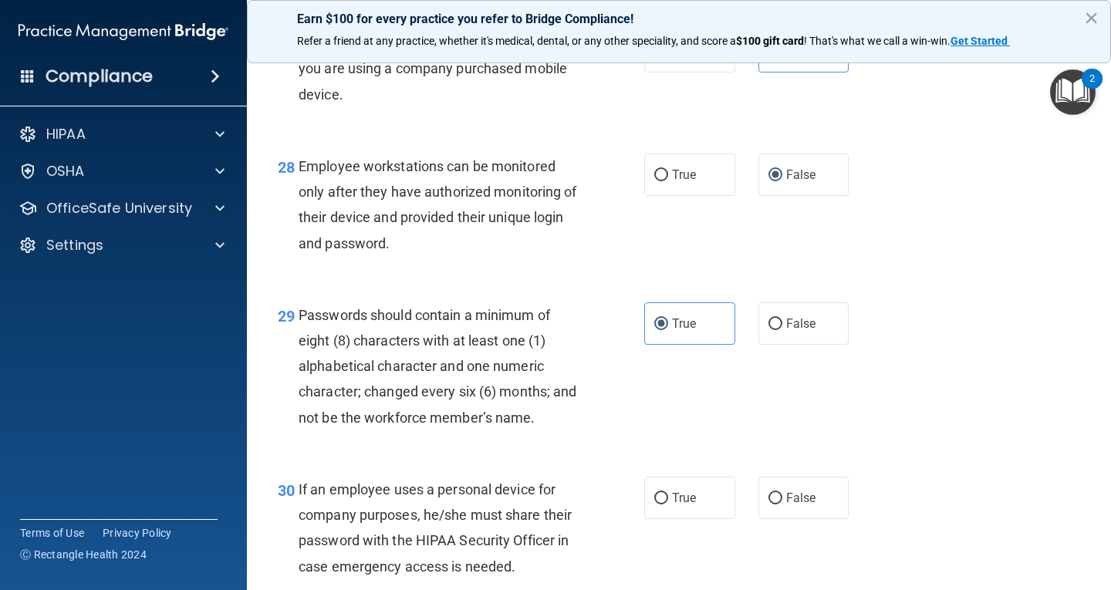
click at [781, 519] on label "False" at bounding box center [804, 498] width 91 height 42
click at [781, 505] on input "False" at bounding box center [776, 499] width 14 height 12
radio input "true"
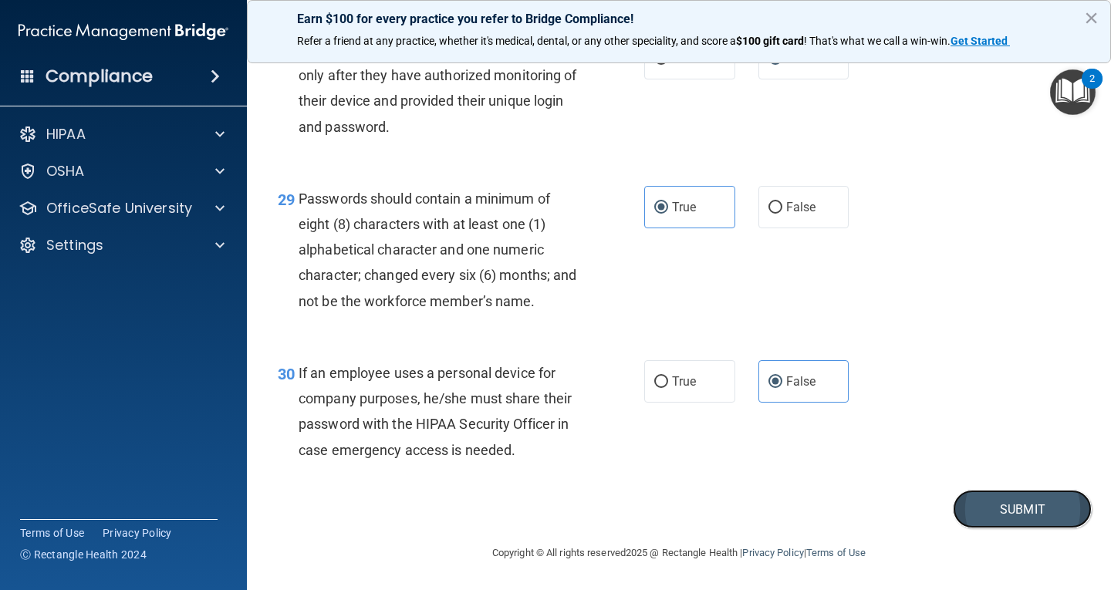
click at [1003, 509] on button "Submit" at bounding box center [1022, 509] width 139 height 39
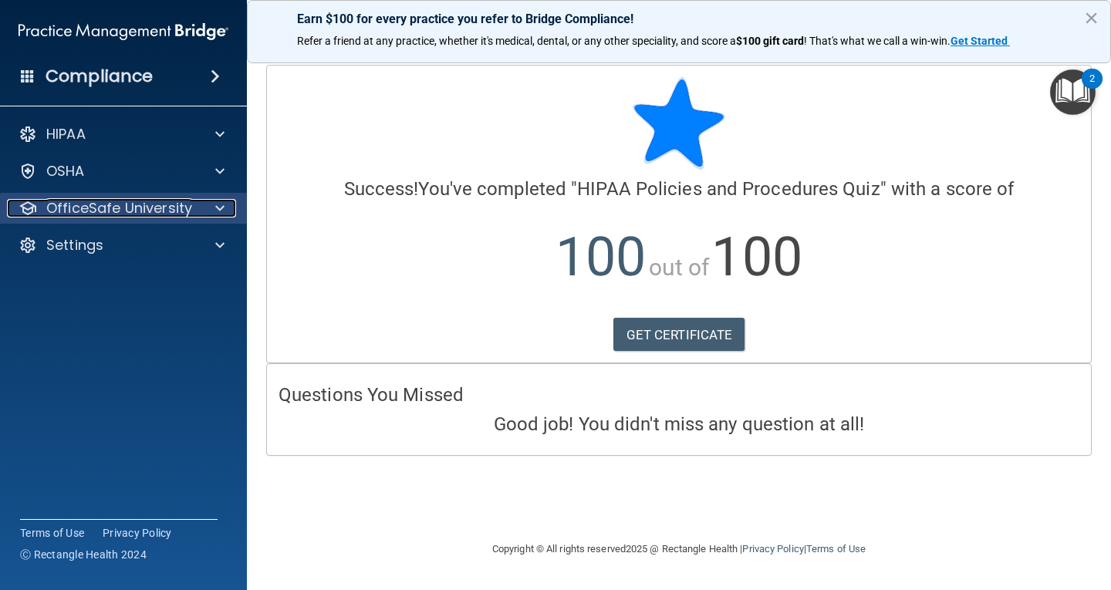
click at [125, 210] on p "OfficeSafe University" at bounding box center [119, 208] width 146 height 19
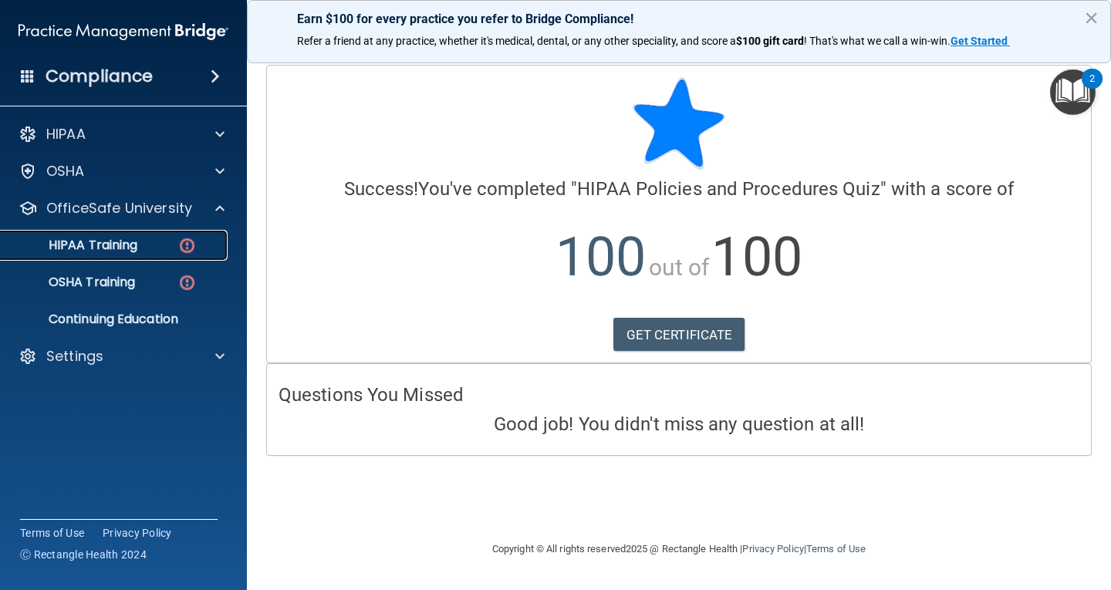
click at [144, 244] on div "HIPAA Training" at bounding box center [115, 245] width 211 height 15
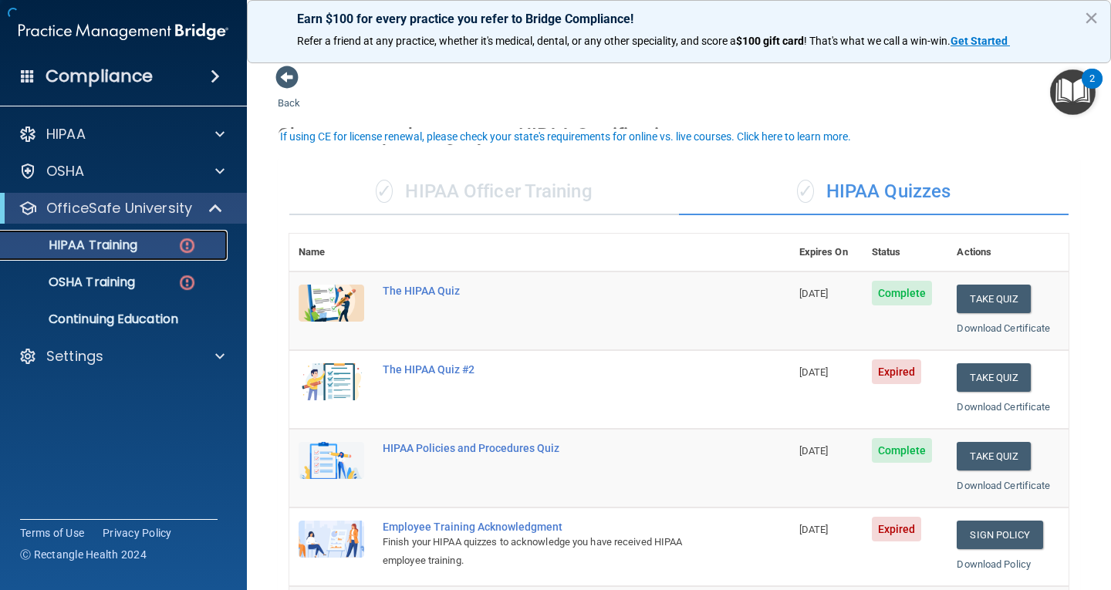
scroll to position [154, 0]
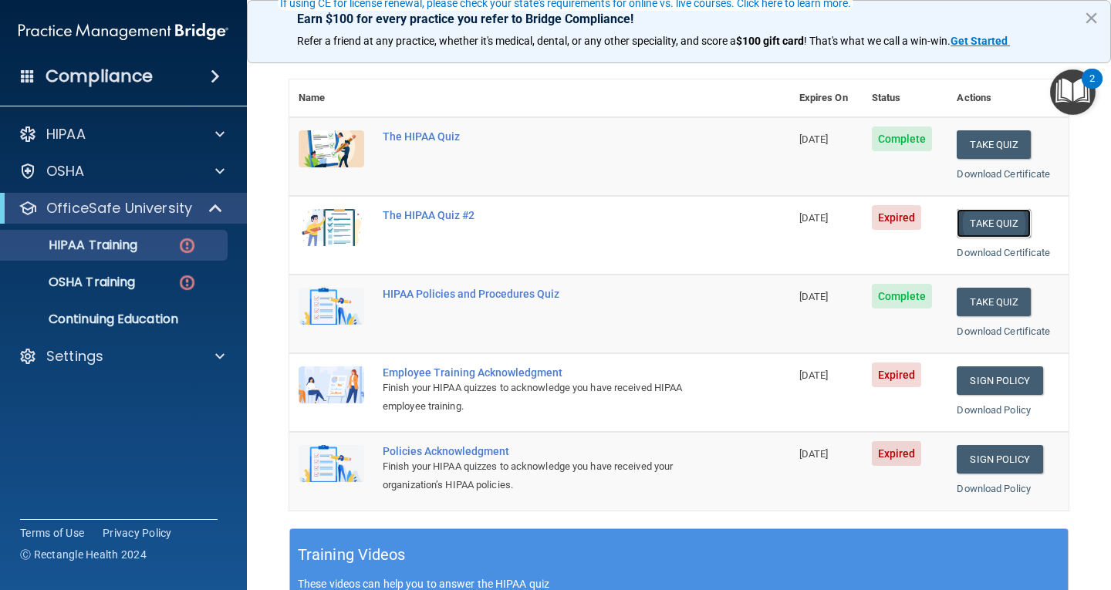
click at [969, 222] on button "Take Quiz" at bounding box center [994, 223] width 74 height 29
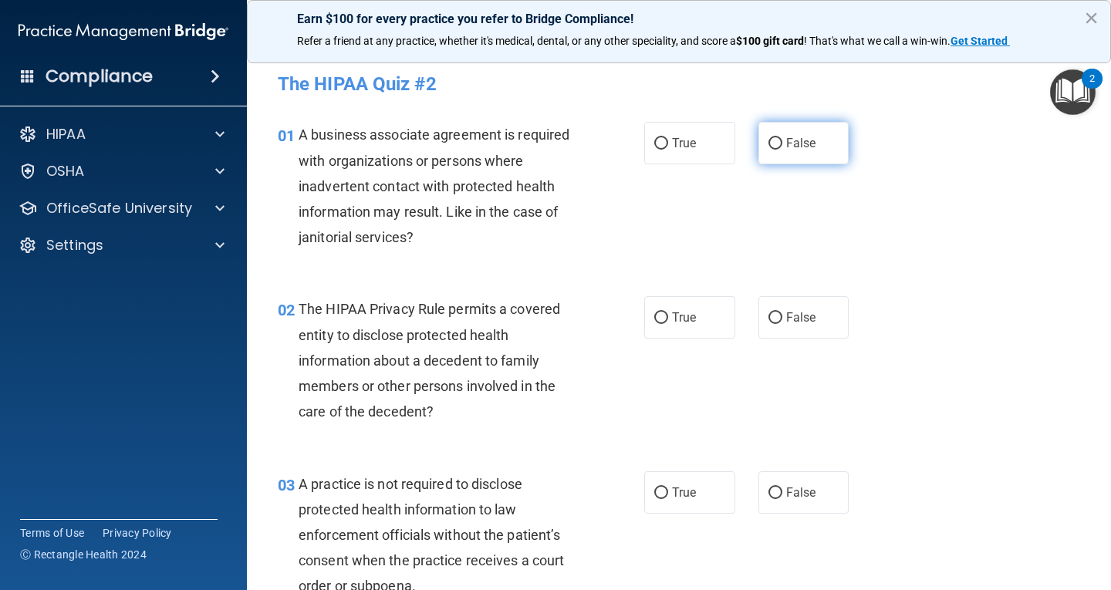
click at [759, 147] on label "False" at bounding box center [804, 143] width 91 height 42
click at [769, 147] on input "False" at bounding box center [776, 144] width 14 height 12
radio input "true"
click at [655, 316] on input "True" at bounding box center [662, 319] width 14 height 12
radio input "true"
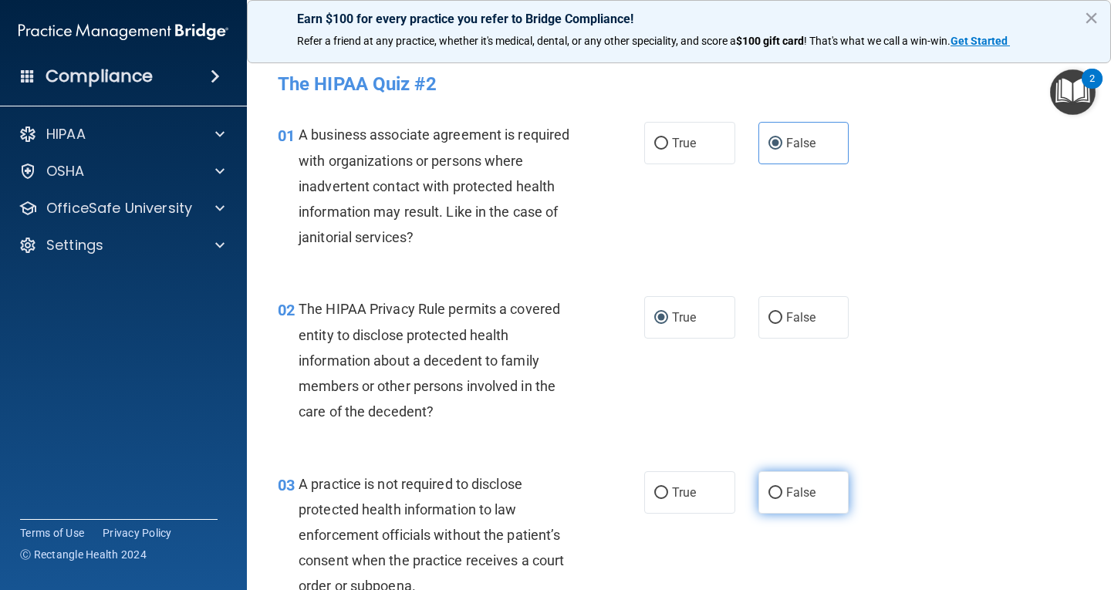
click at [786, 490] on span "False" at bounding box center [801, 492] width 30 height 15
click at [780, 490] on input "False" at bounding box center [776, 494] width 14 height 12
radio input "true"
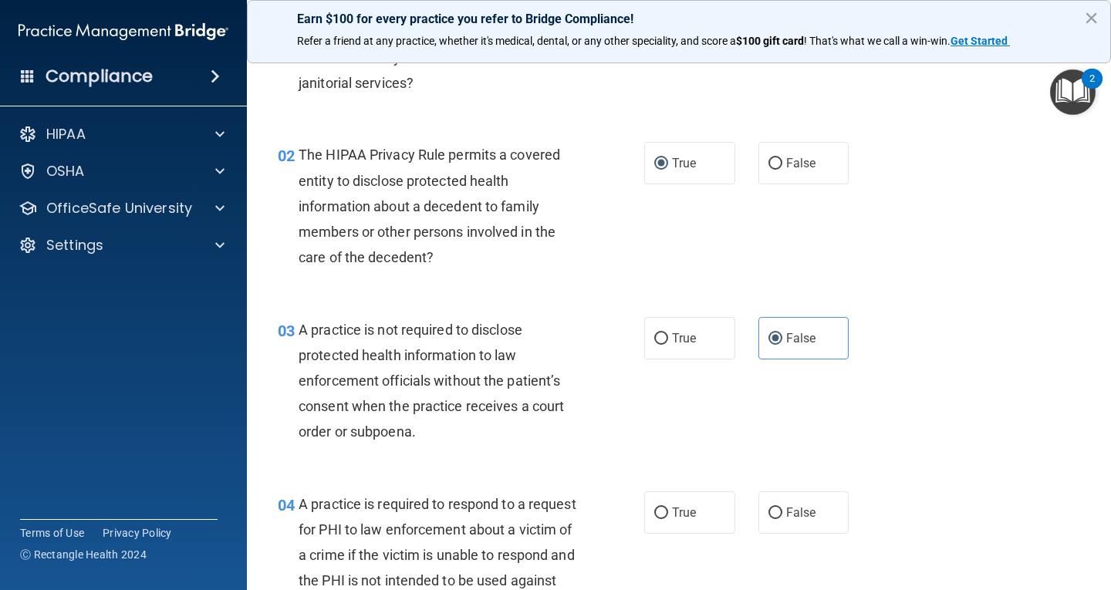
scroll to position [386, 0]
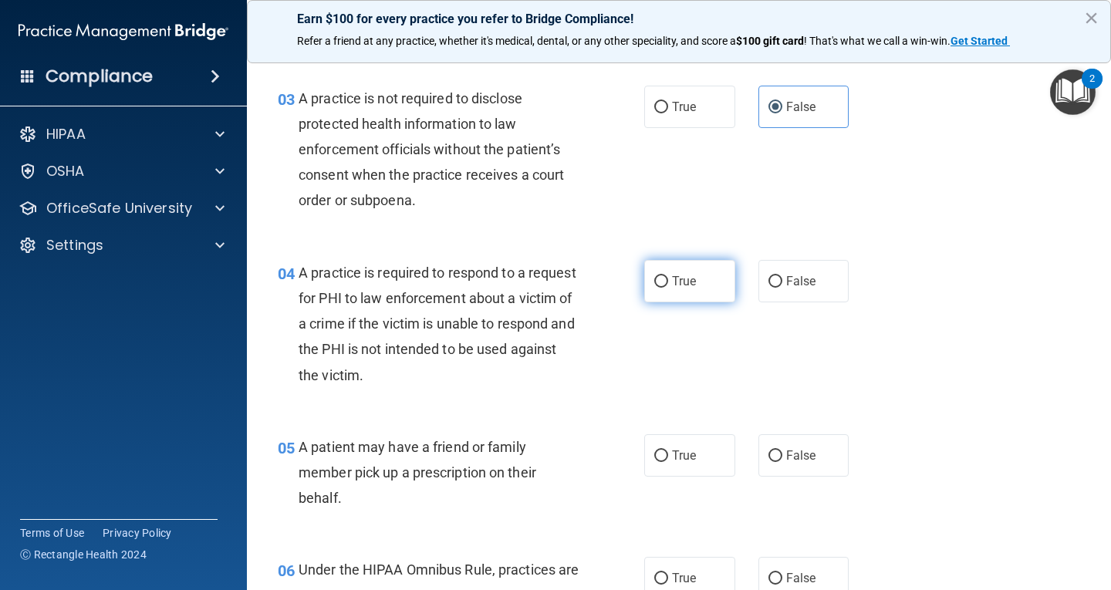
click at [666, 286] on label "True" at bounding box center [689, 281] width 91 height 42
click at [666, 286] on input "True" at bounding box center [662, 282] width 14 height 12
radio input "true"
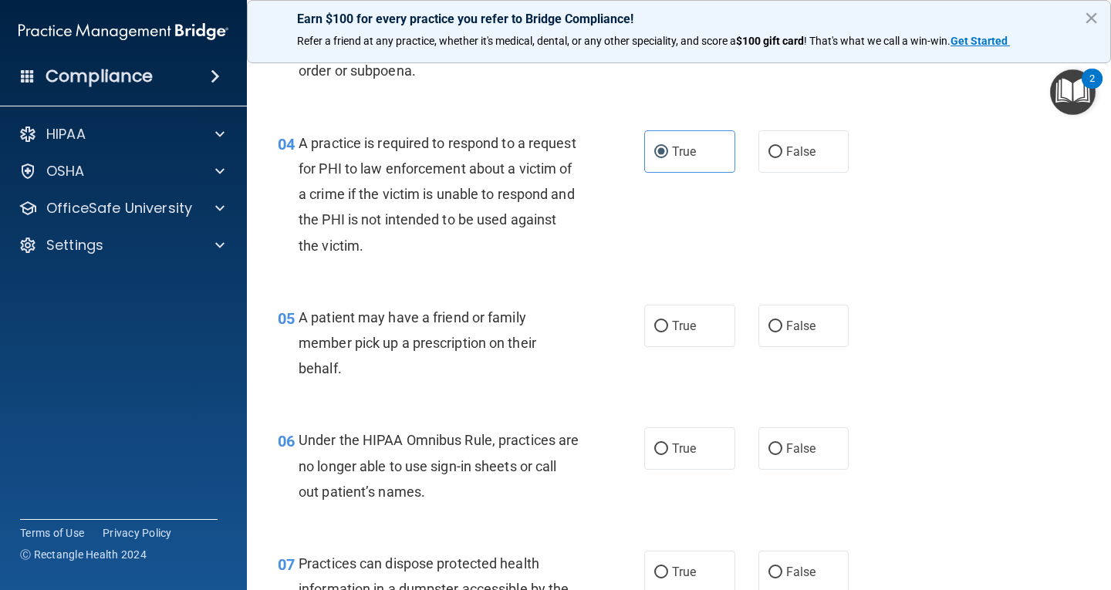
scroll to position [540, 0]
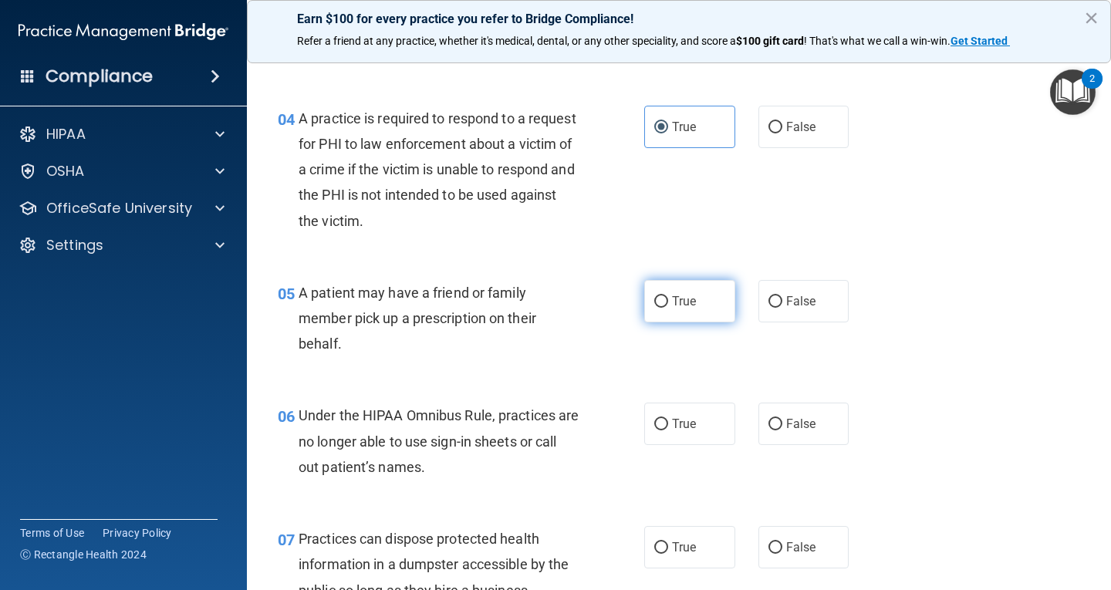
click at [679, 306] on span "True" at bounding box center [684, 301] width 24 height 15
click at [668, 306] on input "True" at bounding box center [662, 302] width 14 height 12
radio input "true"
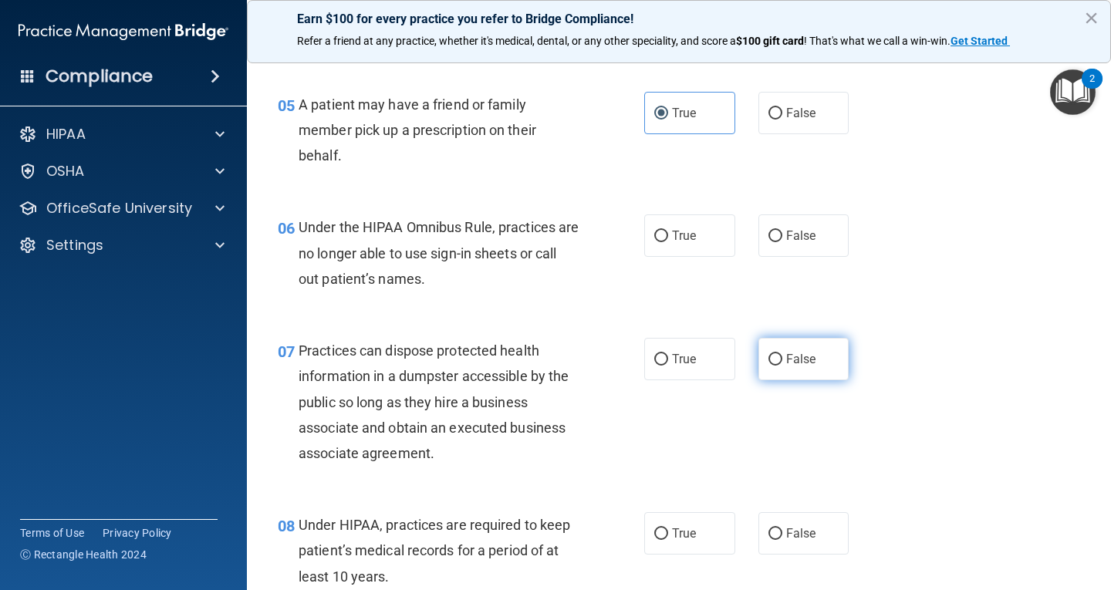
scroll to position [772, 0]
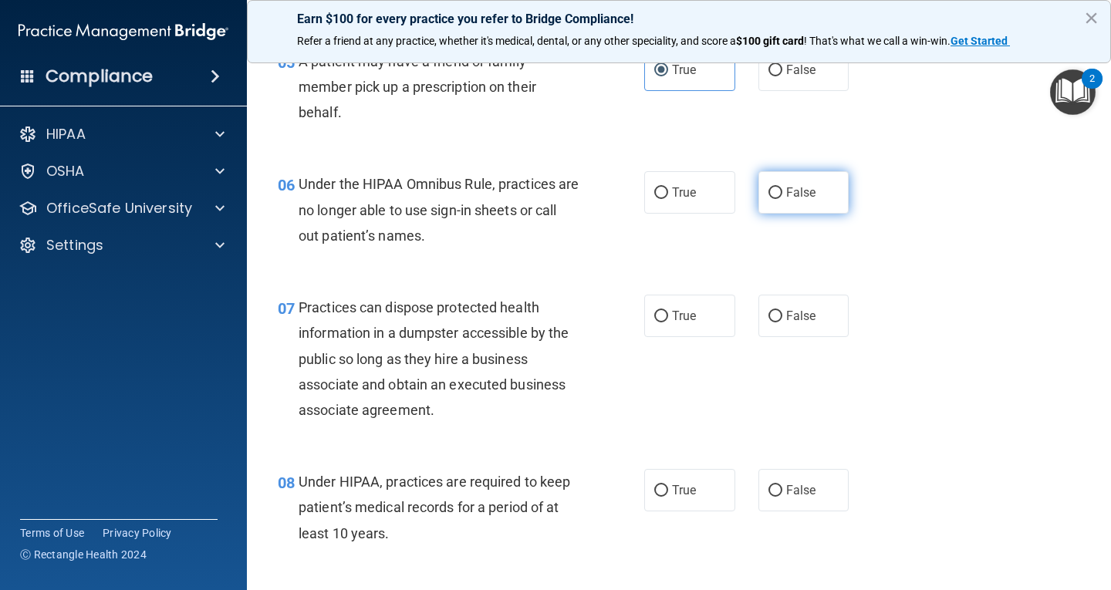
click at [793, 204] on label "False" at bounding box center [804, 192] width 91 height 42
click at [783, 199] on input "False" at bounding box center [776, 194] width 14 height 12
radio input "true"
click at [672, 318] on span "True" at bounding box center [684, 316] width 24 height 15
click at [668, 318] on input "True" at bounding box center [662, 317] width 14 height 12
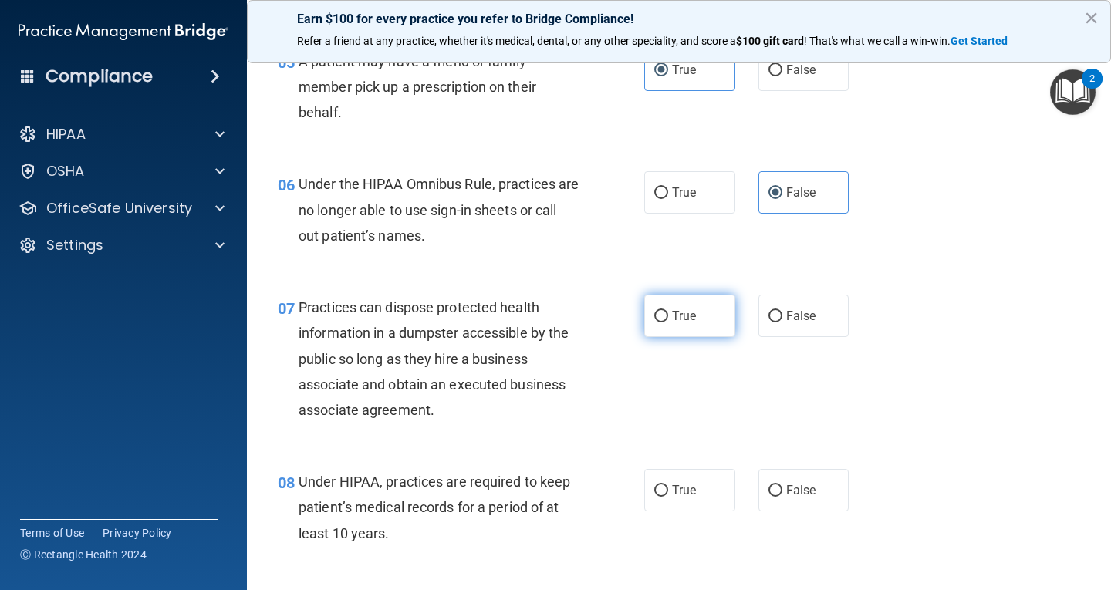
radio input "true"
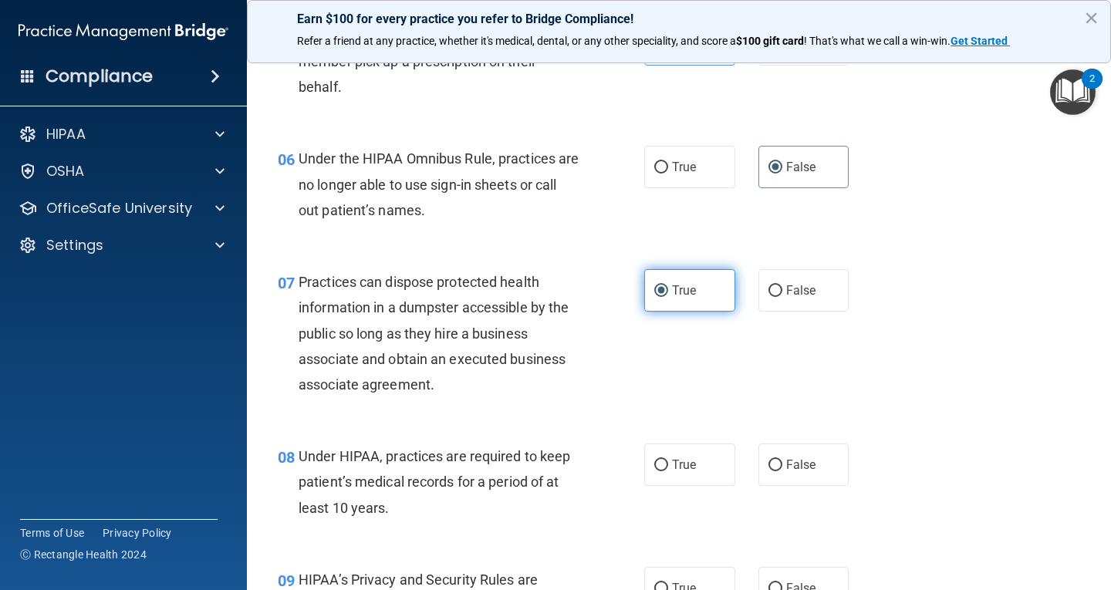
scroll to position [926, 0]
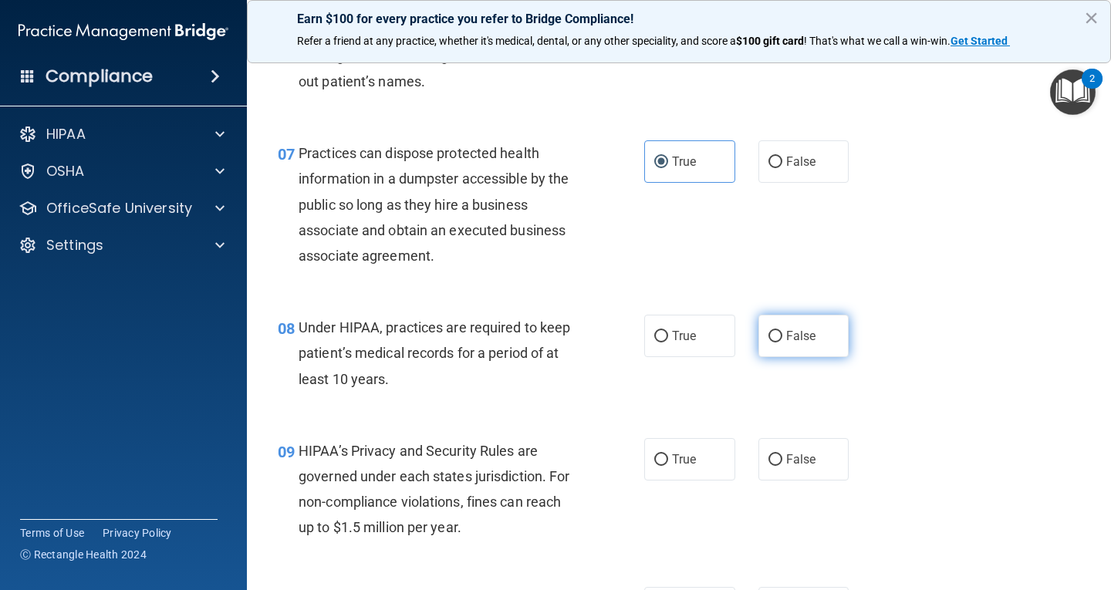
click at [803, 347] on label "False" at bounding box center [804, 336] width 91 height 42
click at [783, 343] on input "False" at bounding box center [776, 337] width 14 height 12
radio input "true"
click at [776, 457] on label "False" at bounding box center [804, 459] width 91 height 42
click at [776, 457] on input "False" at bounding box center [776, 461] width 14 height 12
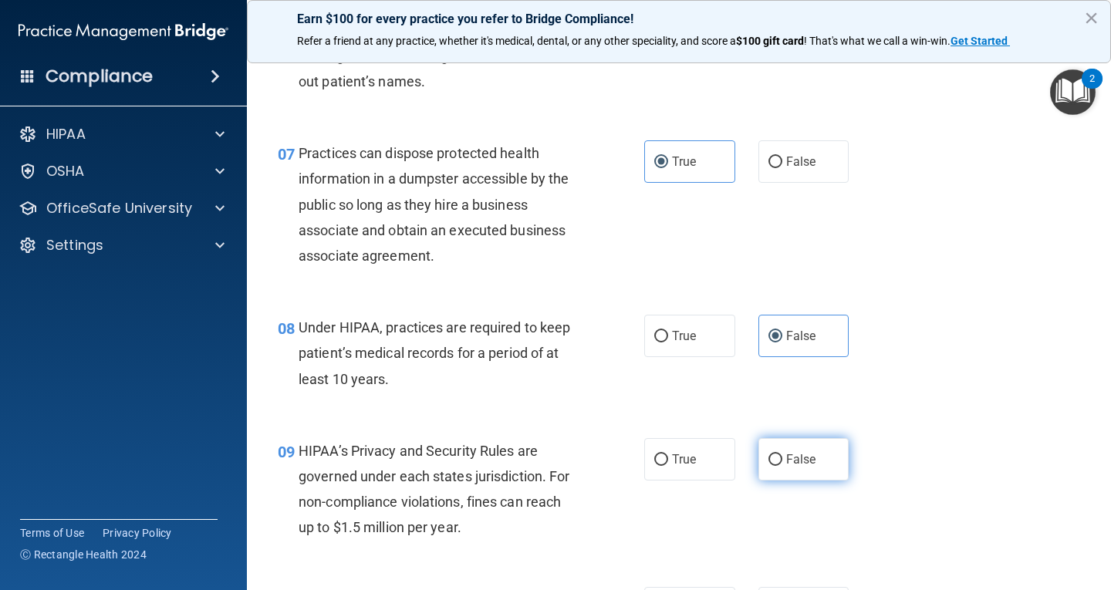
radio input "true"
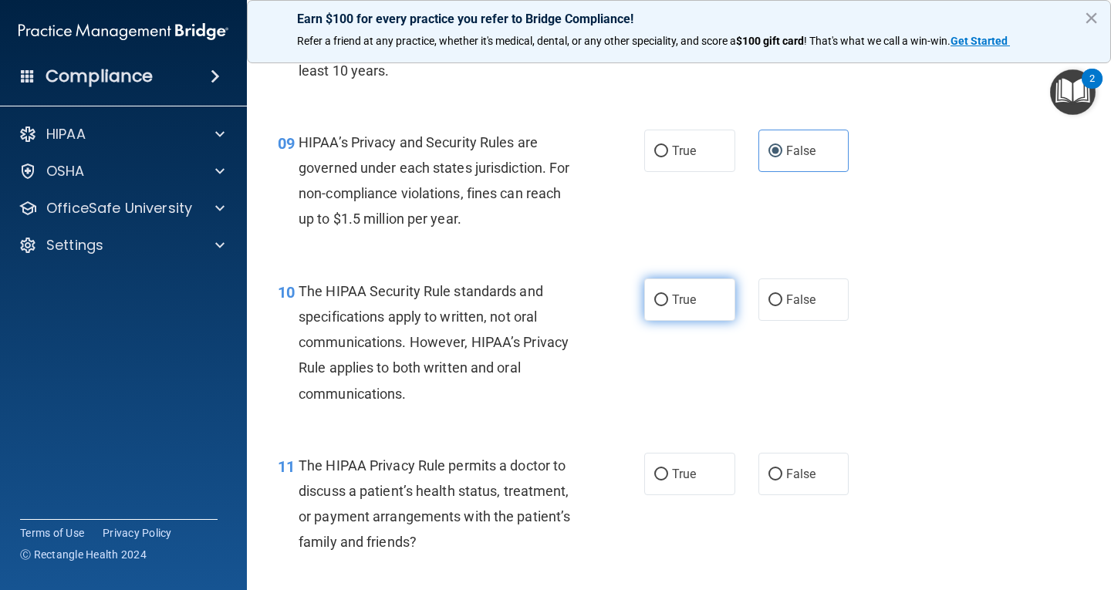
click at [658, 310] on label "True" at bounding box center [689, 300] width 91 height 42
click at [658, 306] on input "True" at bounding box center [662, 301] width 14 height 12
radio input "true"
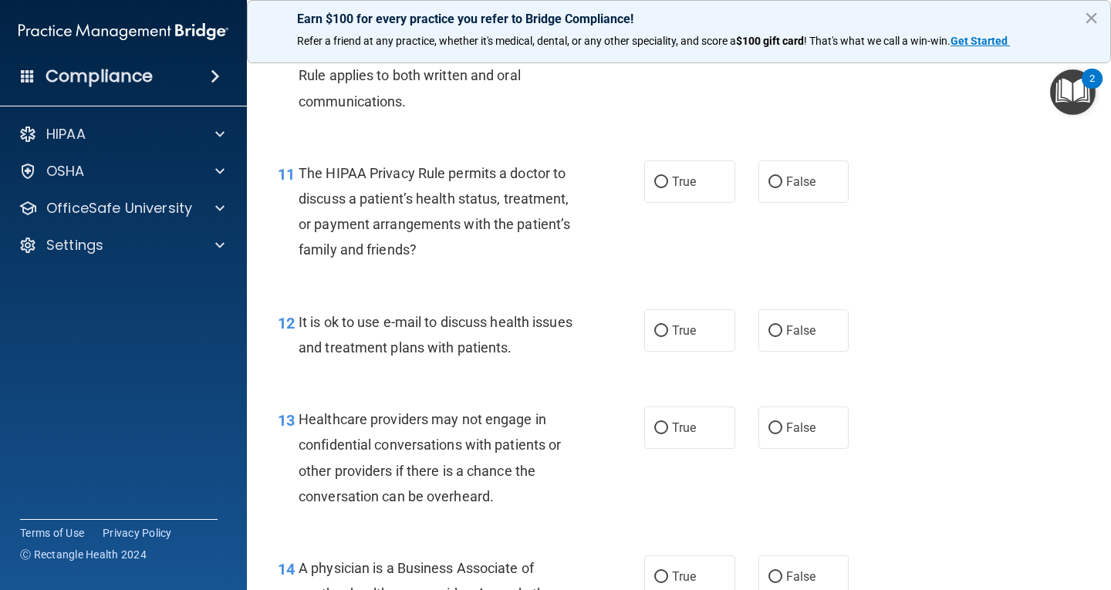
scroll to position [1544, 0]
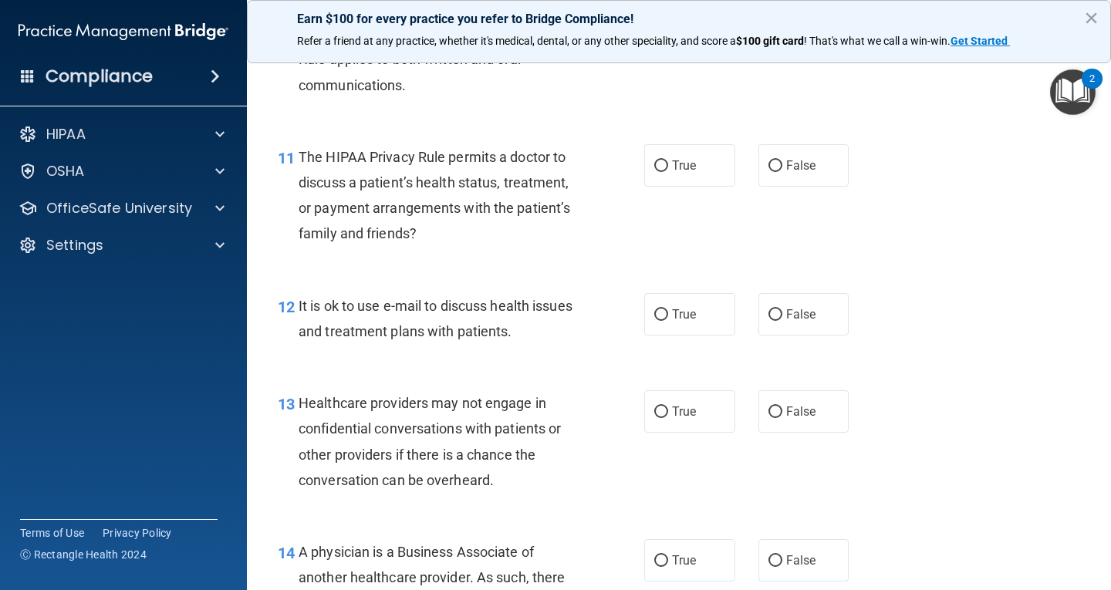
drag, startPoint x: 672, startPoint y: 171, endPoint x: 681, endPoint y: 256, distance: 86.1
click at [672, 176] on label "True" at bounding box center [689, 165] width 91 height 42
click at [668, 172] on input "True" at bounding box center [662, 167] width 14 height 12
radio input "true"
click at [672, 313] on span "True" at bounding box center [684, 314] width 24 height 15
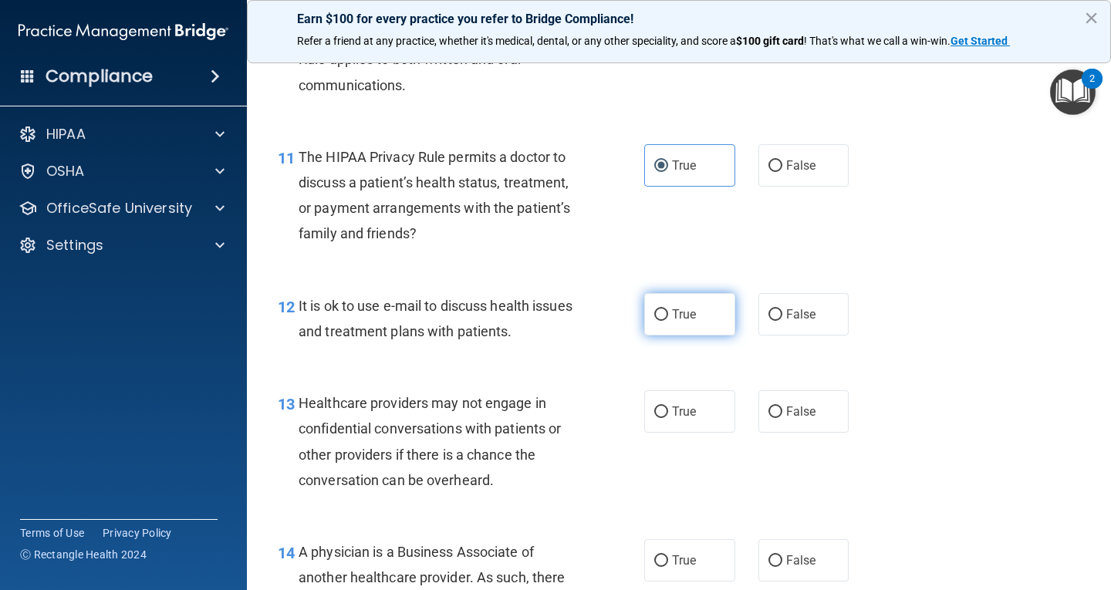
click at [668, 313] on input "True" at bounding box center [662, 316] width 14 height 12
radio input "true"
click at [800, 418] on span "False" at bounding box center [801, 411] width 30 height 15
click at [783, 418] on input "False" at bounding box center [776, 413] width 14 height 12
radio input "true"
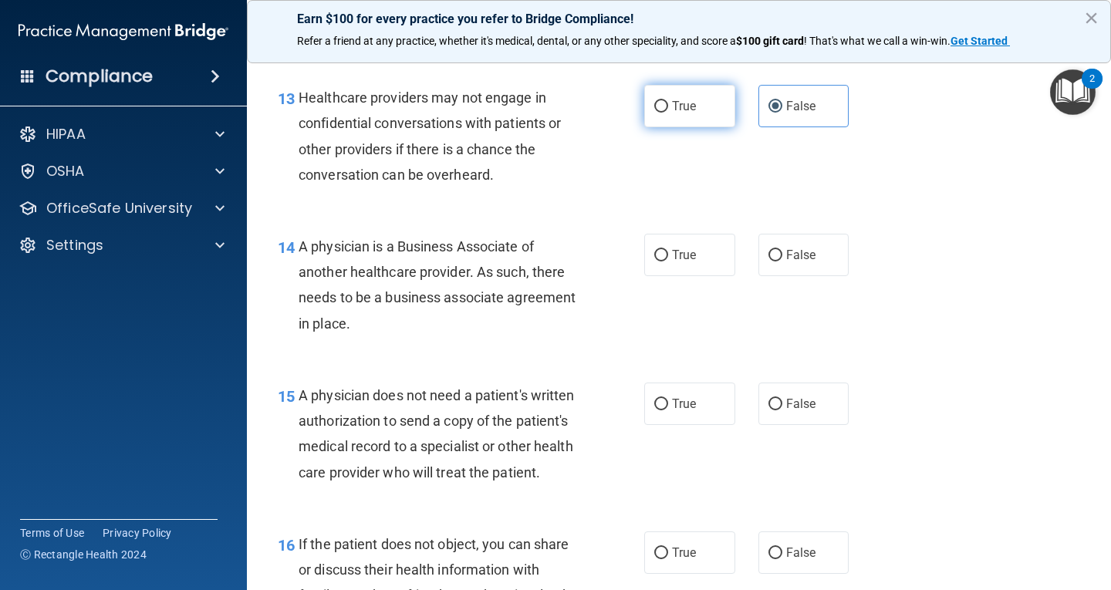
scroll to position [1852, 0]
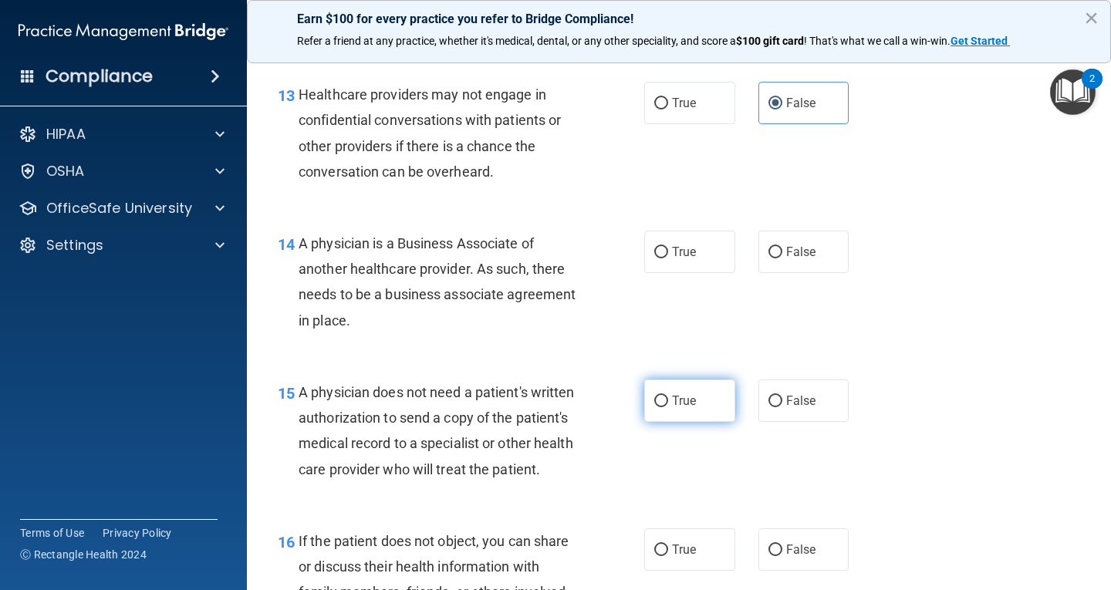
drag, startPoint x: 780, startPoint y: 255, endPoint x: 701, endPoint y: 389, distance: 155.4
click at [786, 255] on span "False" at bounding box center [801, 252] width 30 height 15
click at [780, 255] on input "False" at bounding box center [776, 253] width 14 height 12
radio input "true"
click at [675, 411] on label "True" at bounding box center [689, 401] width 91 height 42
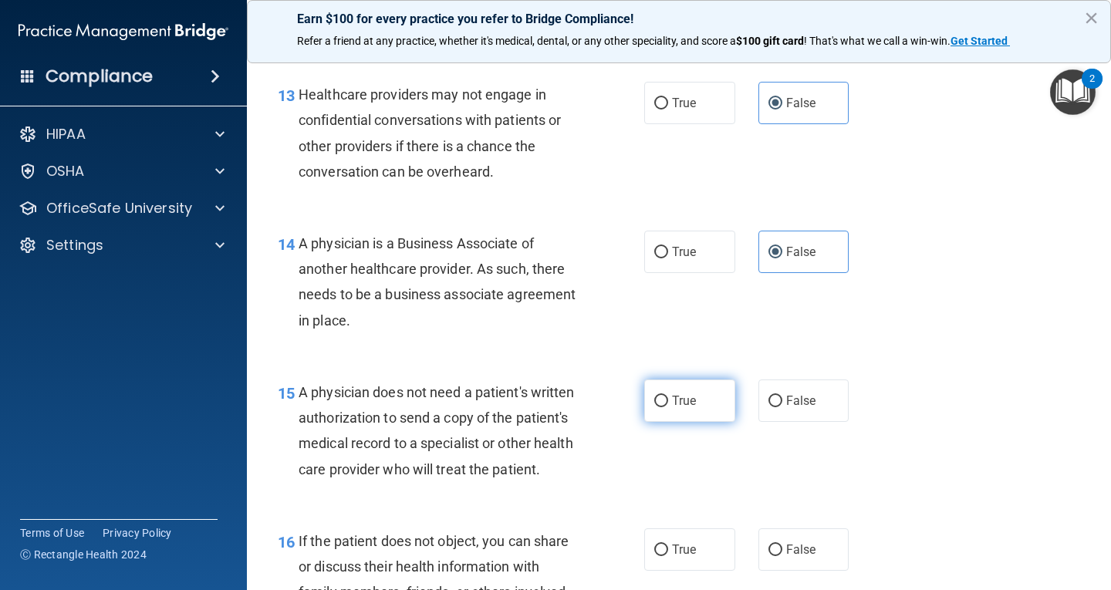
click at [668, 408] on input "True" at bounding box center [662, 402] width 14 height 12
radio input "true"
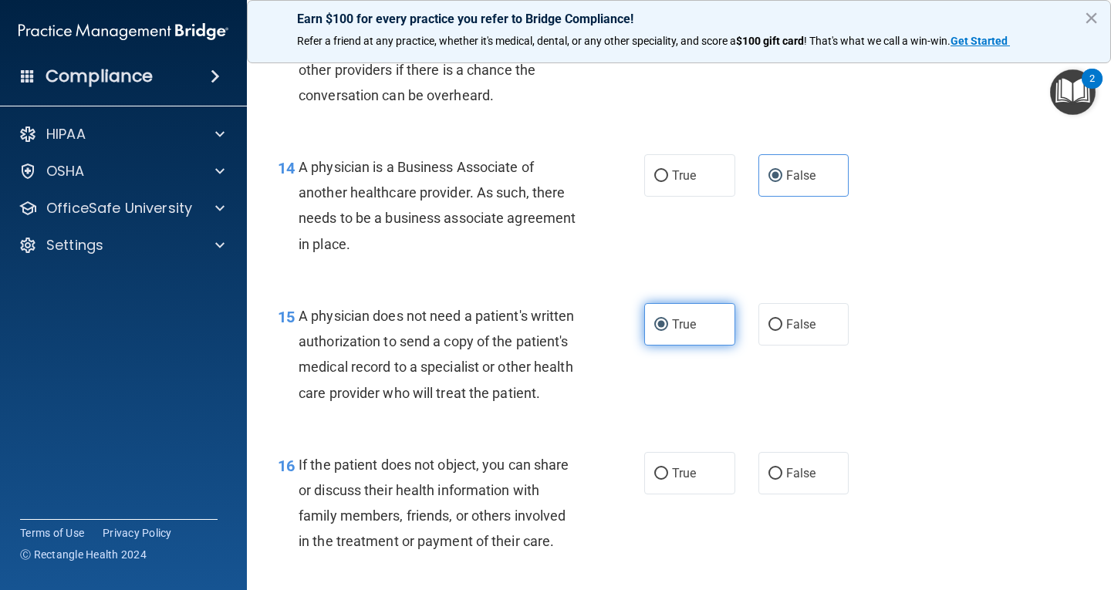
scroll to position [2084, 0]
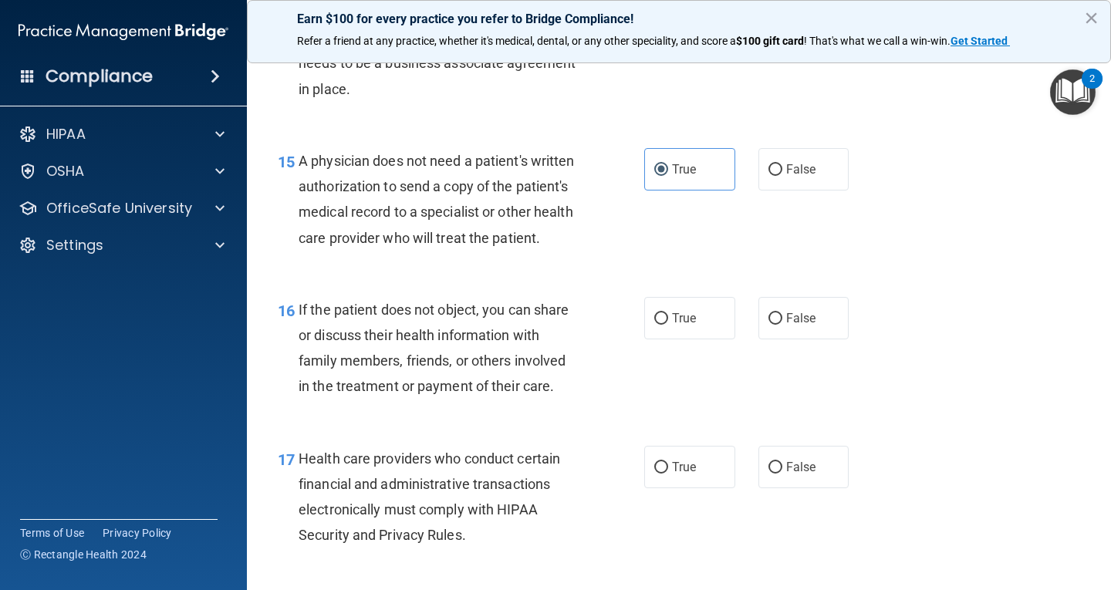
drag, startPoint x: 671, startPoint y: 352, endPoint x: 681, endPoint y: 397, distance: 46.5
click at [671, 340] on label "True" at bounding box center [689, 318] width 91 height 42
click at [668, 325] on input "True" at bounding box center [662, 319] width 14 height 12
radio input "true"
click at [682, 475] on span "True" at bounding box center [684, 467] width 24 height 15
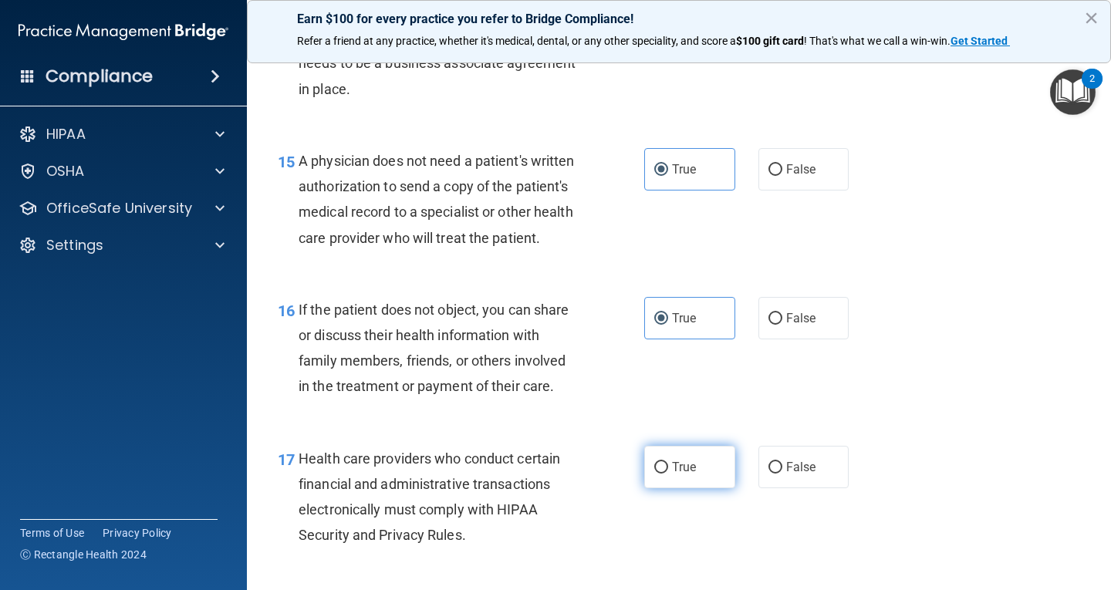
click at [668, 474] on input "True" at bounding box center [662, 468] width 14 height 12
radio input "true"
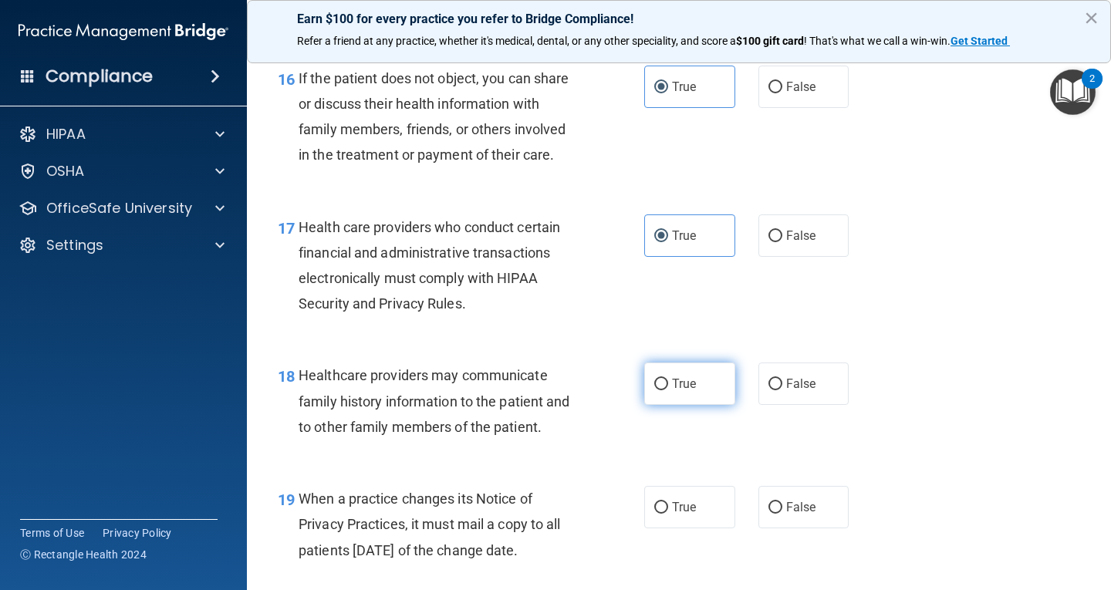
click at [663, 405] on label "True" at bounding box center [689, 384] width 91 height 42
click at [663, 391] on input "True" at bounding box center [662, 385] width 14 height 12
radio input "true"
click at [772, 391] on input "False" at bounding box center [776, 385] width 14 height 12
radio input "true"
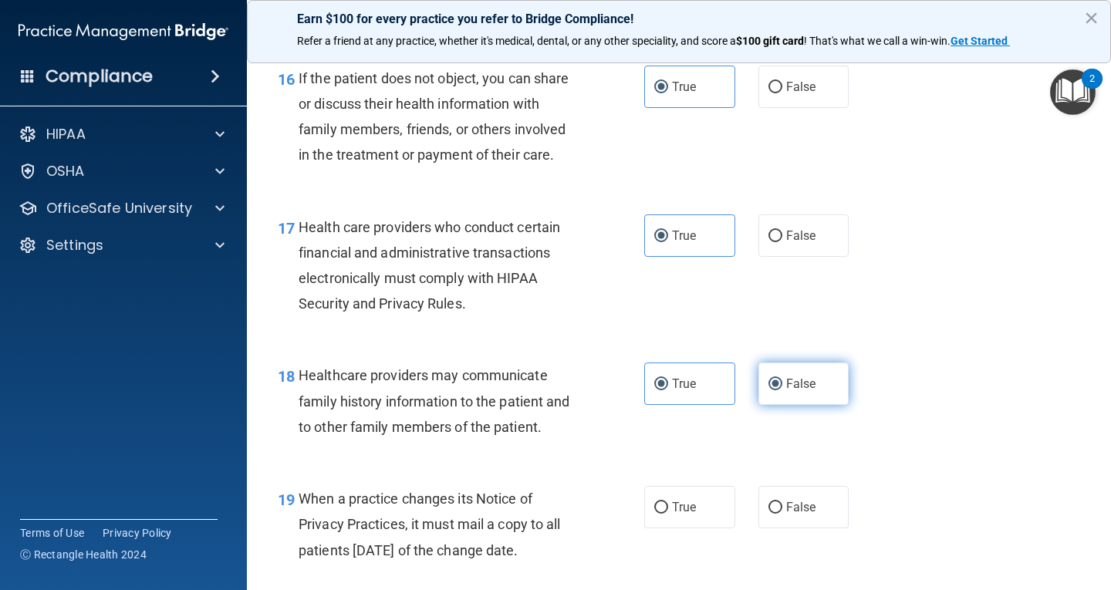
radio input "false"
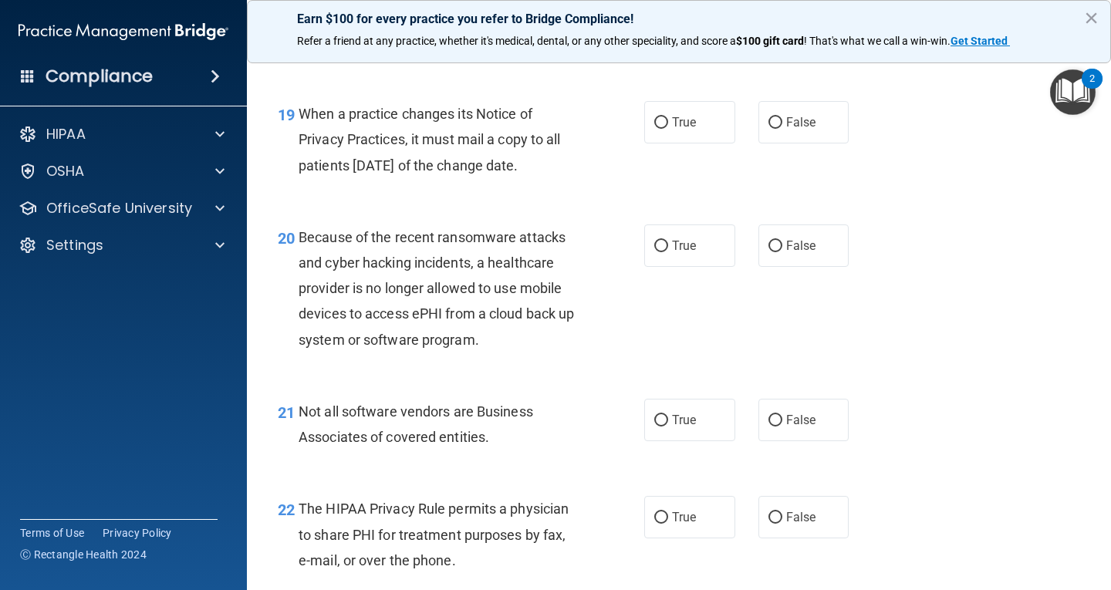
scroll to position [2701, 0]
click at [769, 128] on input "False" at bounding box center [776, 123] width 14 height 12
radio input "true"
click at [786, 252] on span "False" at bounding box center [801, 245] width 30 height 15
click at [783, 252] on input "False" at bounding box center [776, 246] width 14 height 12
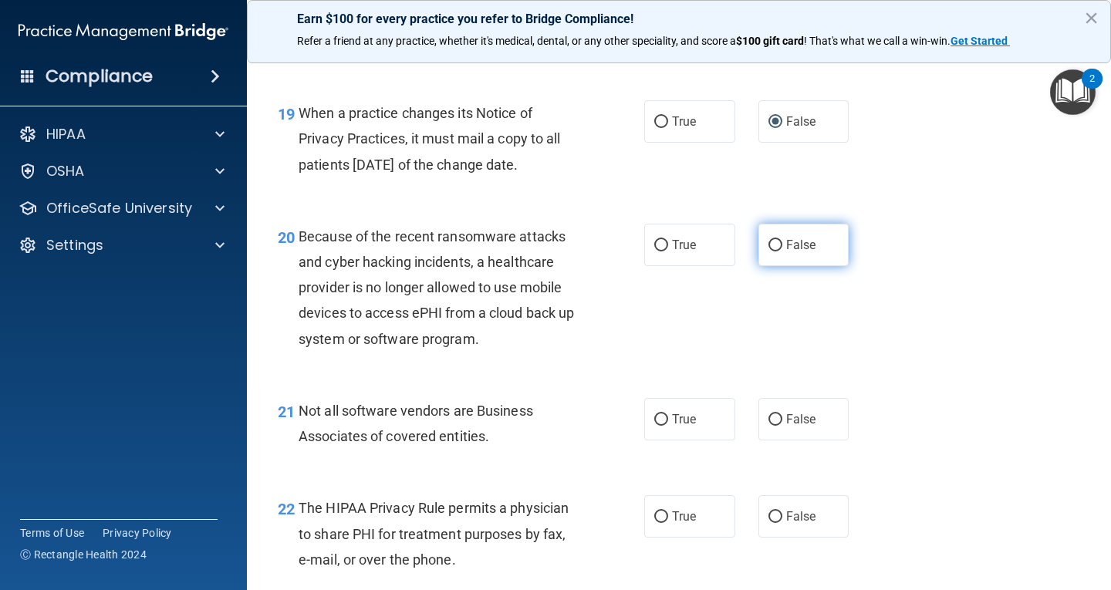
radio input "true"
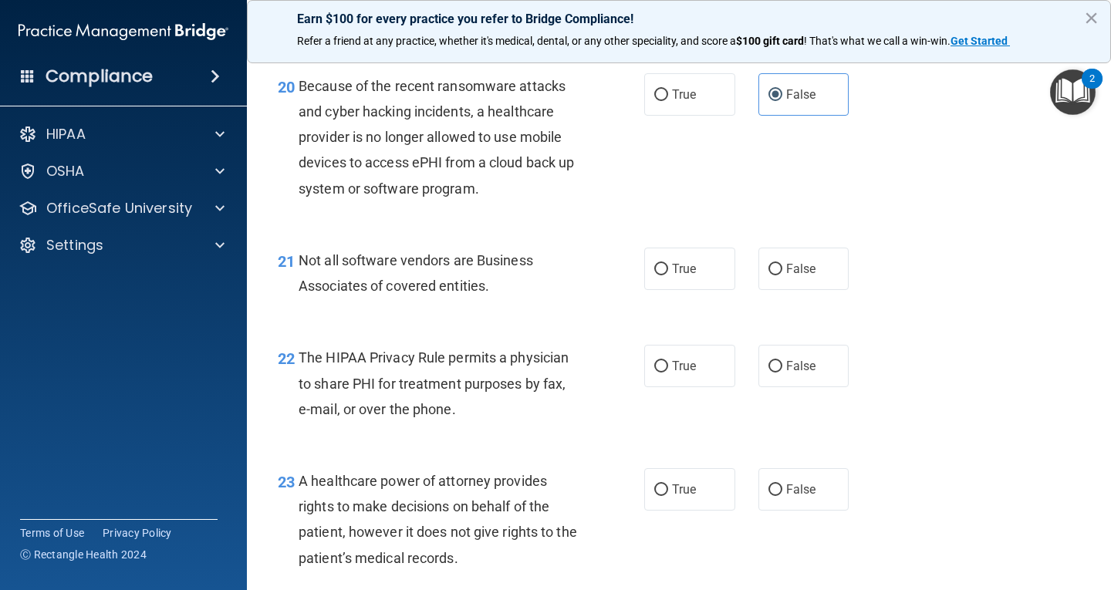
scroll to position [2856, 0]
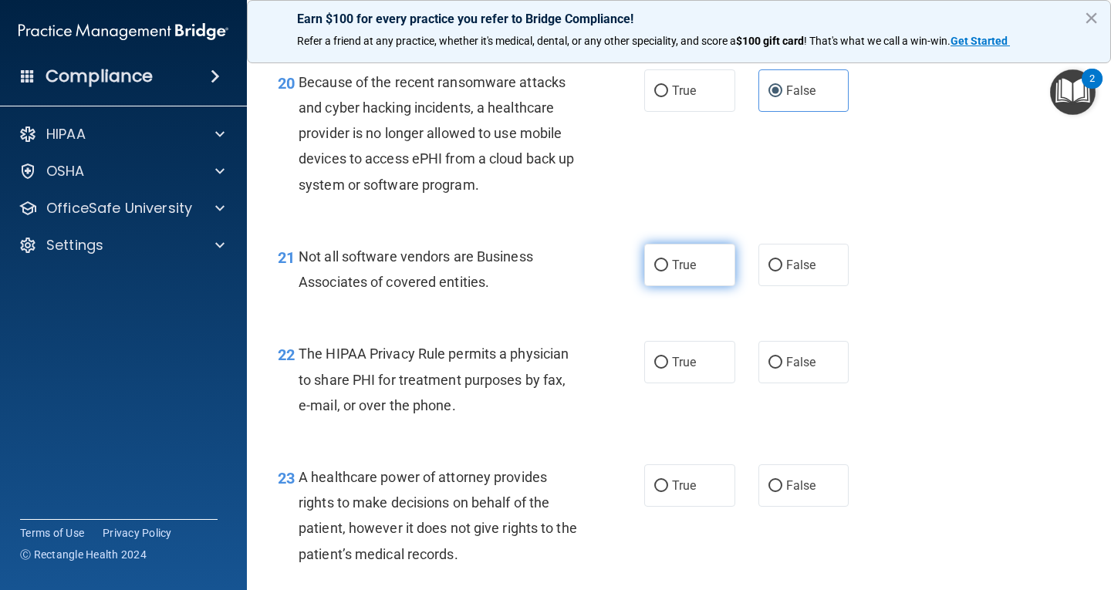
click at [645, 286] on label "True" at bounding box center [689, 265] width 91 height 42
click at [655, 272] on input "True" at bounding box center [662, 266] width 14 height 12
radio input "true"
click at [659, 369] on input "True" at bounding box center [662, 363] width 14 height 12
radio input "true"
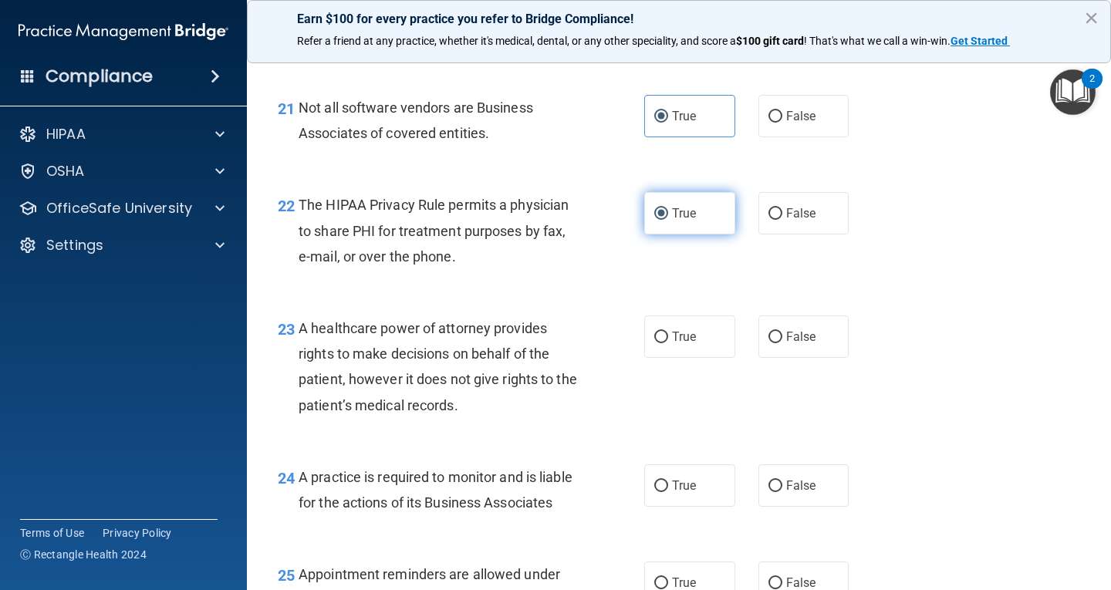
scroll to position [3010, 0]
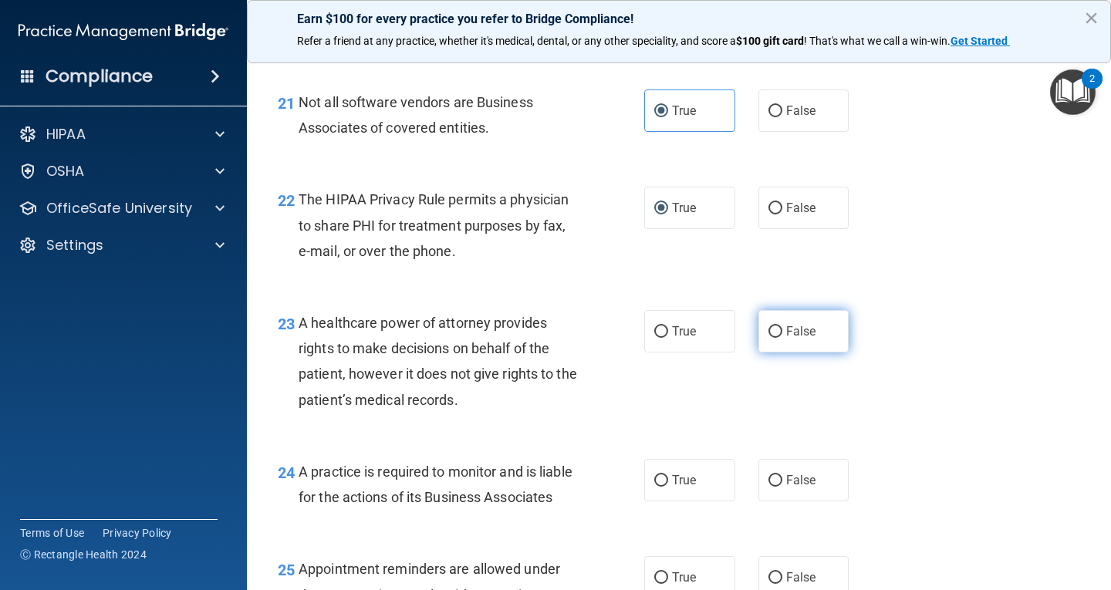
click at [786, 339] on span "False" at bounding box center [801, 331] width 30 height 15
click at [782, 338] on input "False" at bounding box center [776, 332] width 14 height 12
radio input "true"
drag, startPoint x: 798, startPoint y: 508, endPoint x: 756, endPoint y: 474, distance: 53.8
click at [799, 488] on span "False" at bounding box center [801, 480] width 30 height 15
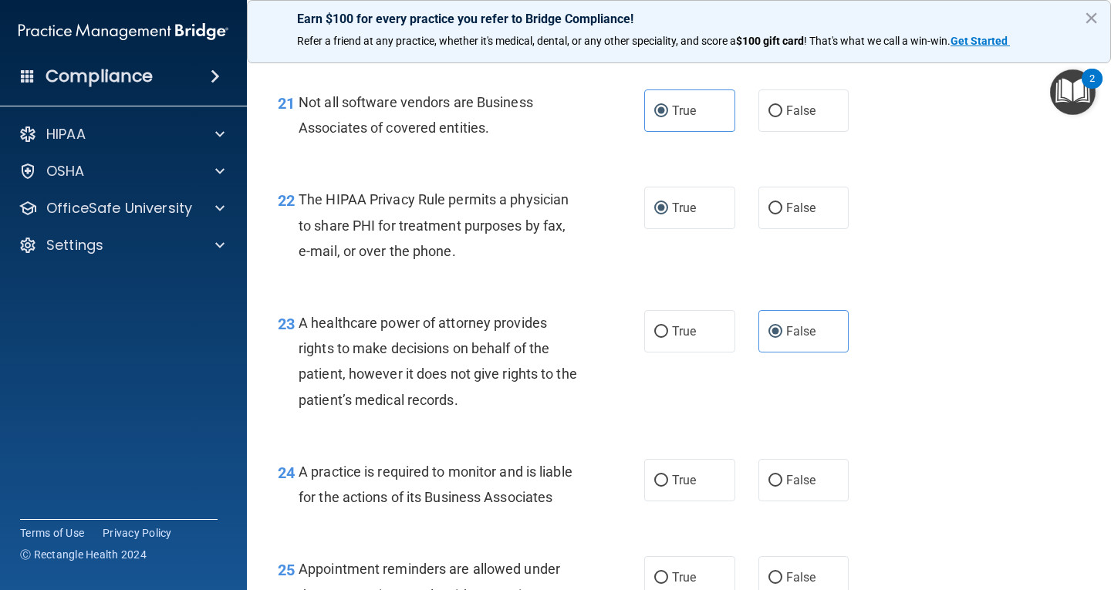
click at [783, 487] on input "False" at bounding box center [776, 481] width 14 height 12
radio input "true"
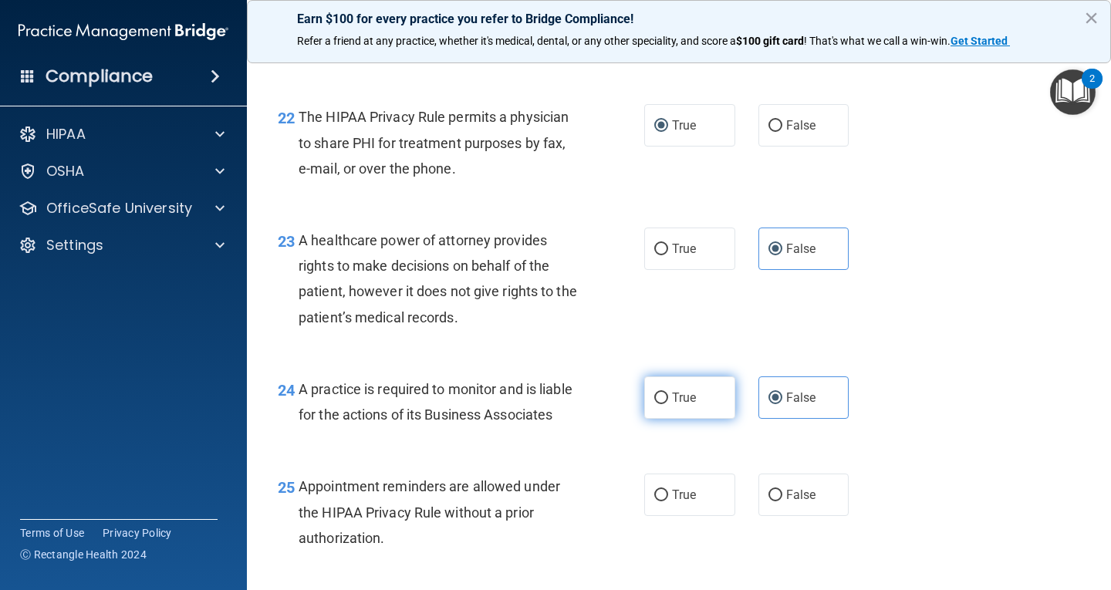
scroll to position [3242, 0]
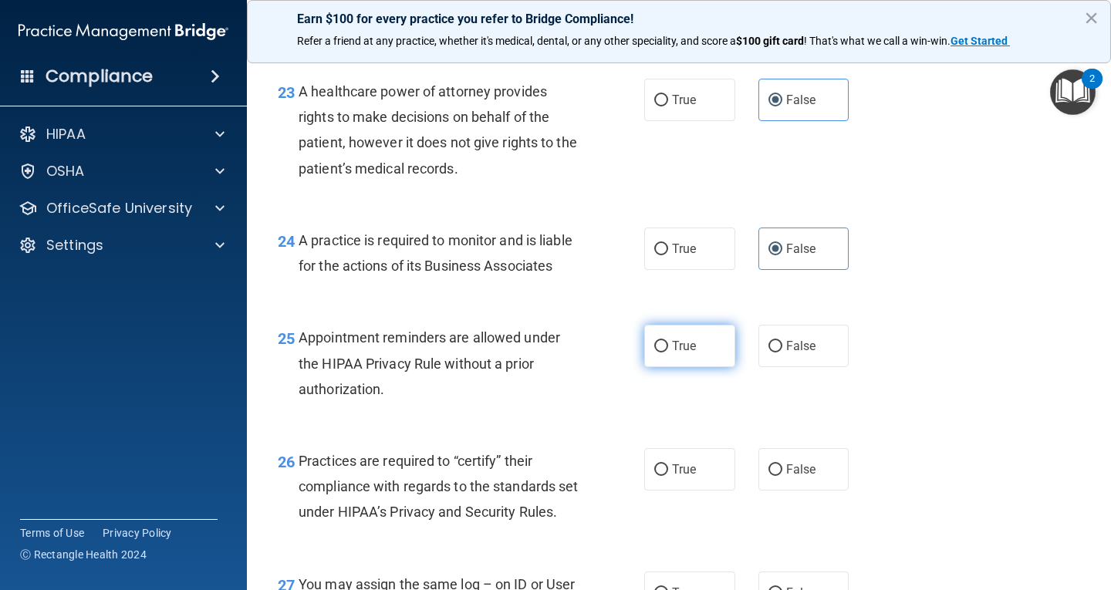
click at [672, 353] on span "True" at bounding box center [684, 346] width 24 height 15
click at [668, 353] on input "True" at bounding box center [662, 347] width 14 height 12
radio input "true"
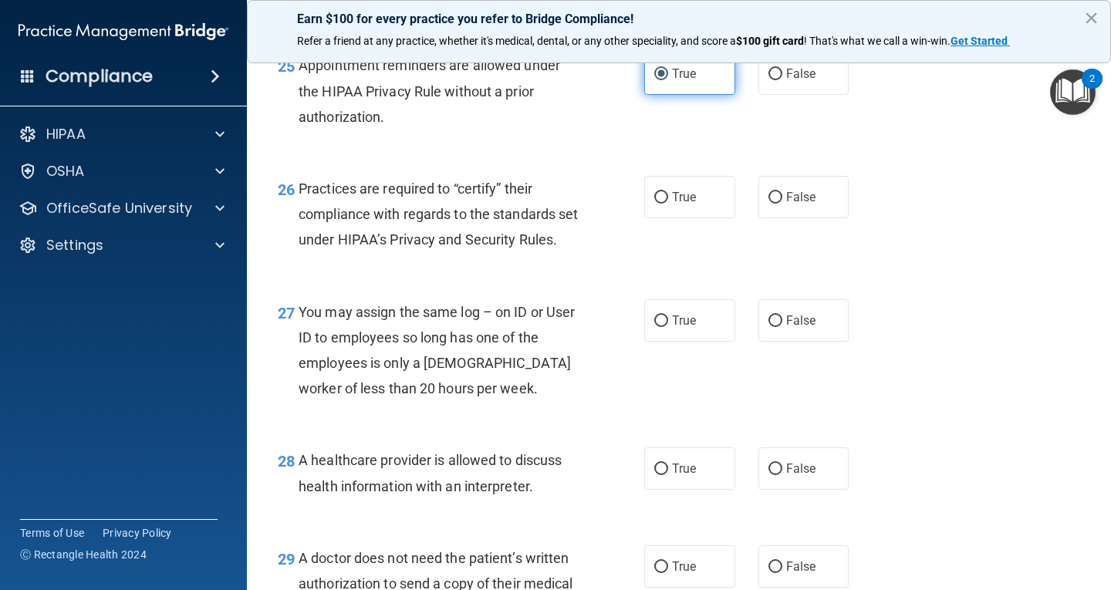
scroll to position [3550, 0]
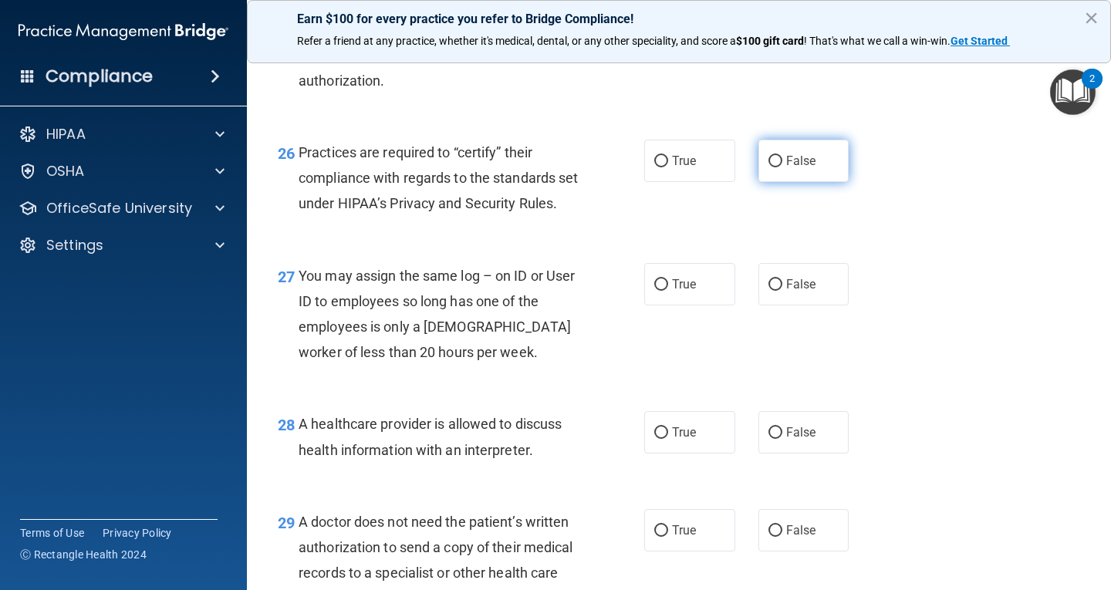
click at [786, 168] on span "False" at bounding box center [801, 161] width 30 height 15
click at [780, 167] on input "False" at bounding box center [776, 162] width 14 height 12
radio input "true"
click at [778, 306] on label "False" at bounding box center [804, 284] width 91 height 42
click at [778, 291] on input "False" at bounding box center [776, 285] width 14 height 12
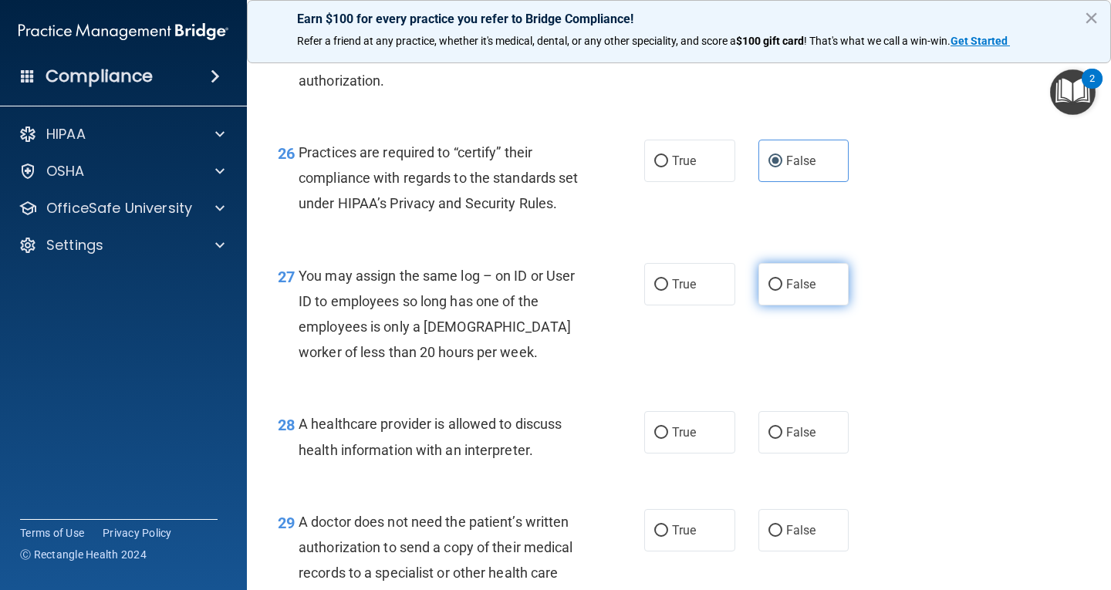
radio input "true"
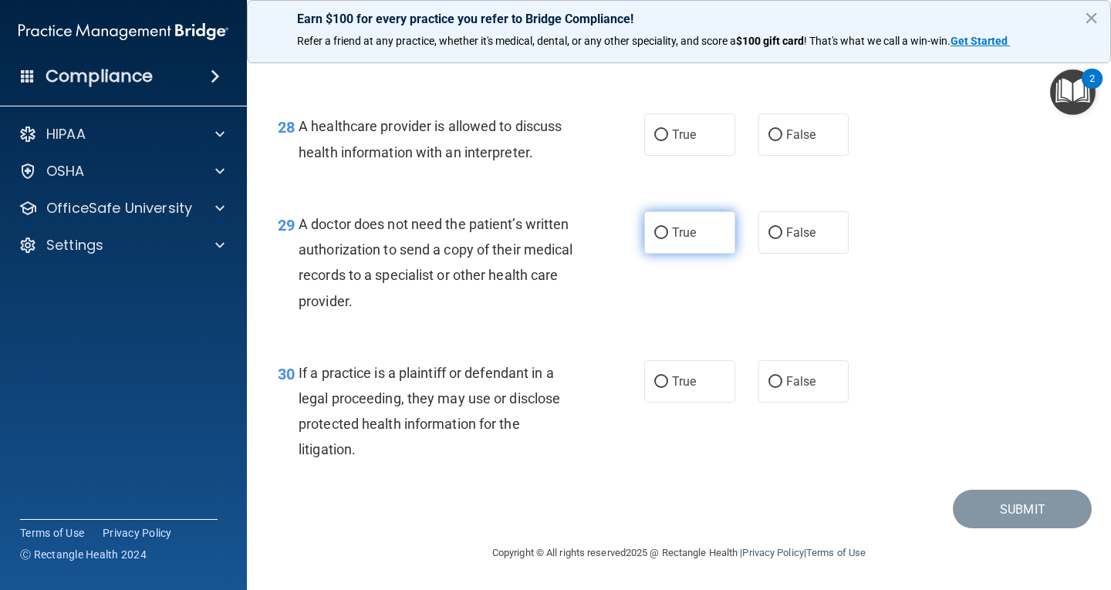
scroll to position [3859, 0]
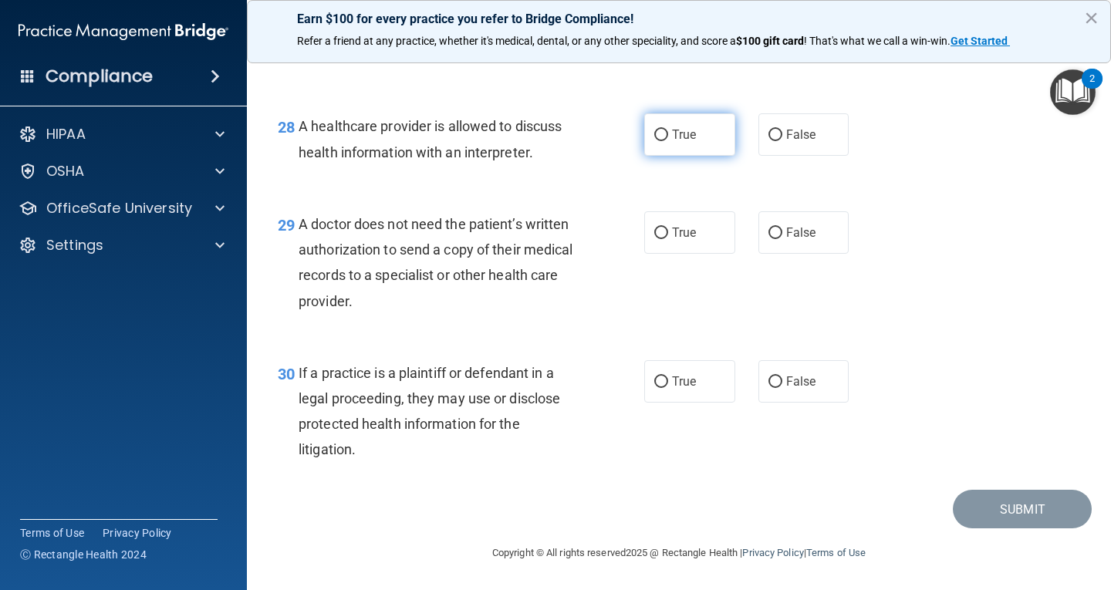
click at [674, 156] on label "True" at bounding box center [689, 134] width 91 height 42
click at [668, 141] on input "True" at bounding box center [662, 136] width 14 height 12
radio input "true"
click at [685, 333] on div "29 A doctor does not need the patient’s written authorization to send a copy of…" at bounding box center [679, 266] width 826 height 149
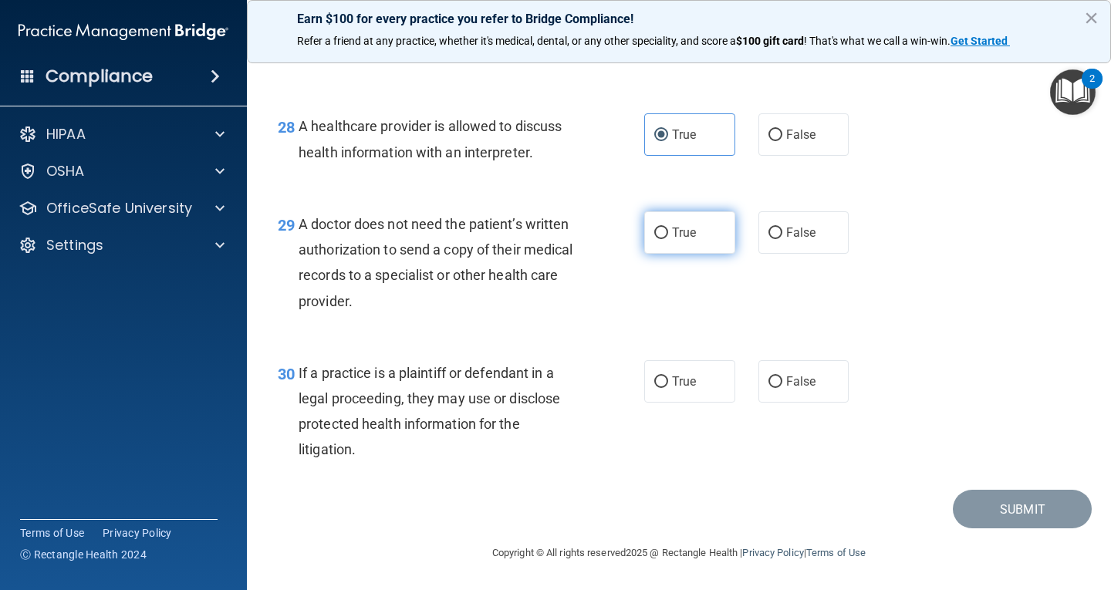
click at [685, 254] on label "True" at bounding box center [689, 232] width 91 height 42
click at [668, 239] on input "True" at bounding box center [662, 234] width 14 height 12
radio input "true"
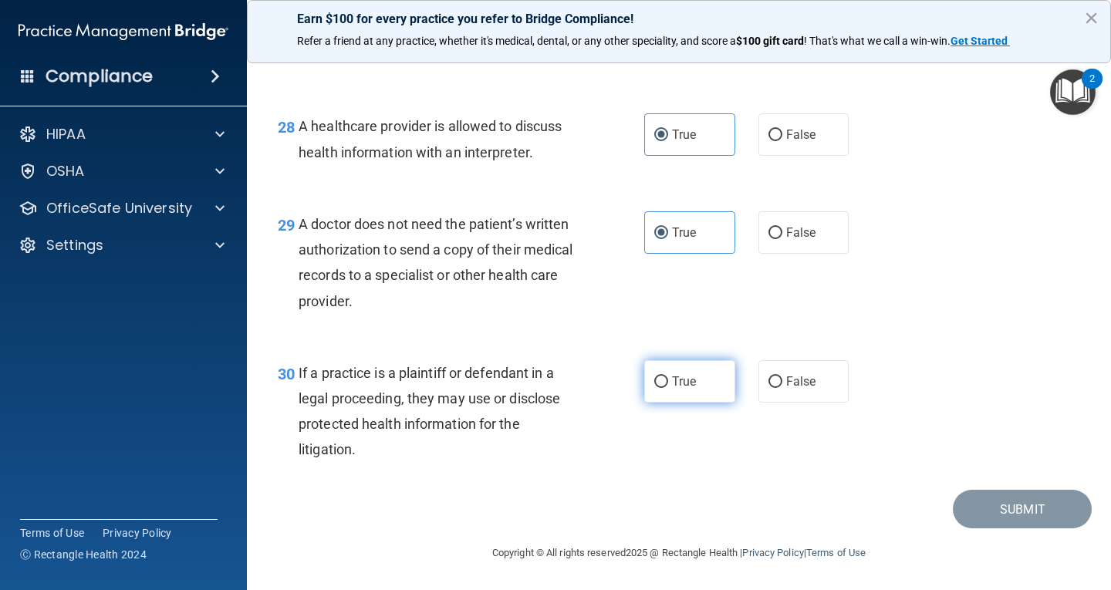
click at [677, 389] on span "True" at bounding box center [684, 381] width 24 height 15
click at [668, 388] on input "True" at bounding box center [662, 383] width 14 height 12
radio input "true"
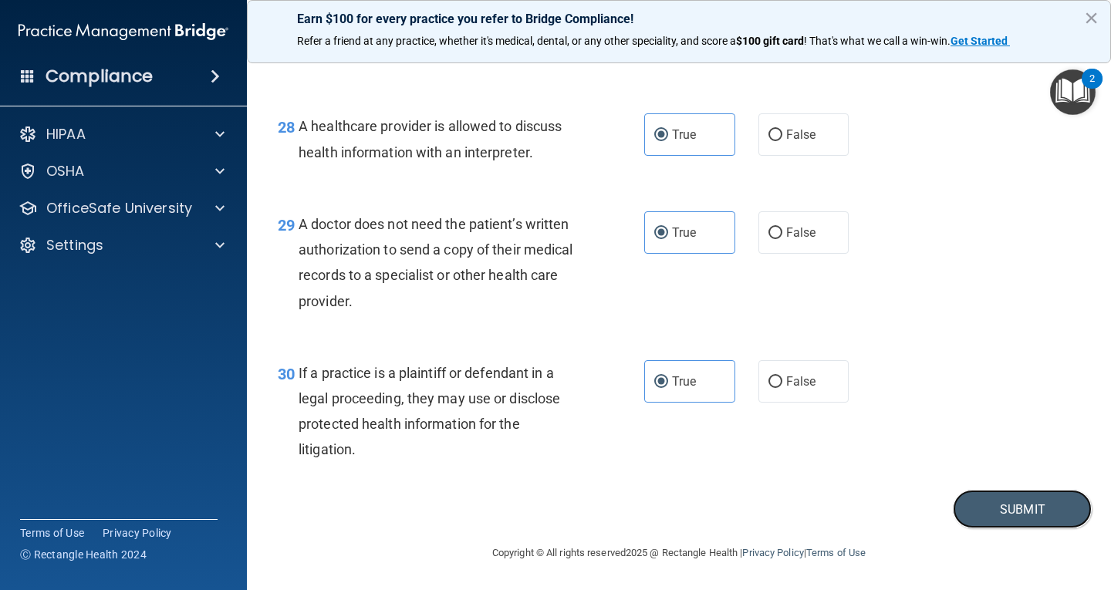
drag, startPoint x: 1000, startPoint y: 576, endPoint x: 904, endPoint y: 569, distance: 96.7
click at [1001, 529] on button "Submit" at bounding box center [1022, 509] width 139 height 39
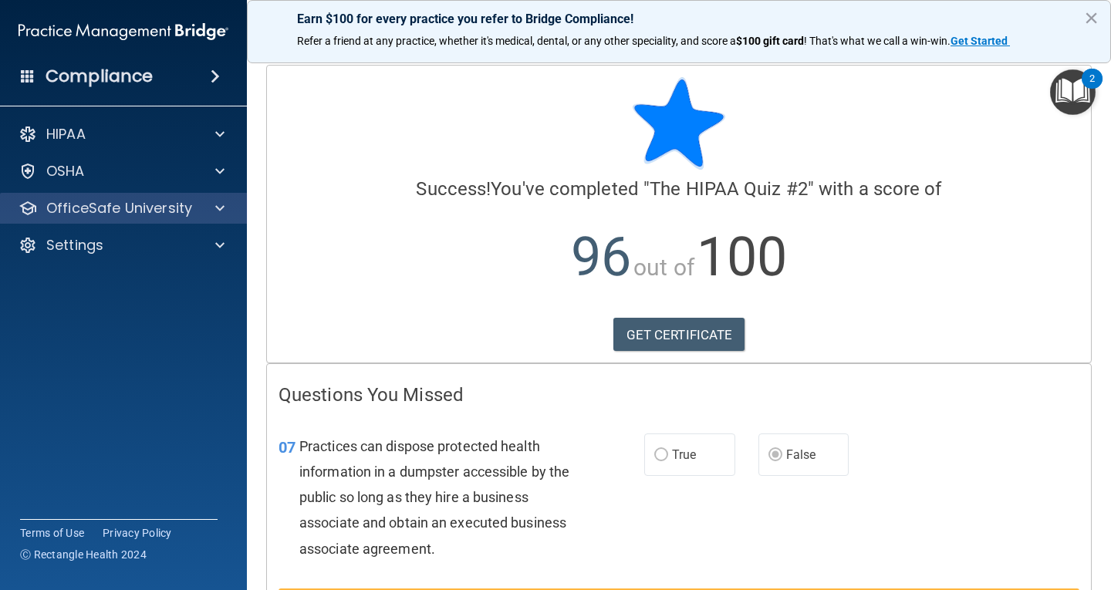
click at [189, 218] on div "OfficeSafe University" at bounding box center [124, 208] width 248 height 31
click at [222, 209] on span at bounding box center [219, 208] width 9 height 19
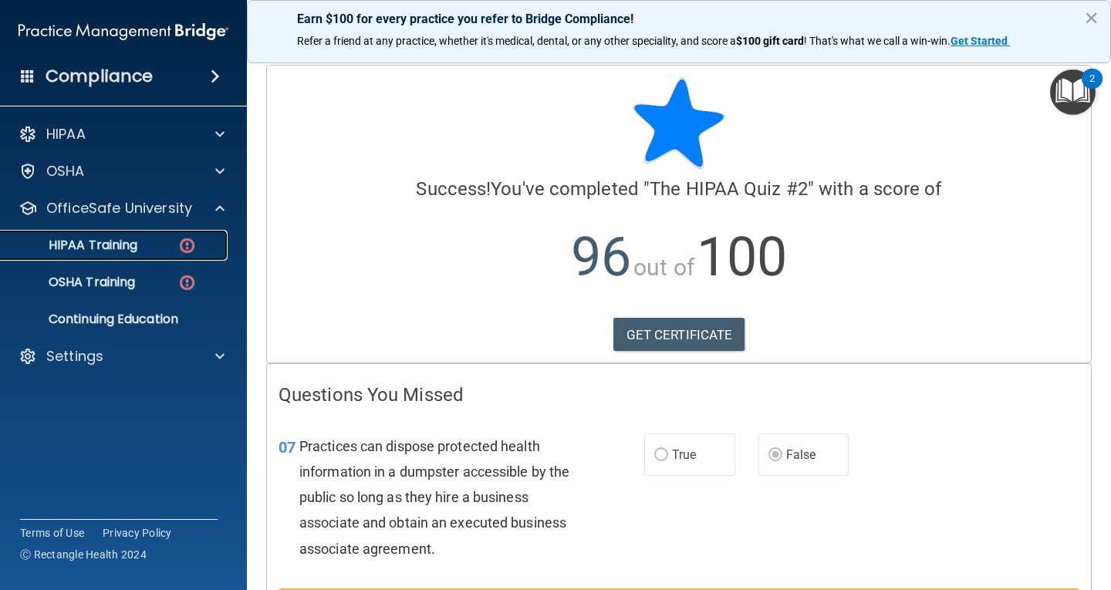
click at [192, 240] on img at bounding box center [187, 245] width 19 height 19
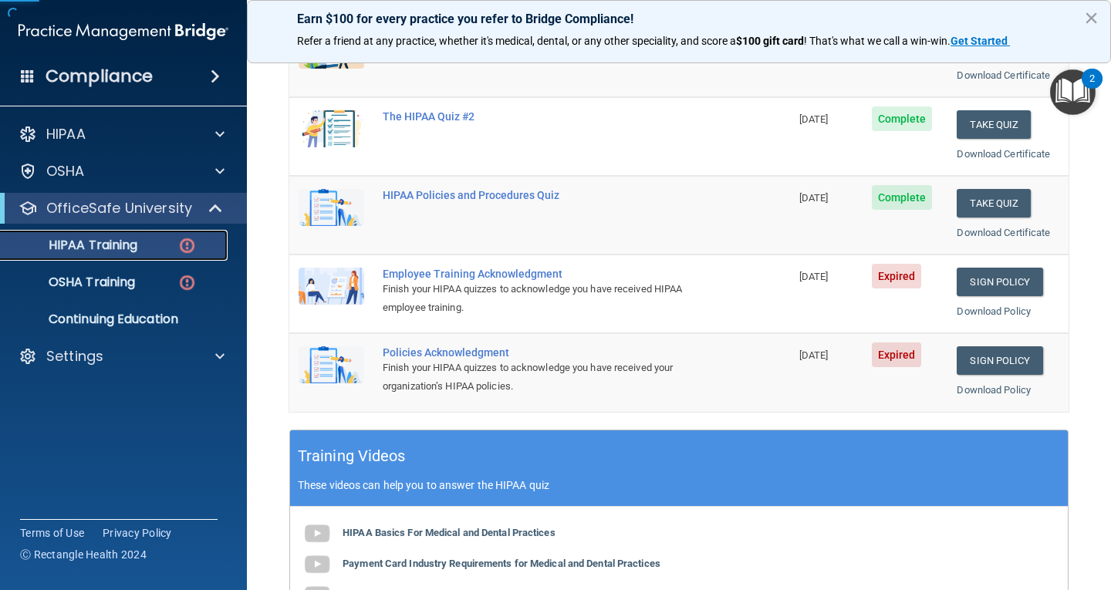
scroll to position [309, 0]
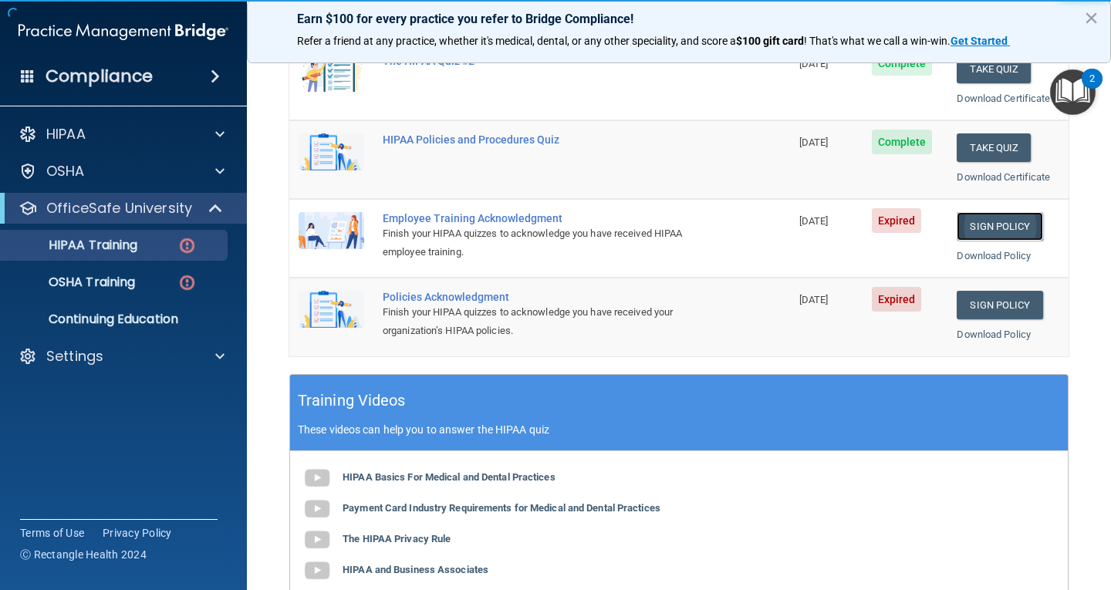
click at [1002, 227] on link "Sign Policy" at bounding box center [1000, 226] width 86 height 29
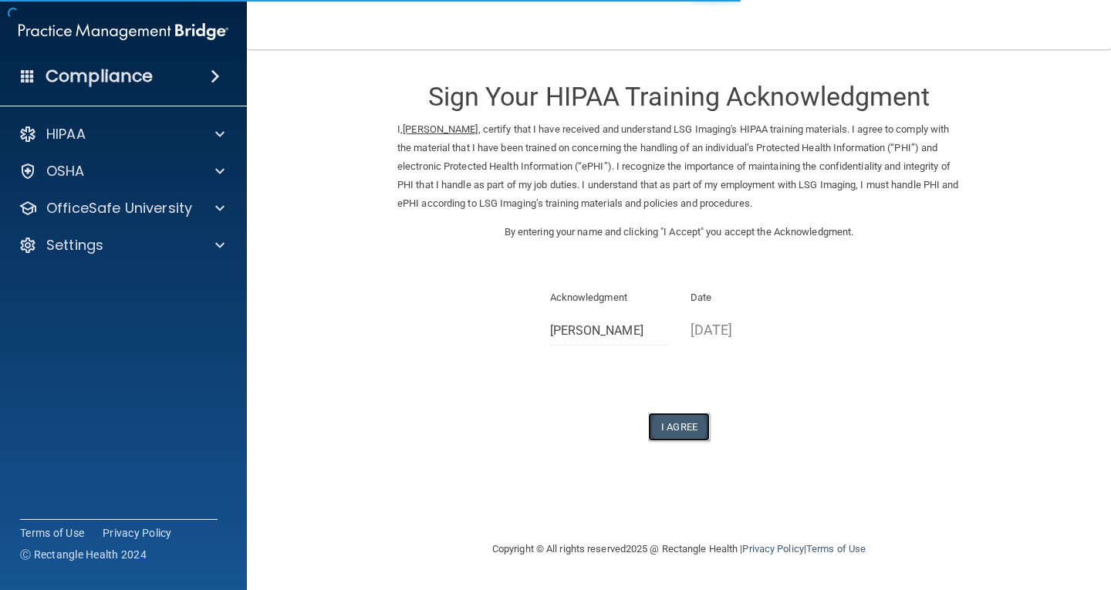
click at [688, 427] on button "I Agree" at bounding box center [679, 427] width 62 height 29
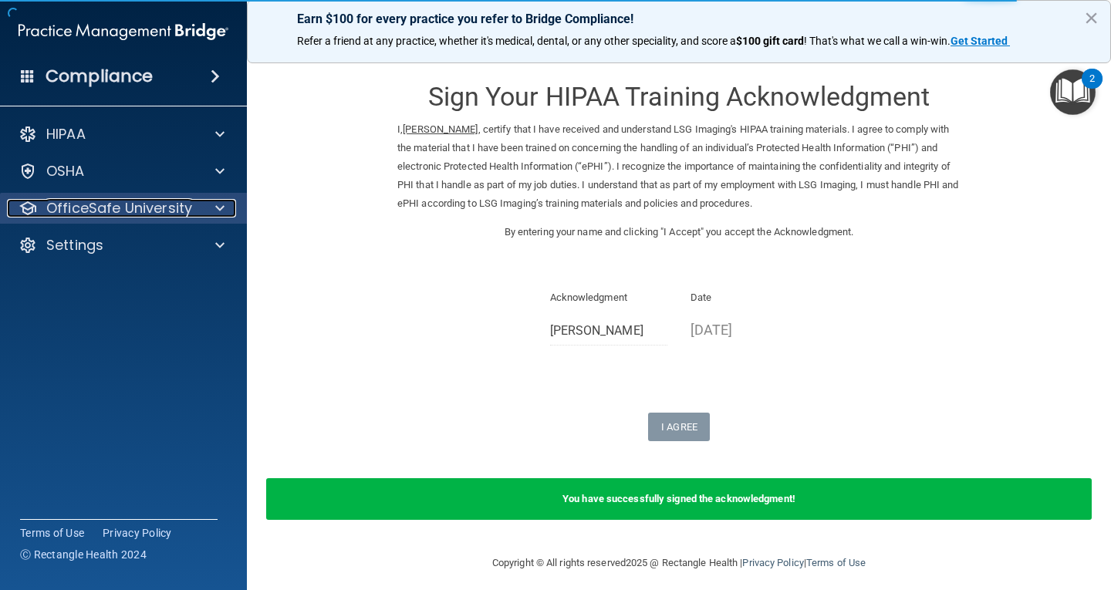
click at [234, 203] on div at bounding box center [217, 208] width 39 height 19
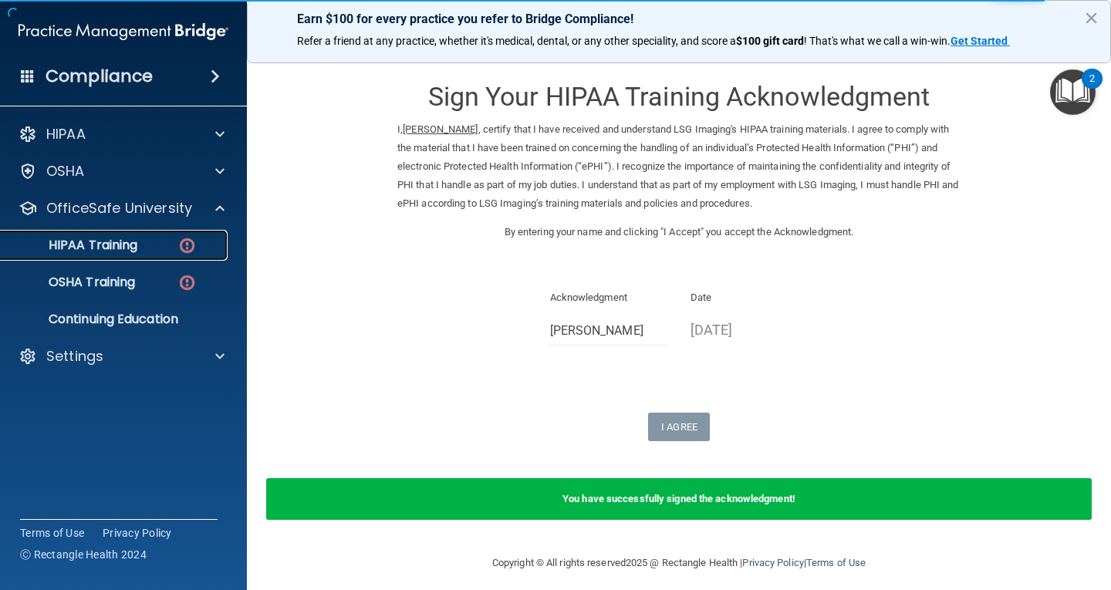
click at [188, 244] on img at bounding box center [187, 245] width 19 height 19
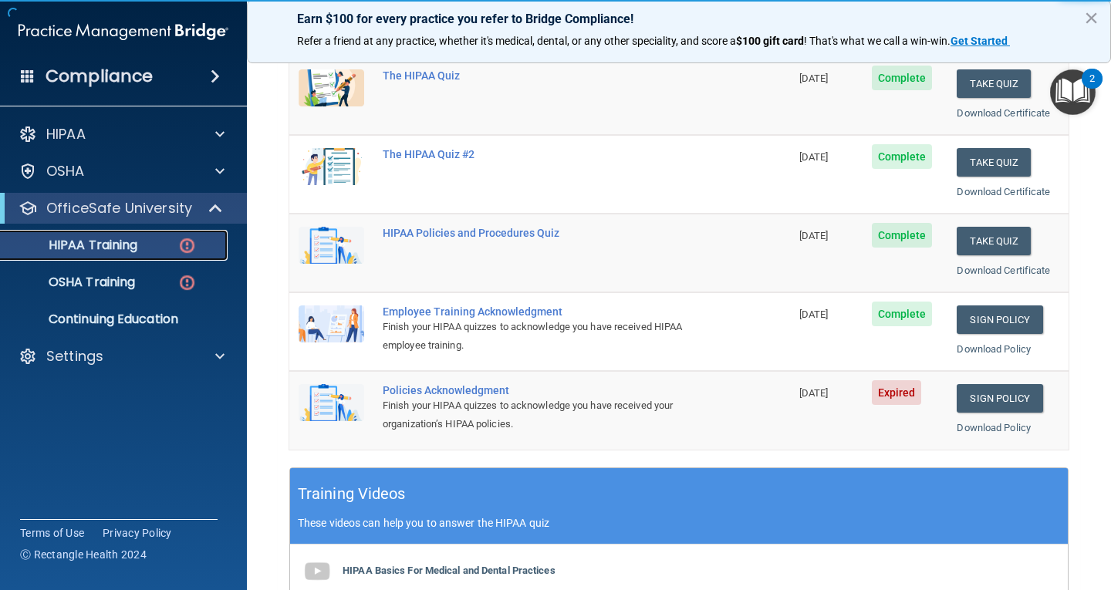
scroll to position [232, 0]
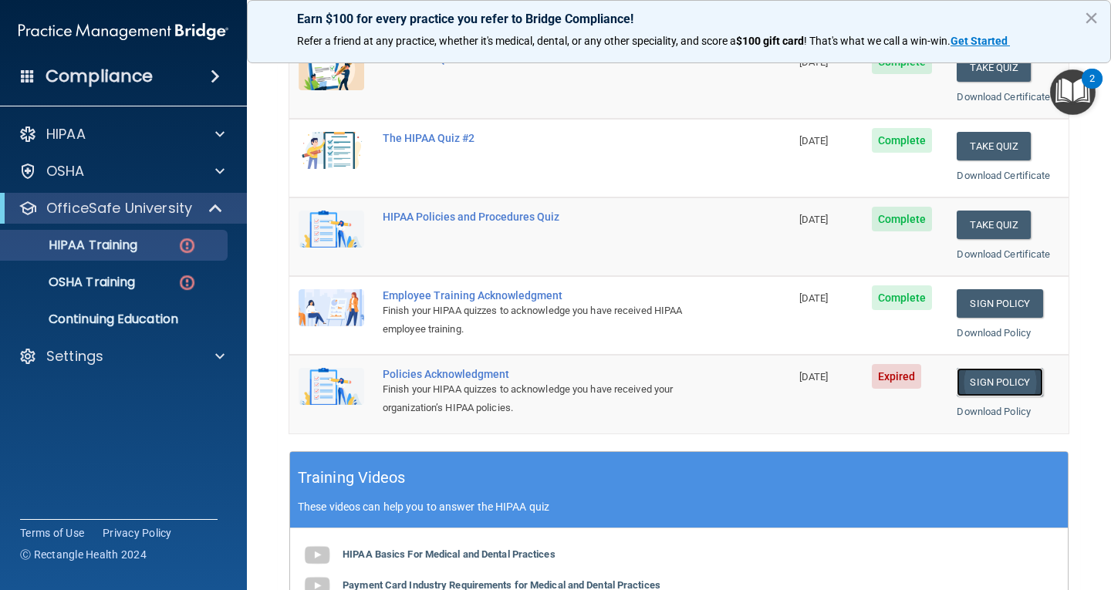
click at [982, 393] on link "Sign Policy" at bounding box center [1000, 382] width 86 height 29
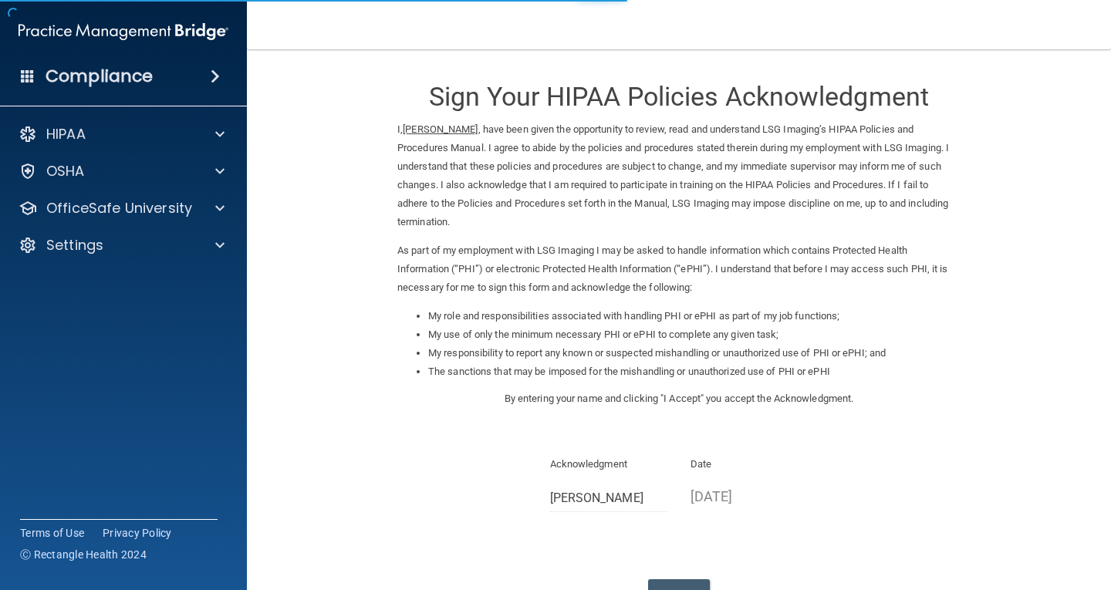
scroll to position [77, 0]
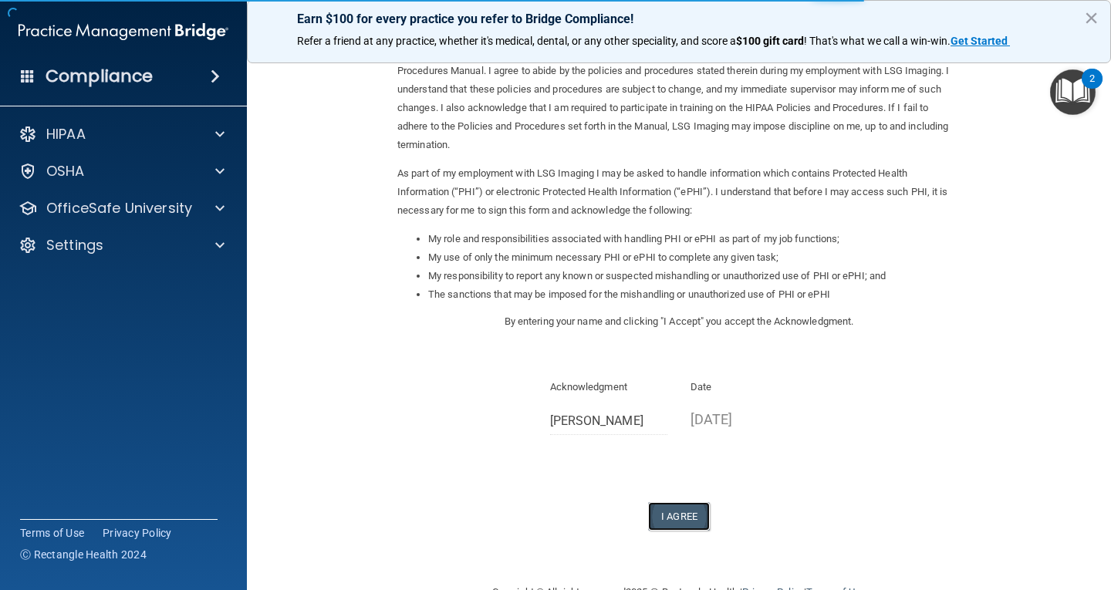
click at [661, 513] on button "I Agree" at bounding box center [679, 516] width 62 height 29
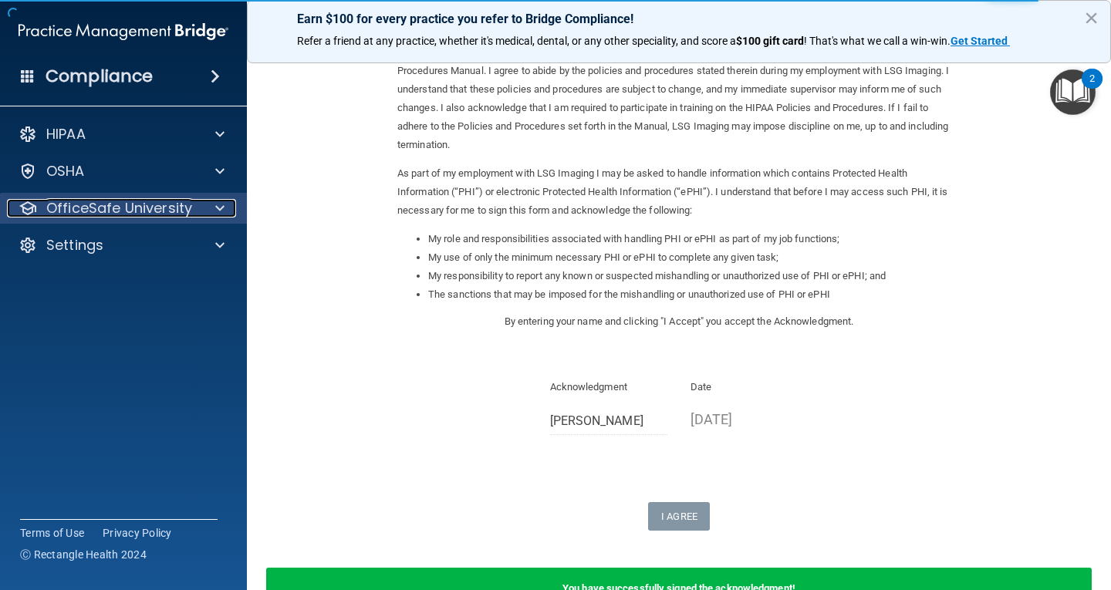
click at [192, 214] on div "OfficeSafe University" at bounding box center [102, 208] width 191 height 19
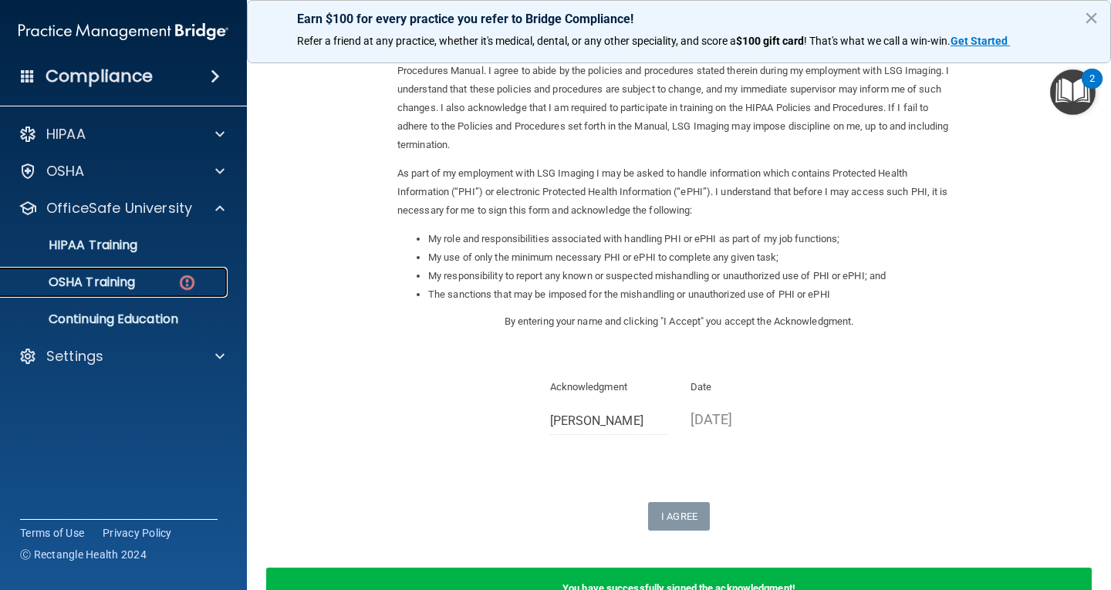
click at [185, 283] on img at bounding box center [187, 282] width 19 height 19
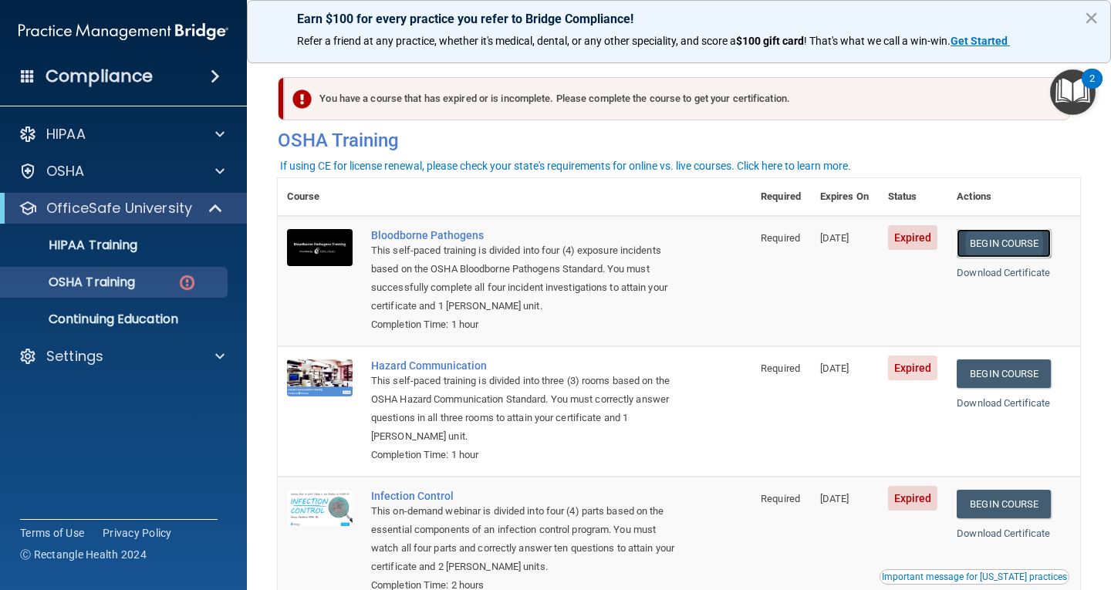
click at [1009, 237] on link "Begin Course" at bounding box center [1004, 243] width 94 height 29
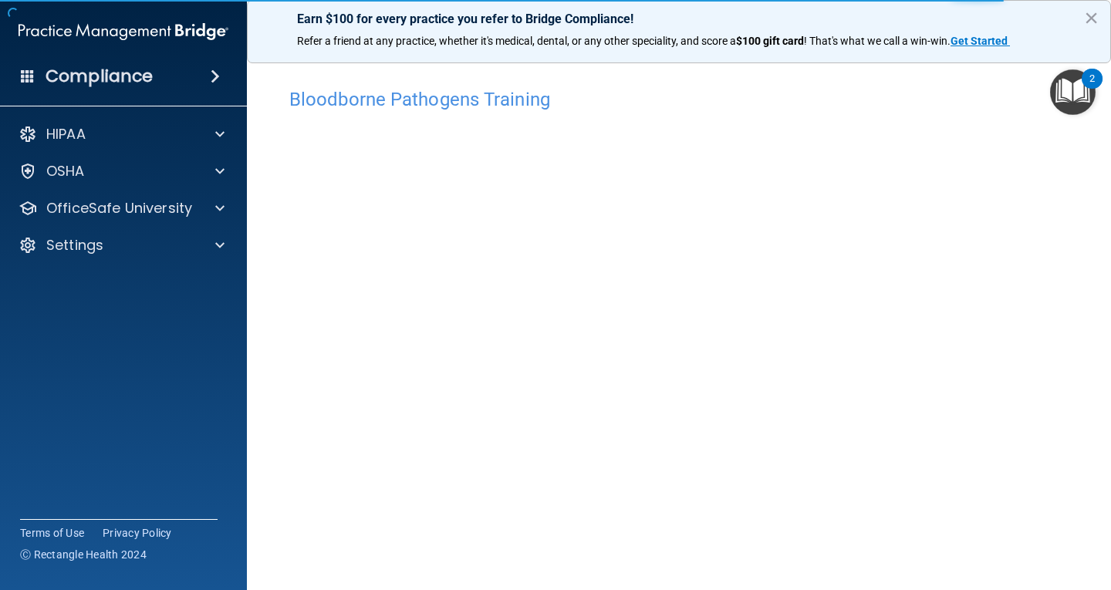
click at [268, 282] on main "Bloodborne Pathogens Training This course doesn’t expire until 09/11/2025. Are …" at bounding box center [679, 319] width 864 height 541
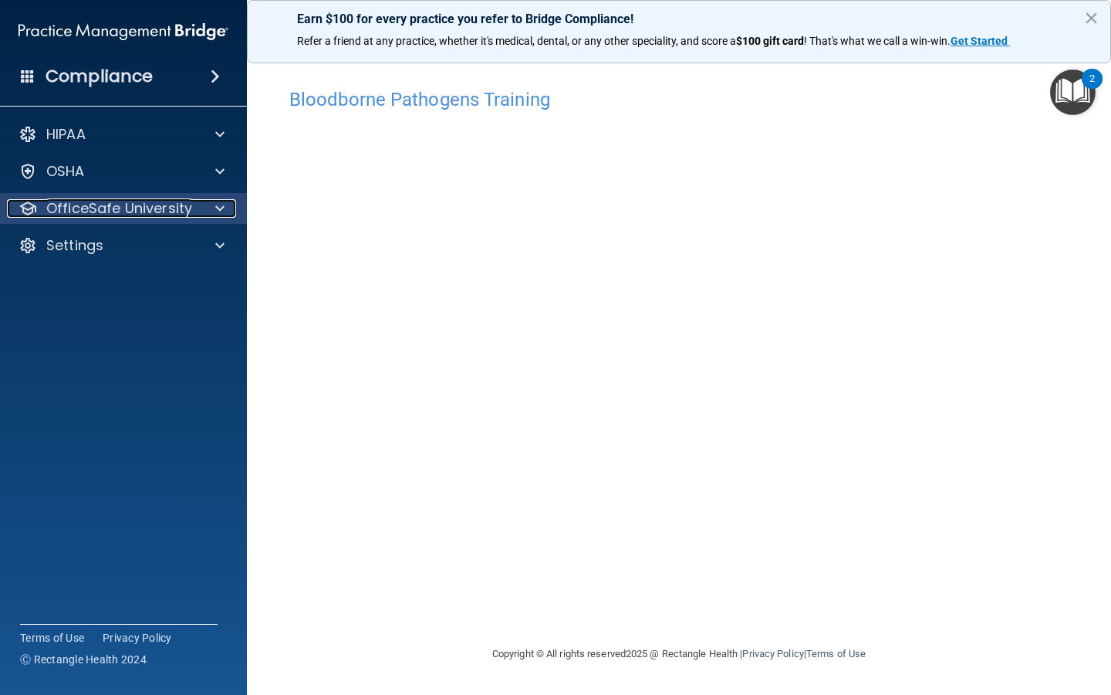
click at [183, 208] on p "OfficeSafe University" at bounding box center [119, 208] width 146 height 19
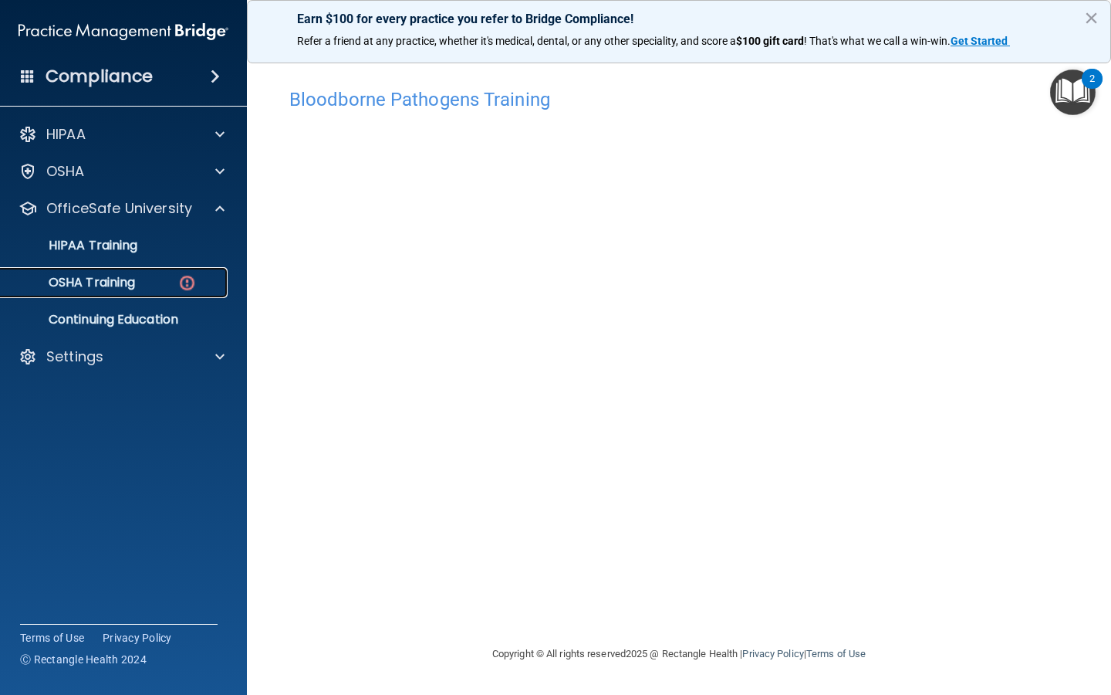
click at [151, 280] on div "OSHA Training" at bounding box center [115, 282] width 211 height 15
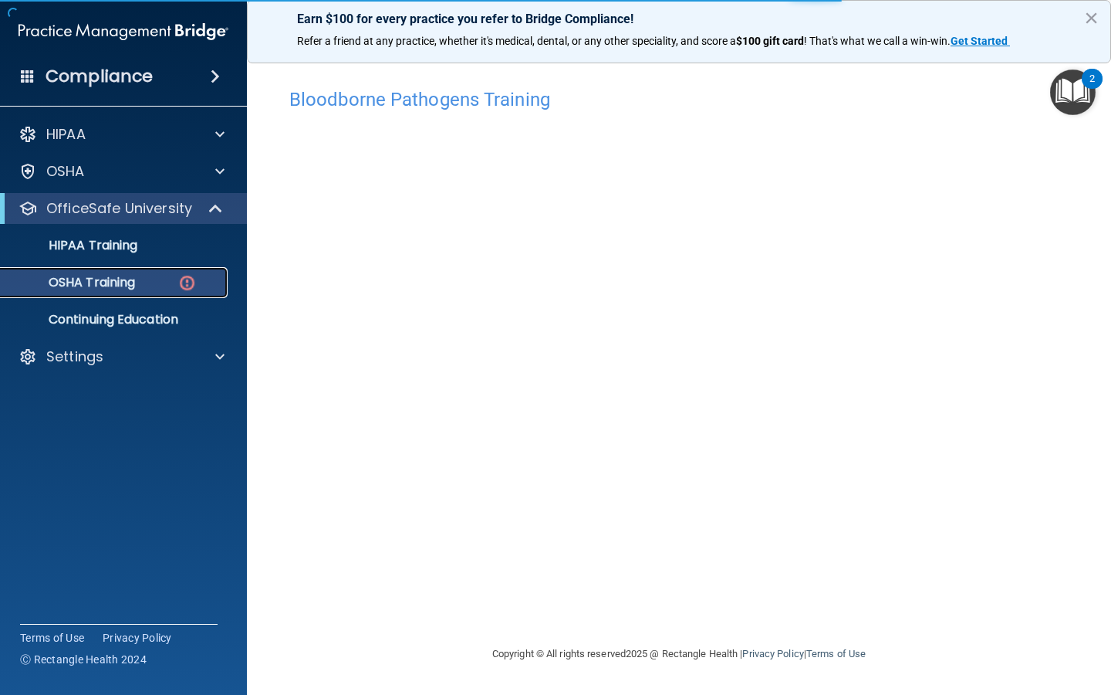
click at [184, 282] on img at bounding box center [187, 282] width 19 height 19
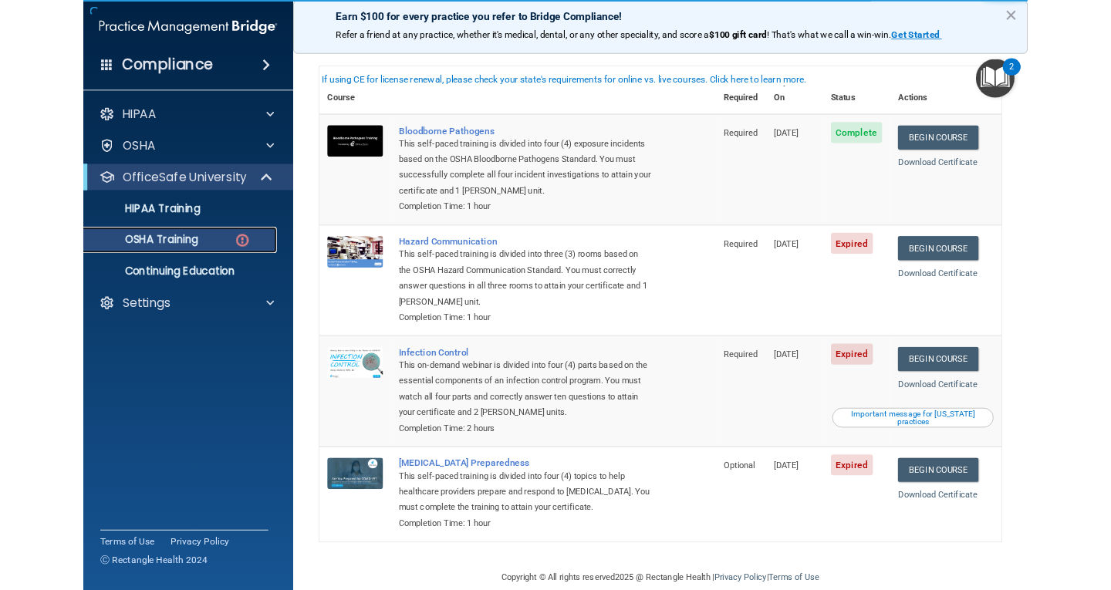
scroll to position [108, 0]
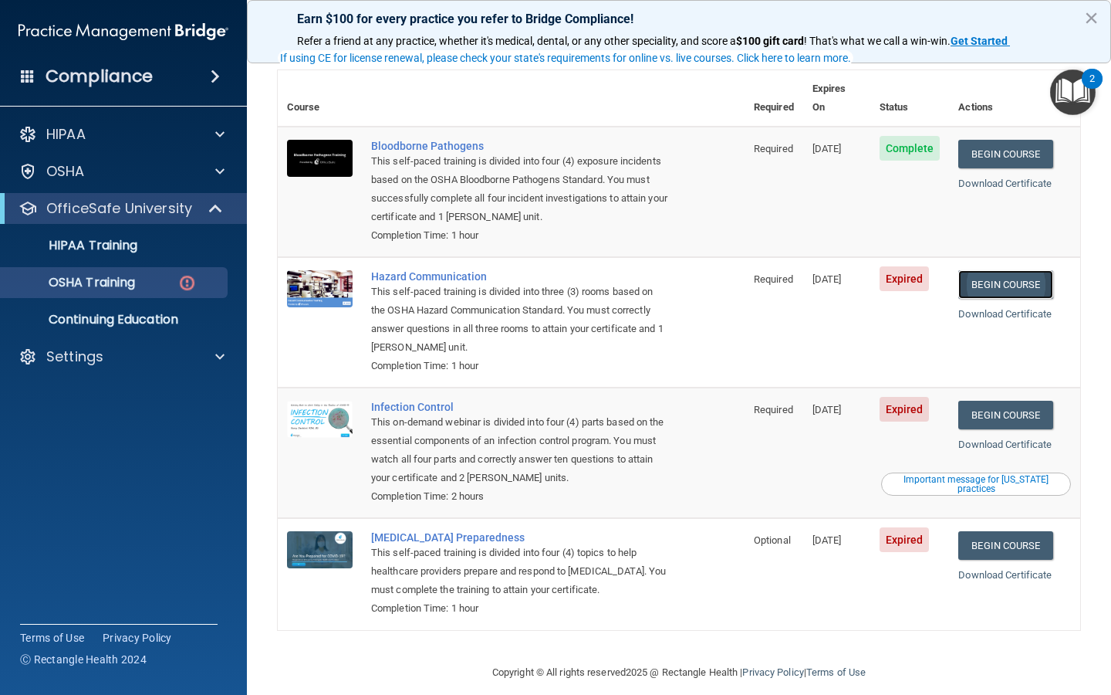
click at [1010, 270] on link "Begin Course" at bounding box center [1006, 284] width 94 height 29
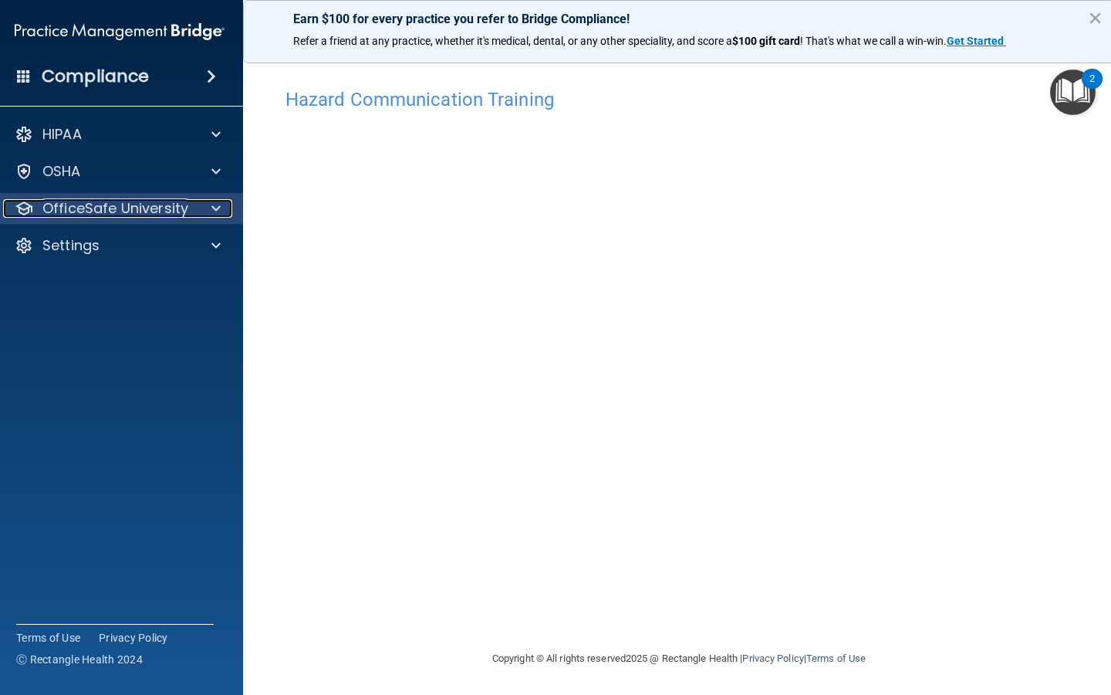
click at [194, 210] on div at bounding box center [213, 208] width 39 height 19
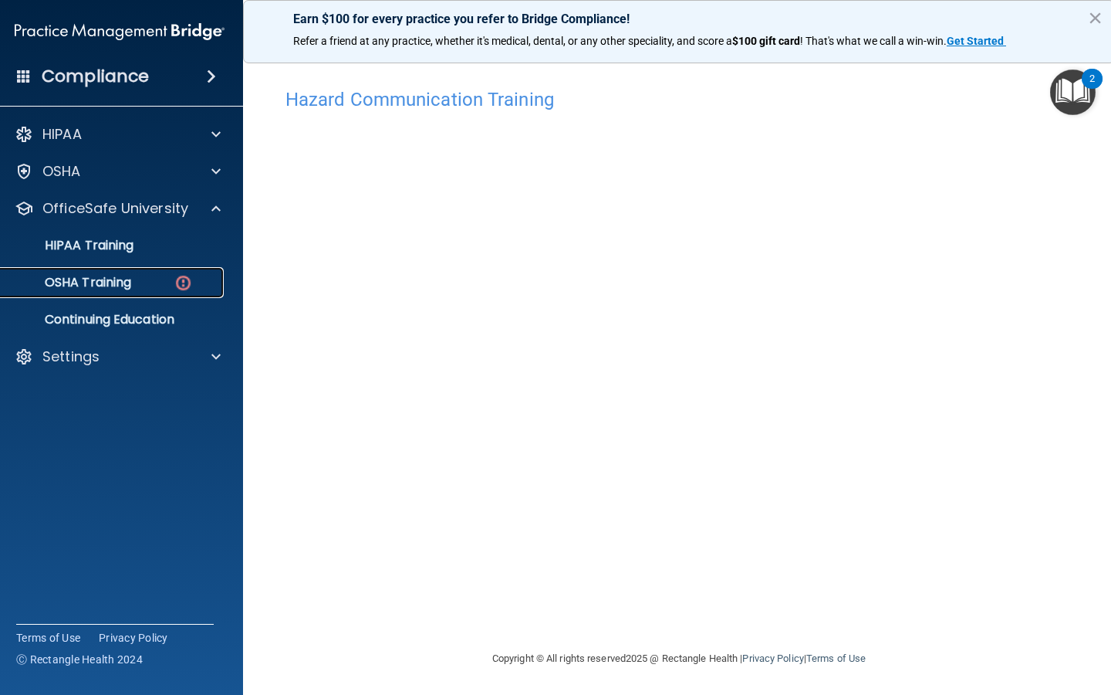
click at [164, 279] on div "OSHA Training" at bounding box center [111, 282] width 211 height 15
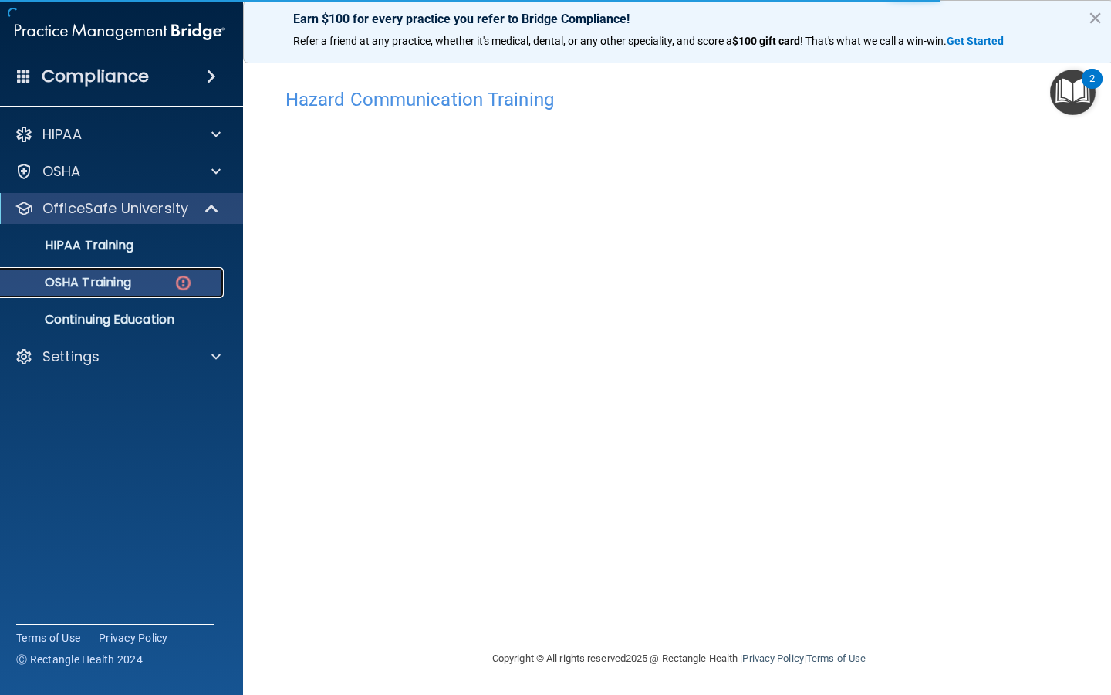
click at [105, 282] on p "OSHA Training" at bounding box center [68, 282] width 125 height 15
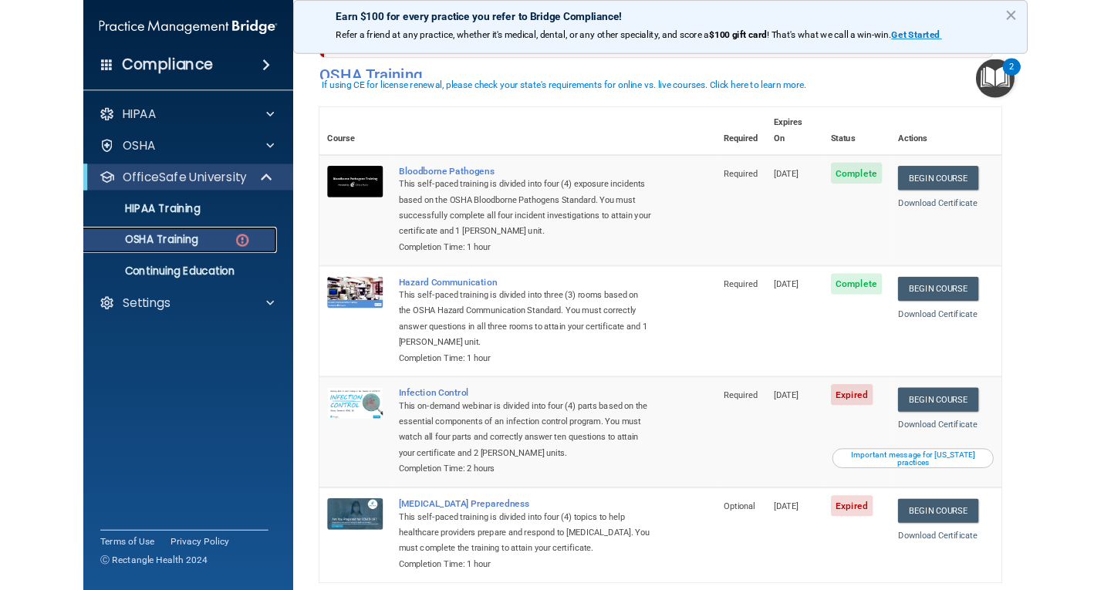
scroll to position [108, 0]
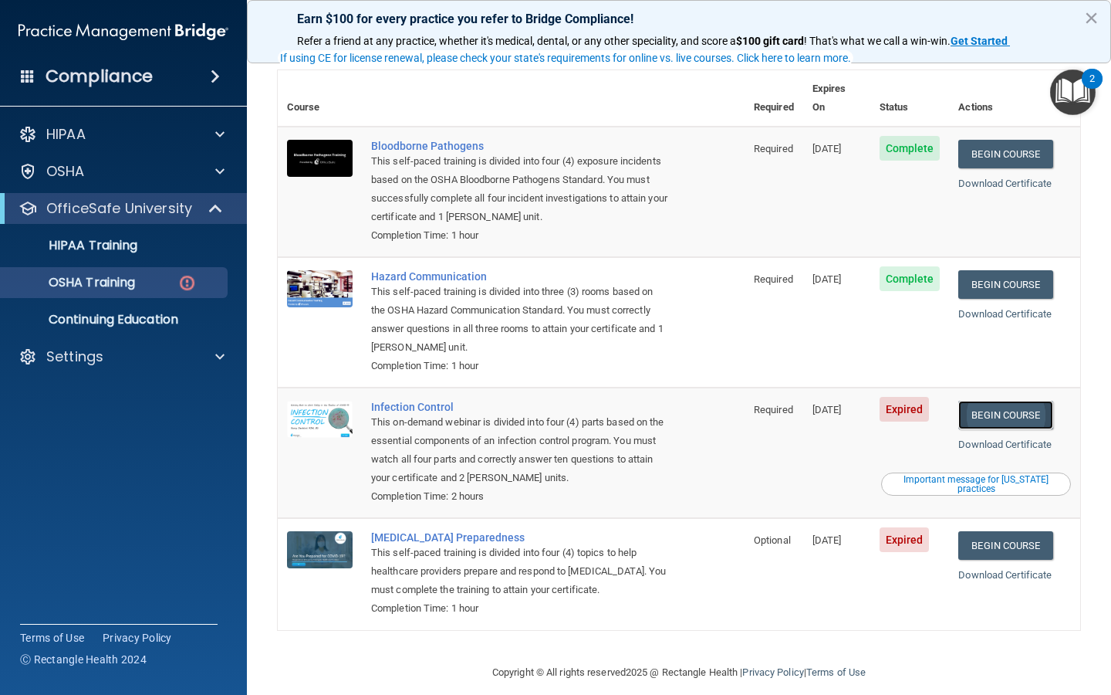
click at [1023, 409] on link "Begin Course" at bounding box center [1006, 415] width 94 height 29
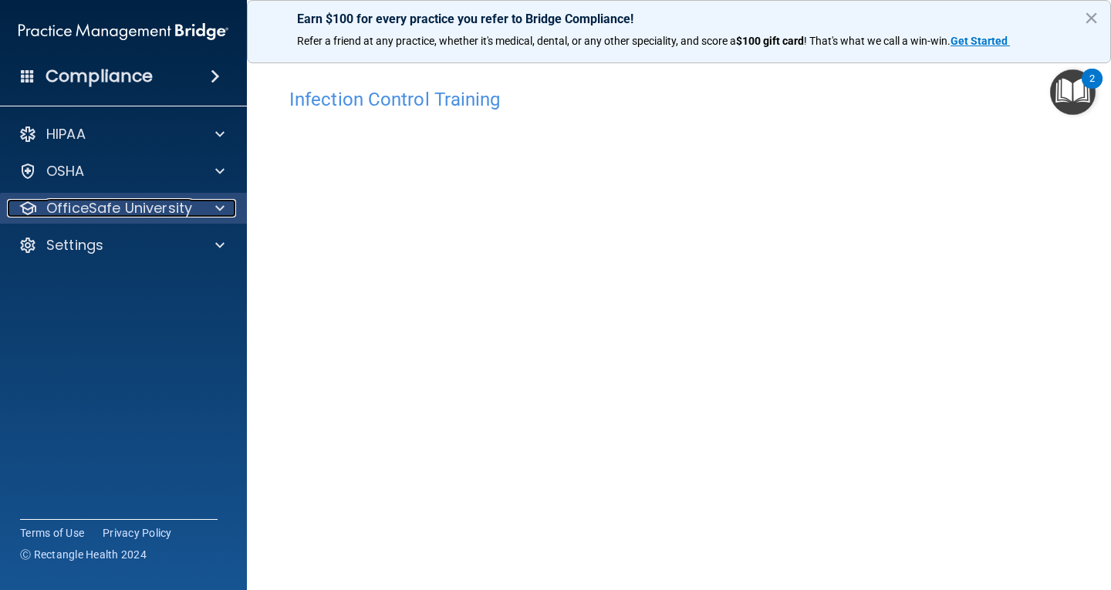
click at [110, 209] on p "OfficeSafe University" at bounding box center [119, 208] width 146 height 19
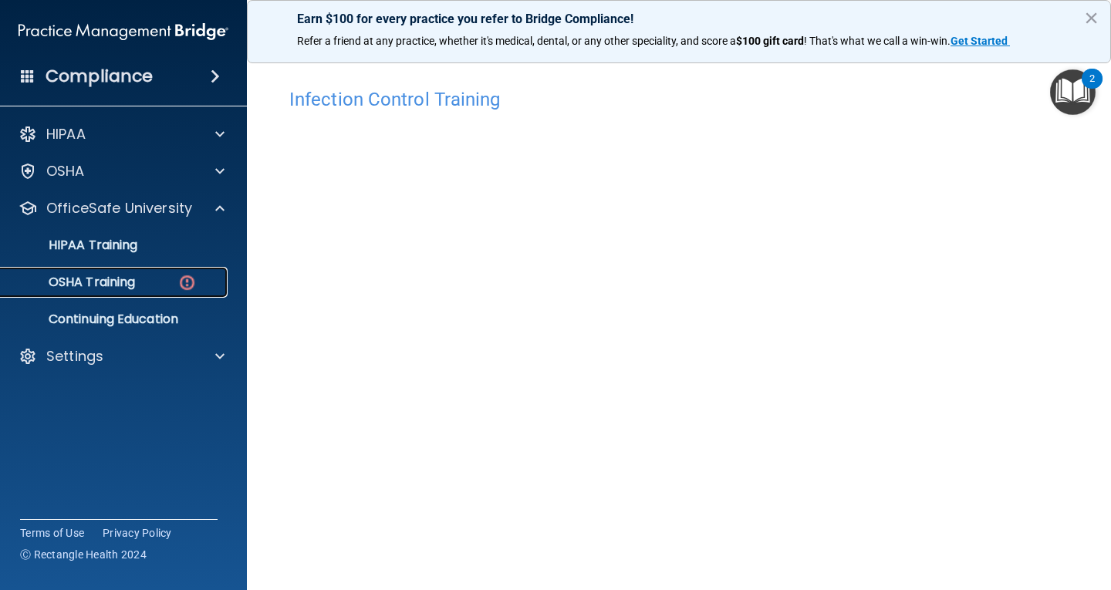
click at [123, 279] on p "OSHA Training" at bounding box center [72, 282] width 125 height 15
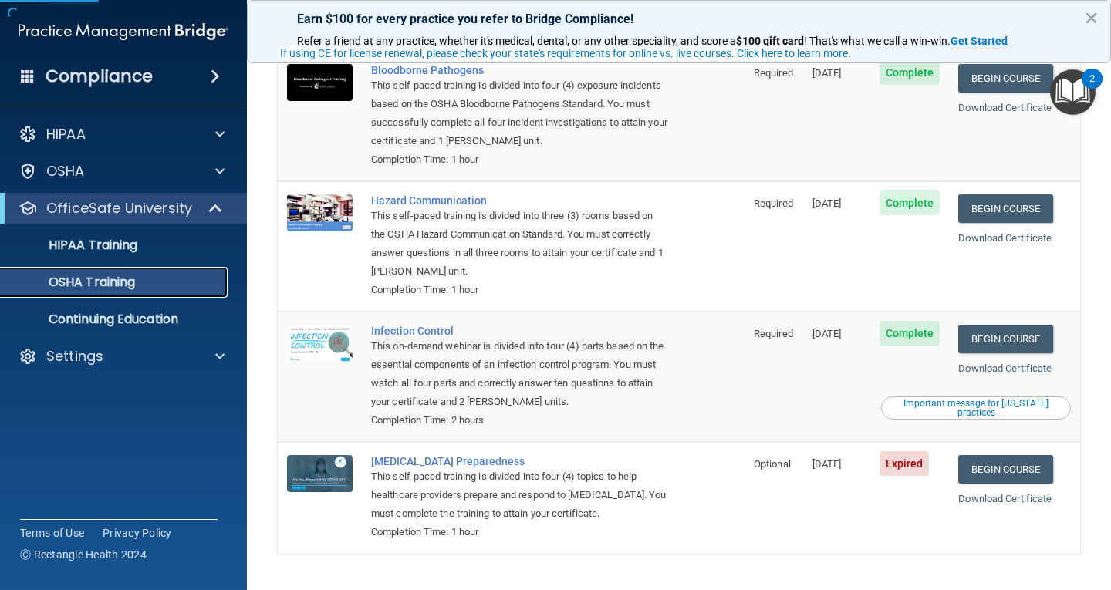
scroll to position [169, 0]
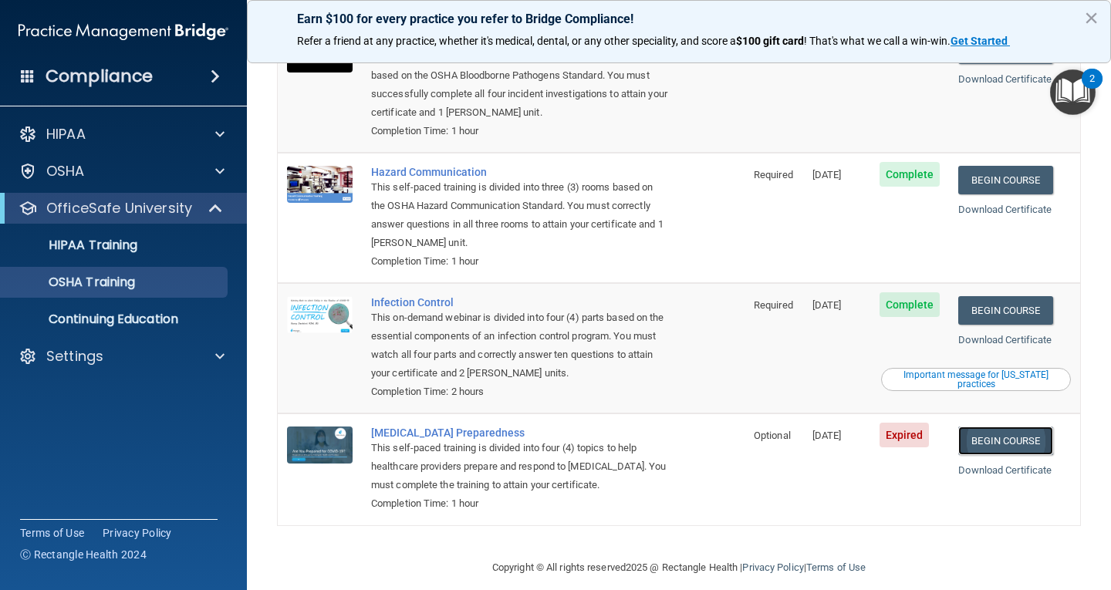
click at [1018, 427] on link "Begin Course" at bounding box center [1006, 441] width 94 height 29
click at [111, 361] on div "Settings" at bounding box center [102, 356] width 191 height 19
click at [76, 436] on p "Sign Out" at bounding box center [115, 430] width 211 height 15
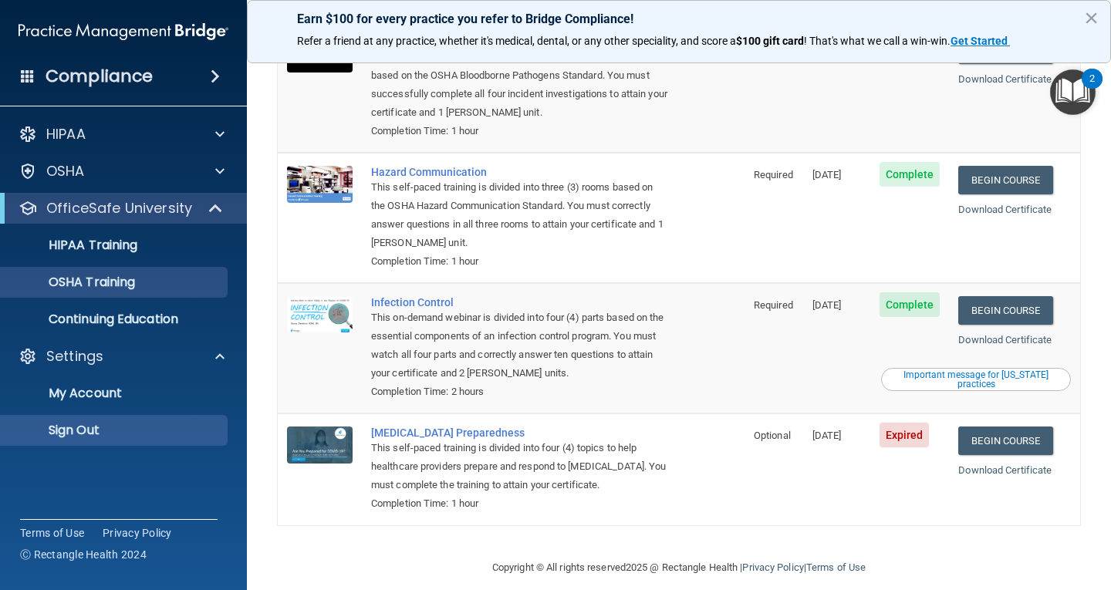
scroll to position [22, 0]
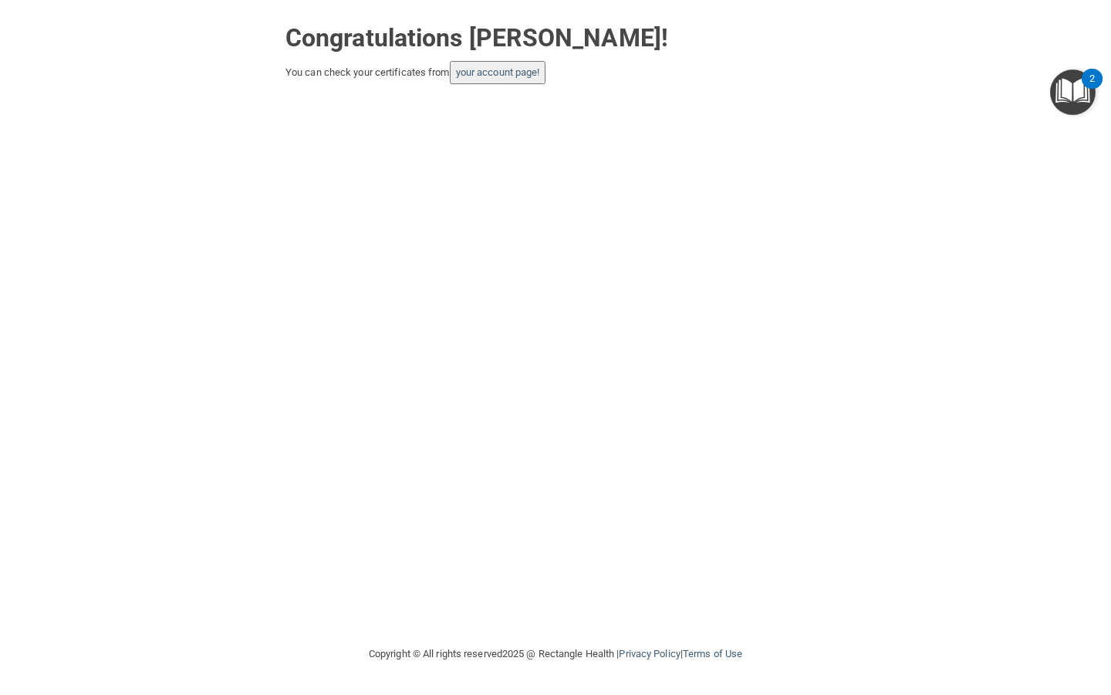
click at [930, 32] on div "Congratulations [PERSON_NAME]! You can check your certificates from your accoun…" at bounding box center [556, 49] width 1050 height 69
click at [1063, 90] on img "Open Resource Center, 2 new notifications" at bounding box center [1073, 92] width 46 height 46
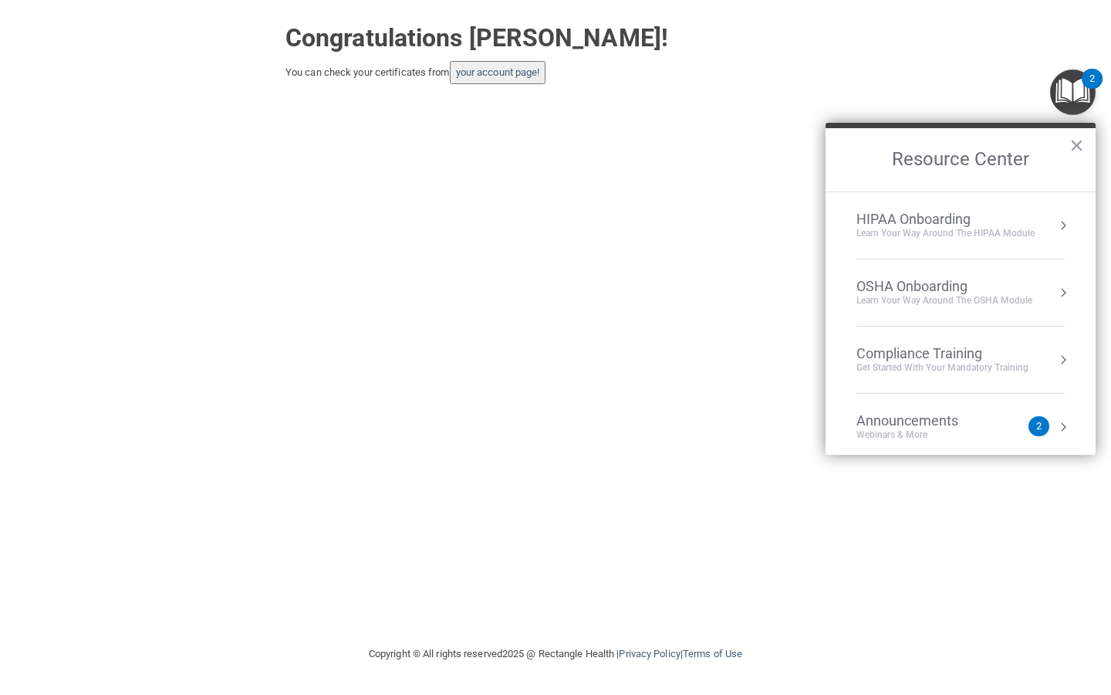
click at [932, 289] on div "OSHA Onboarding" at bounding box center [945, 286] width 176 height 17
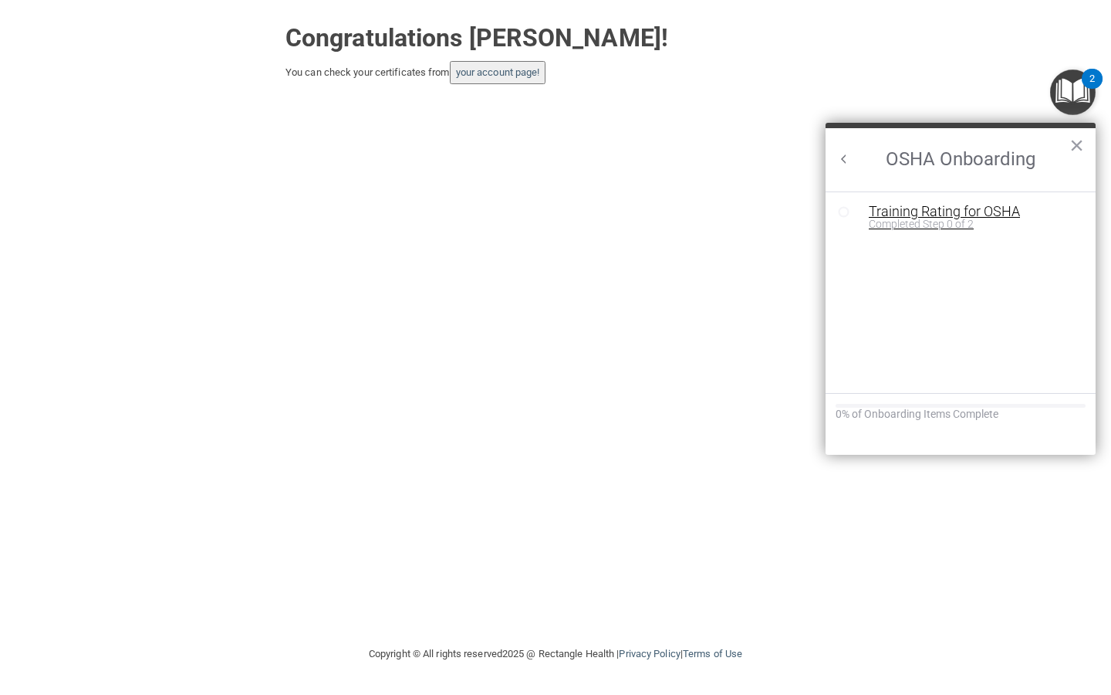
click at [927, 212] on div "Training Rating for OSHA" at bounding box center [972, 212] width 207 height 14
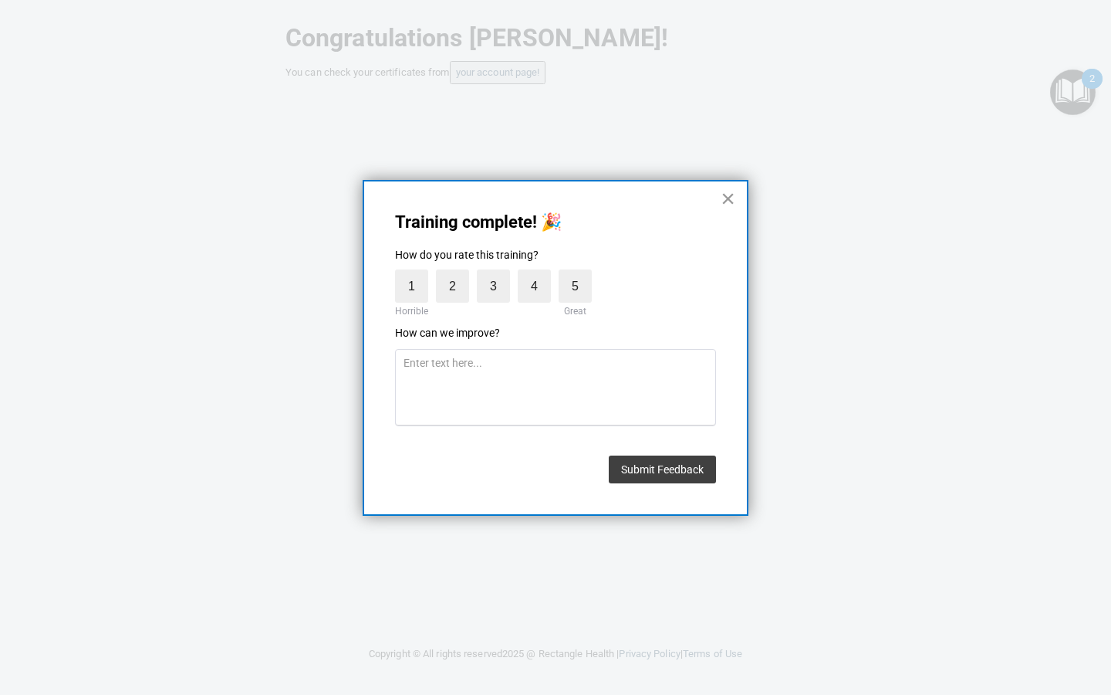
click at [730, 200] on button "×" at bounding box center [728, 198] width 15 height 25
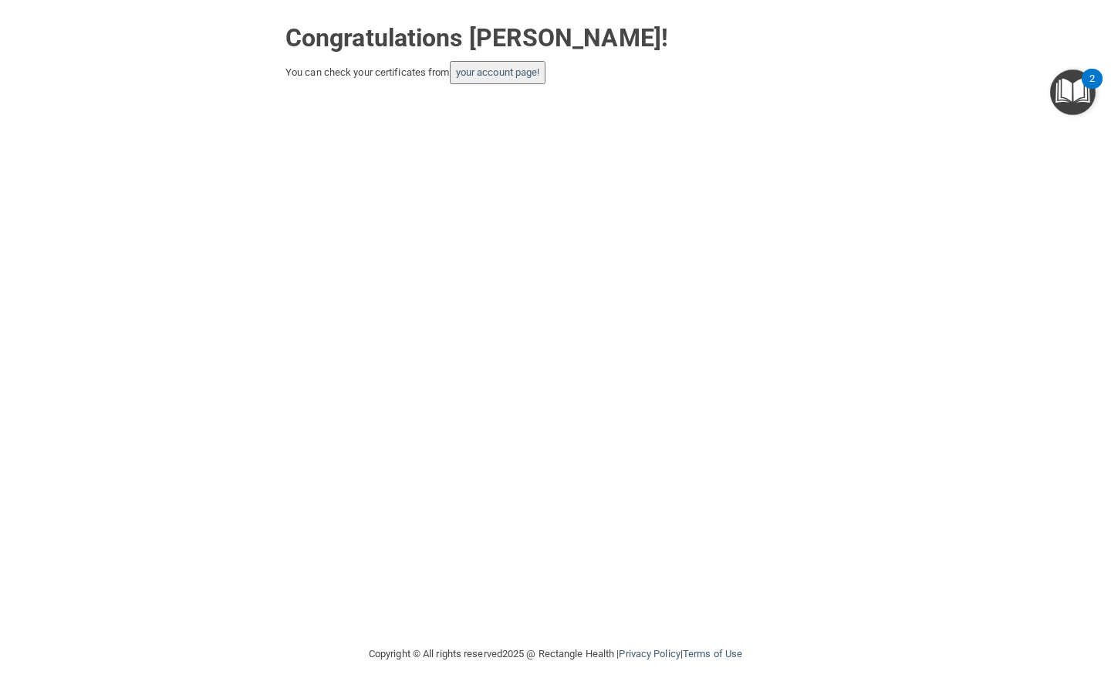
drag, startPoint x: 56, startPoint y: 26, endPoint x: 48, endPoint y: 26, distance: 8.5
click at [56, 26] on div "Congratulations Misty Snitzer! You can check your certificates from your accoun…" at bounding box center [556, 49] width 1050 height 69
click at [13, 5] on main "Congratulations Misty Snitzer! You can check your certificates from your accoun…" at bounding box center [555, 347] width 1111 height 695
click at [1105, 13] on main "Congratulations Misty Snitzer! You can check your certificates from your accoun…" at bounding box center [555, 347] width 1111 height 695
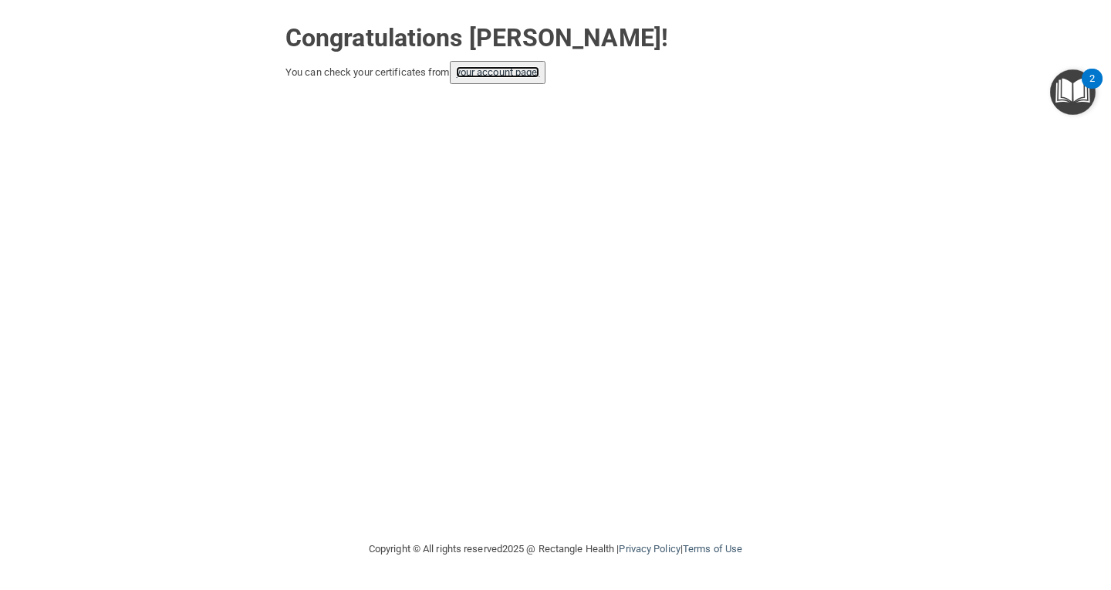
click at [496, 73] on link "your account page!" at bounding box center [498, 72] width 84 height 12
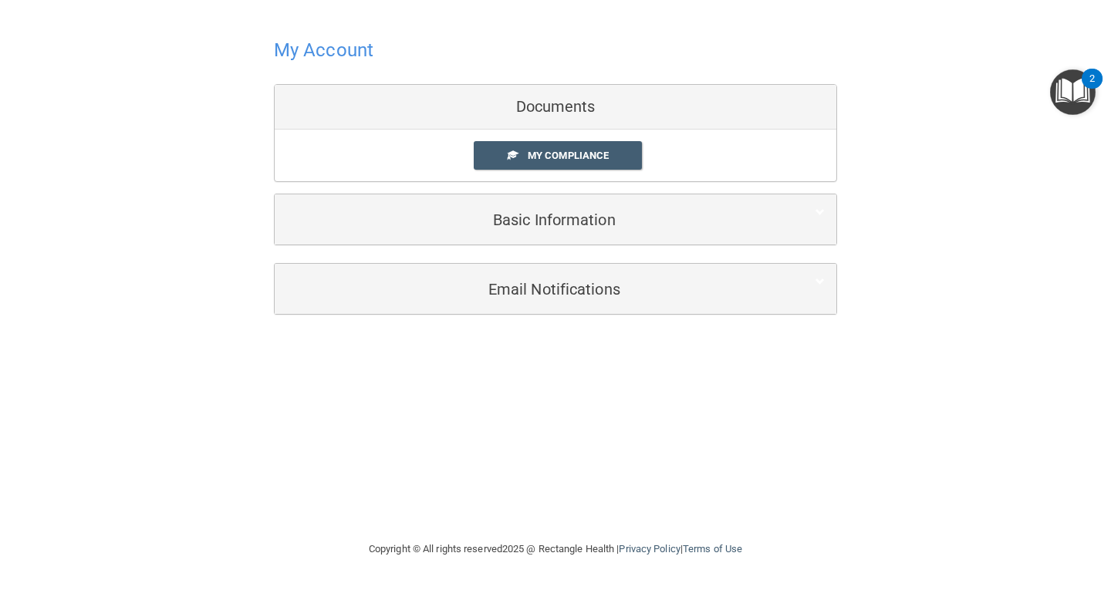
click at [316, 50] on h4 "My Account" at bounding box center [324, 50] width 100 height 20
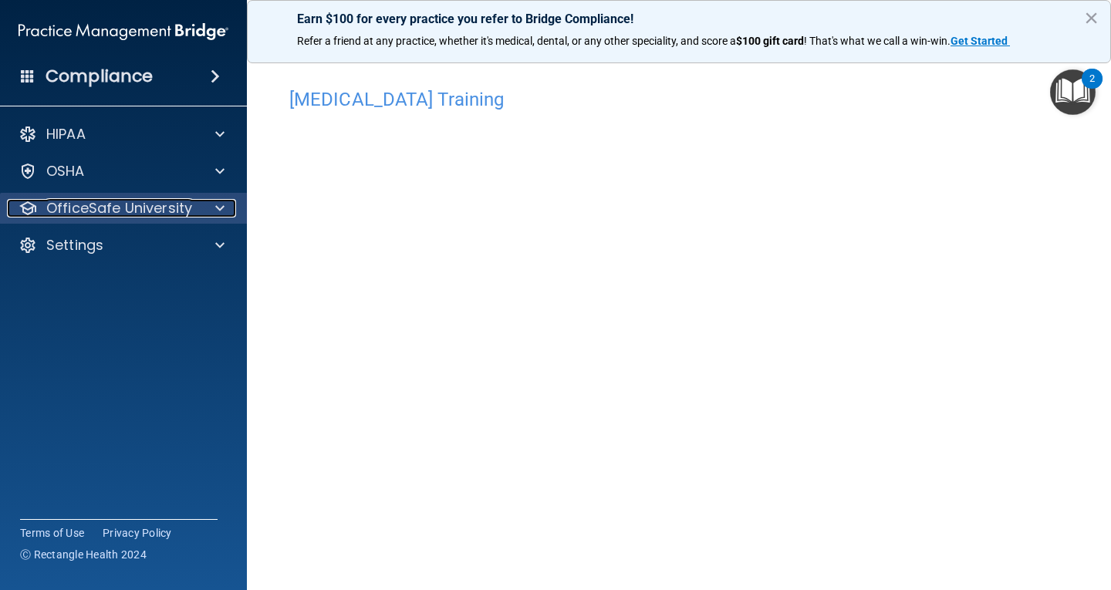
click at [111, 205] on p "OfficeSafe University" at bounding box center [119, 208] width 146 height 19
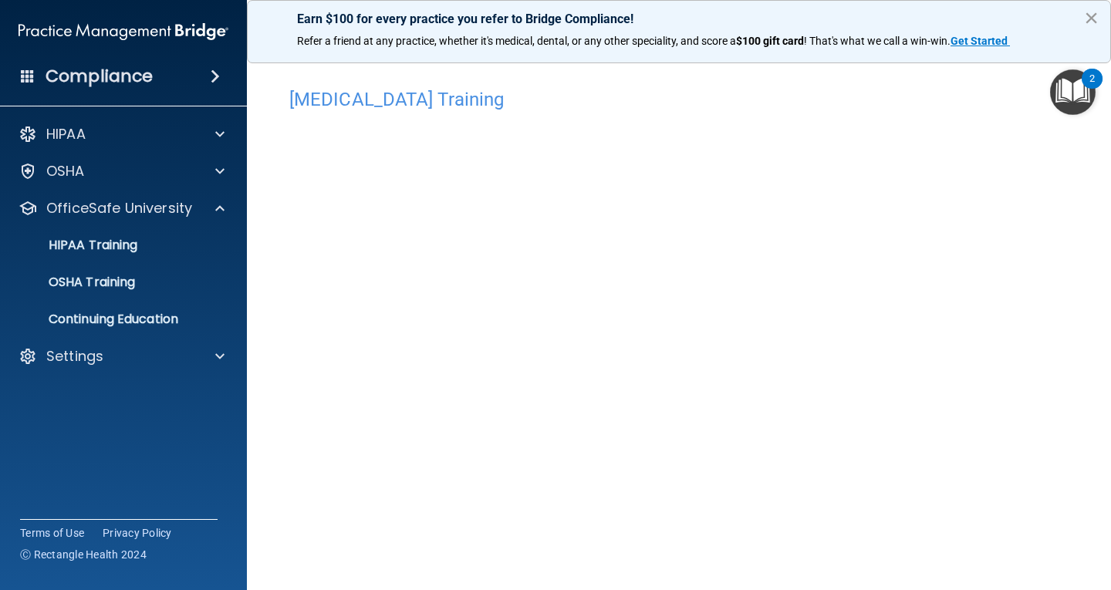
click at [1093, 16] on button "×" at bounding box center [1091, 17] width 15 height 25
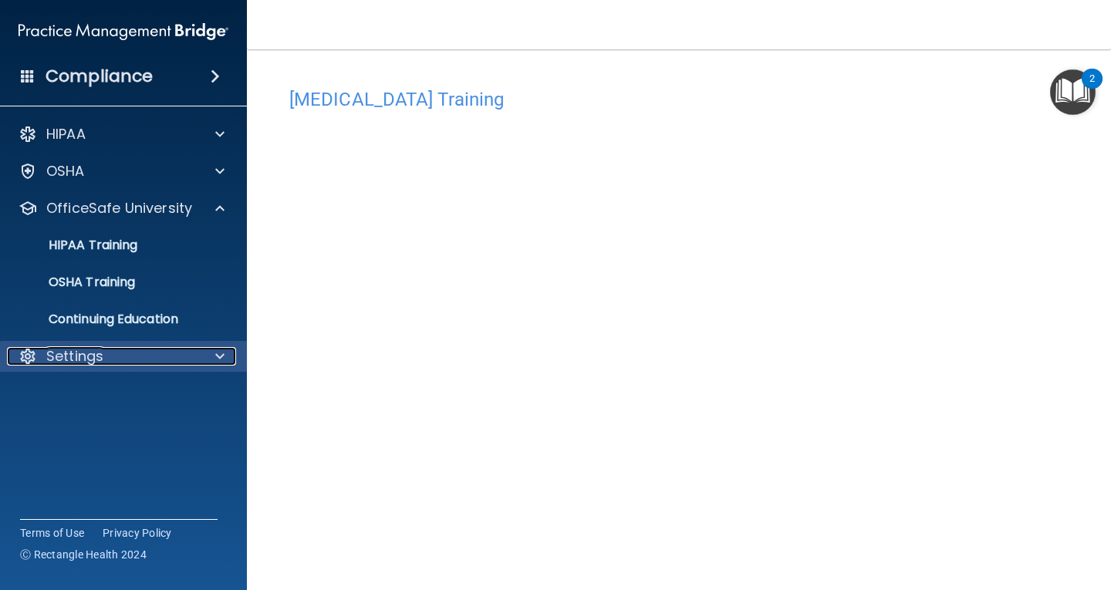
click at [122, 363] on div "Settings" at bounding box center [102, 356] width 191 height 19
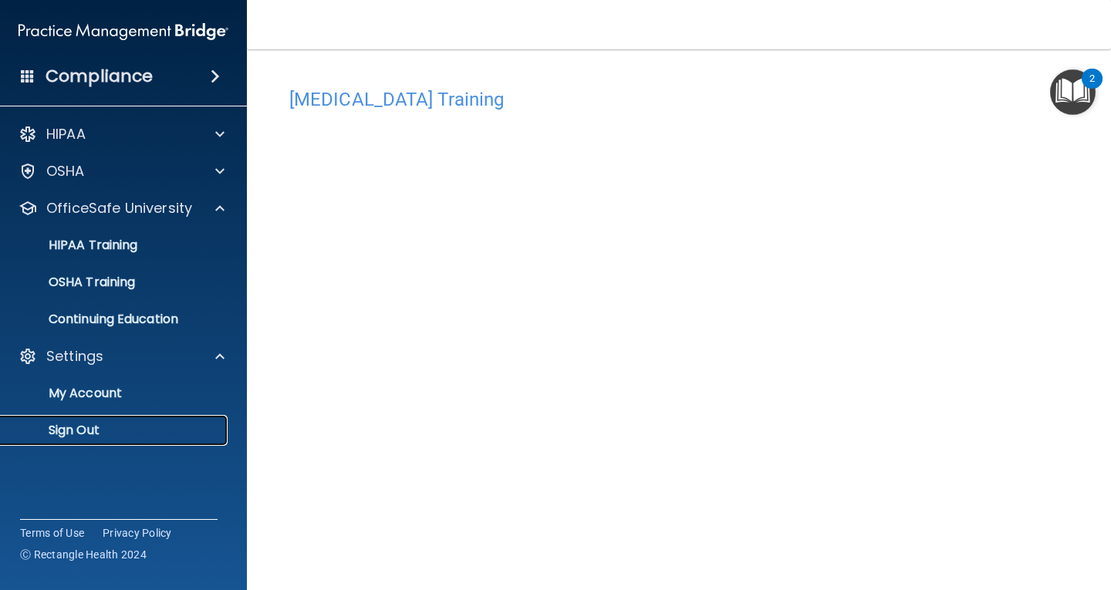
click at [79, 428] on p "Sign Out" at bounding box center [115, 430] width 211 height 15
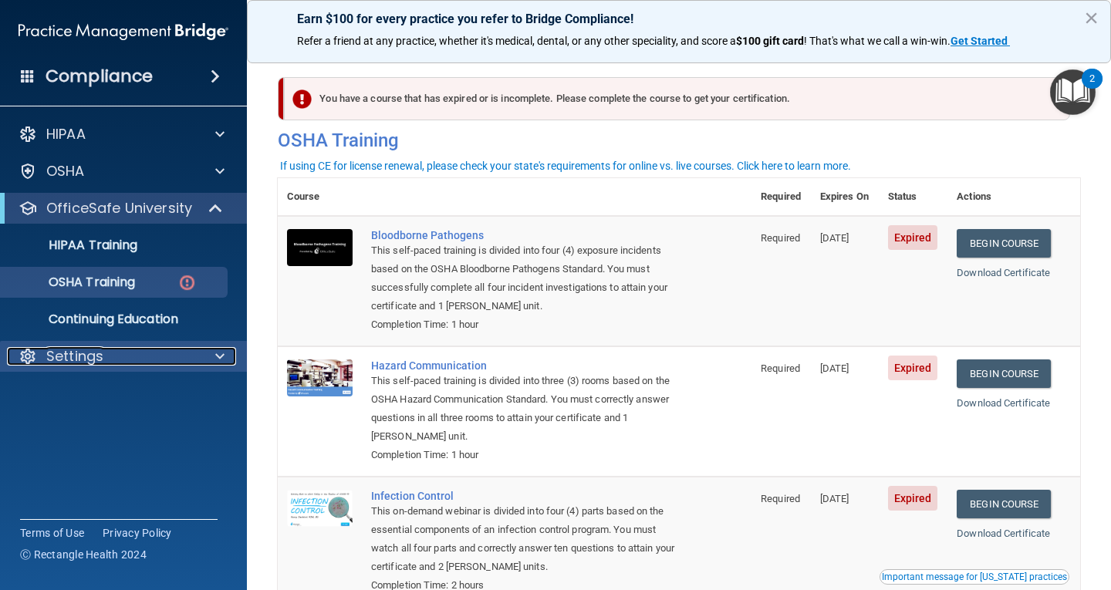
click at [134, 347] on div "Settings" at bounding box center [102, 356] width 191 height 19
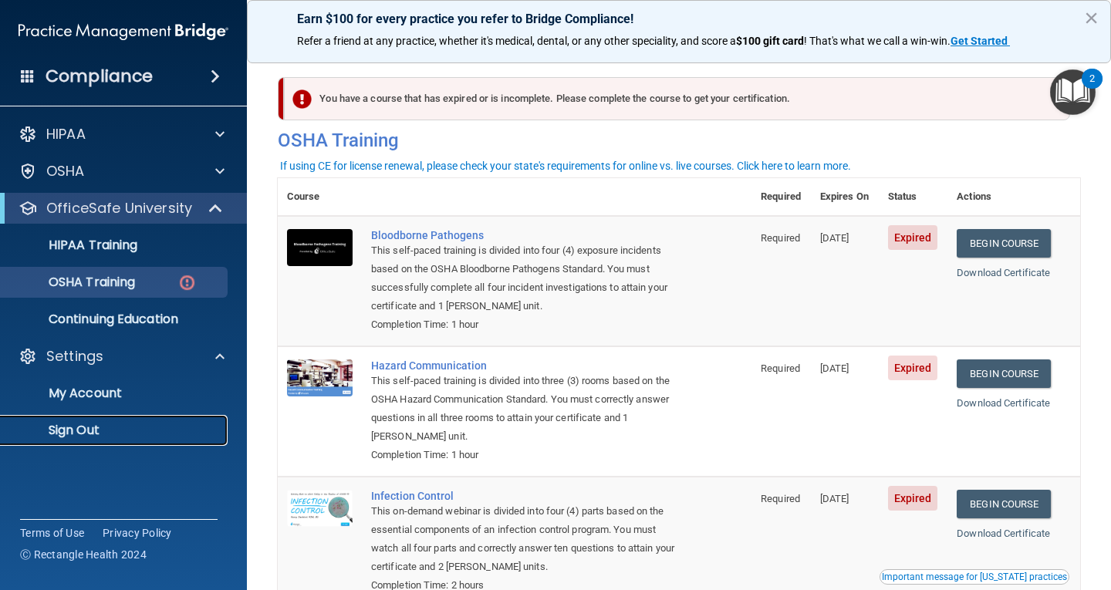
click at [100, 427] on p "Sign Out" at bounding box center [115, 430] width 211 height 15
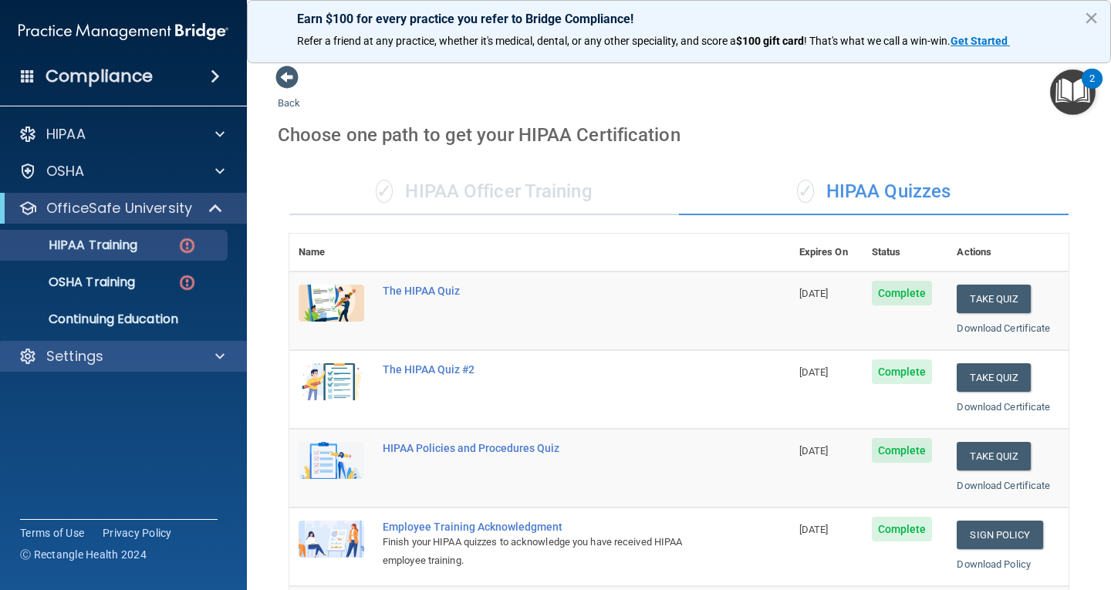
scroll to position [232, 0]
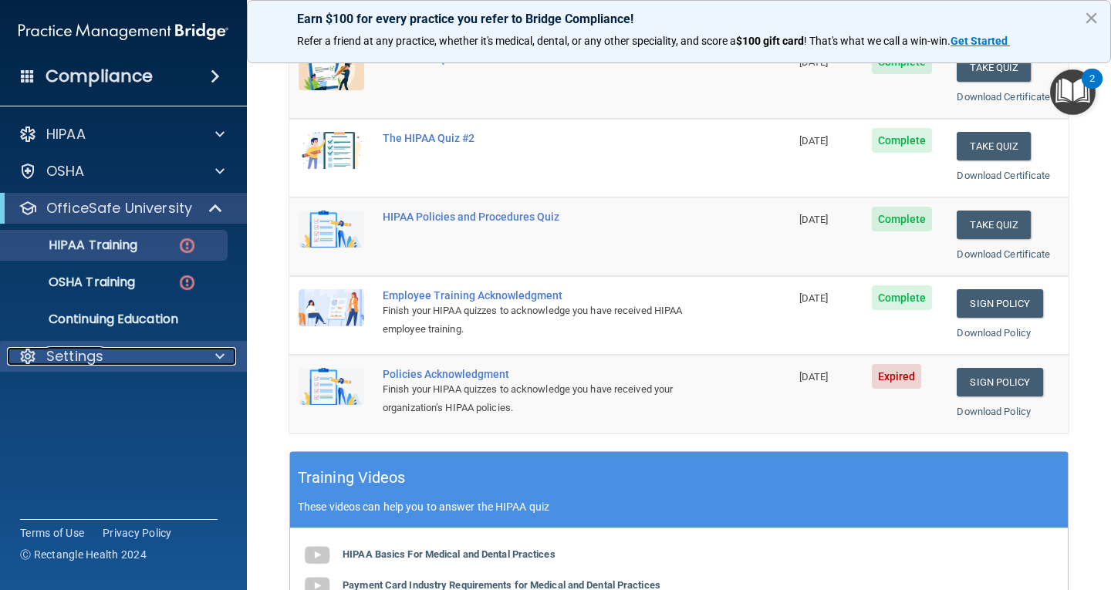
click at [113, 364] on div "Settings" at bounding box center [102, 356] width 191 height 19
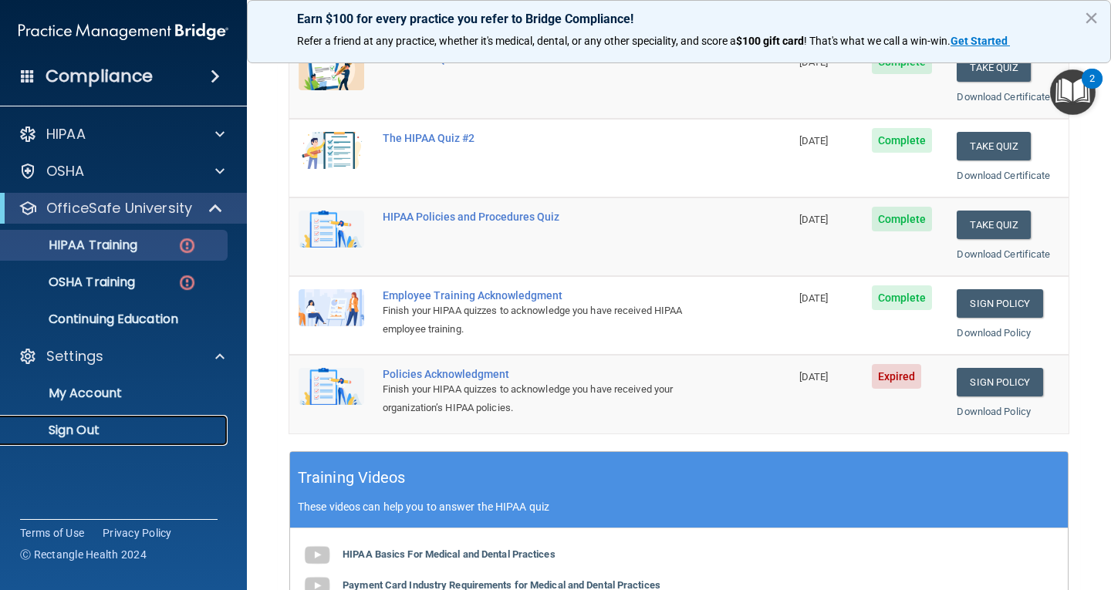
click at [103, 428] on p "Sign Out" at bounding box center [115, 430] width 211 height 15
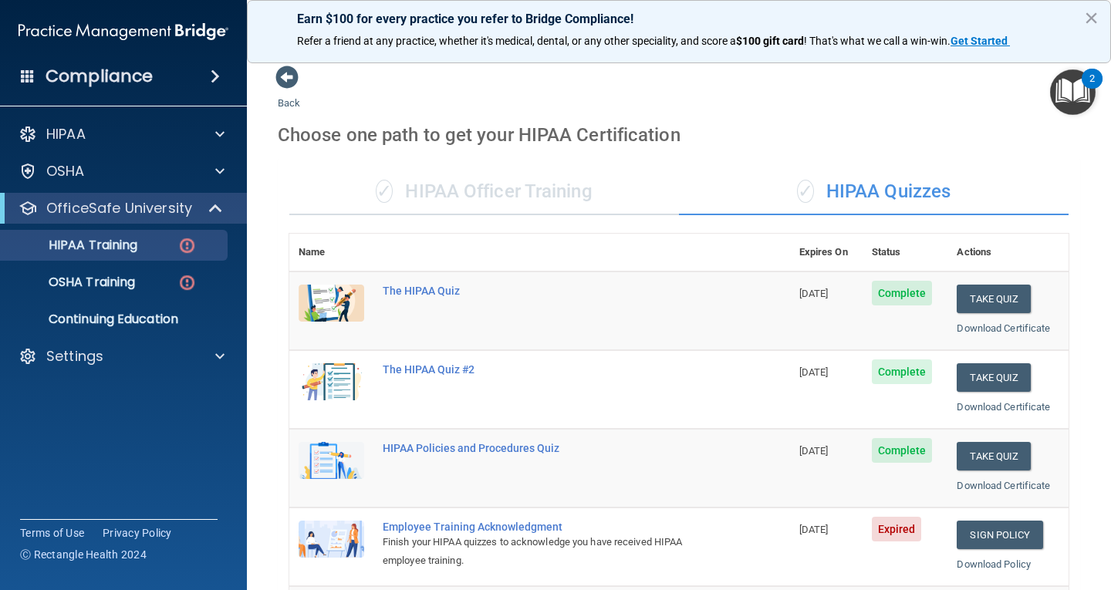
scroll to position [309, 0]
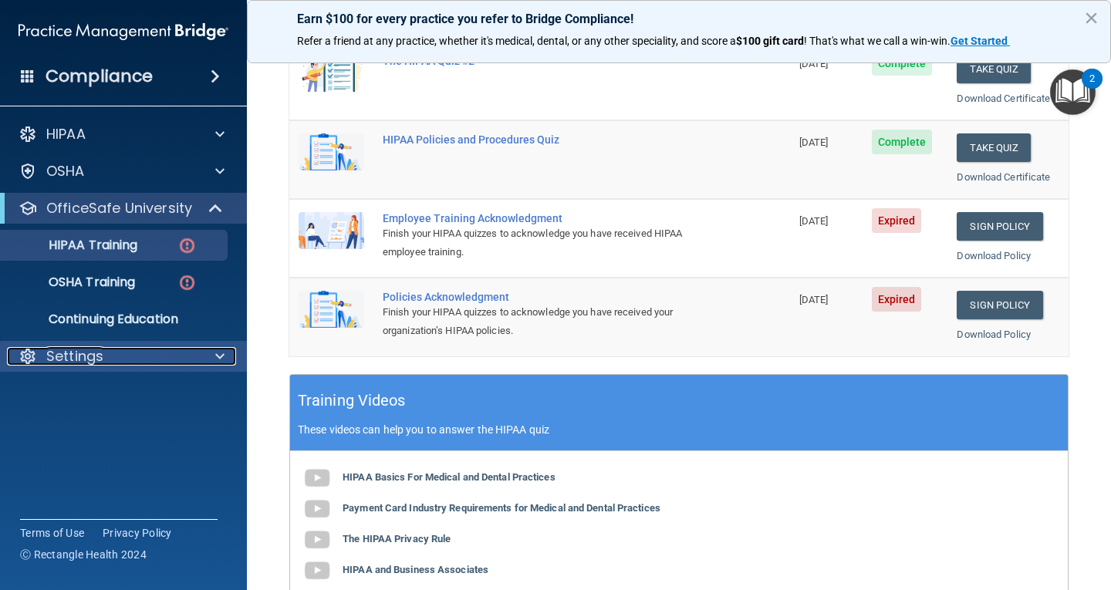
click at [134, 363] on div "Settings" at bounding box center [102, 356] width 191 height 19
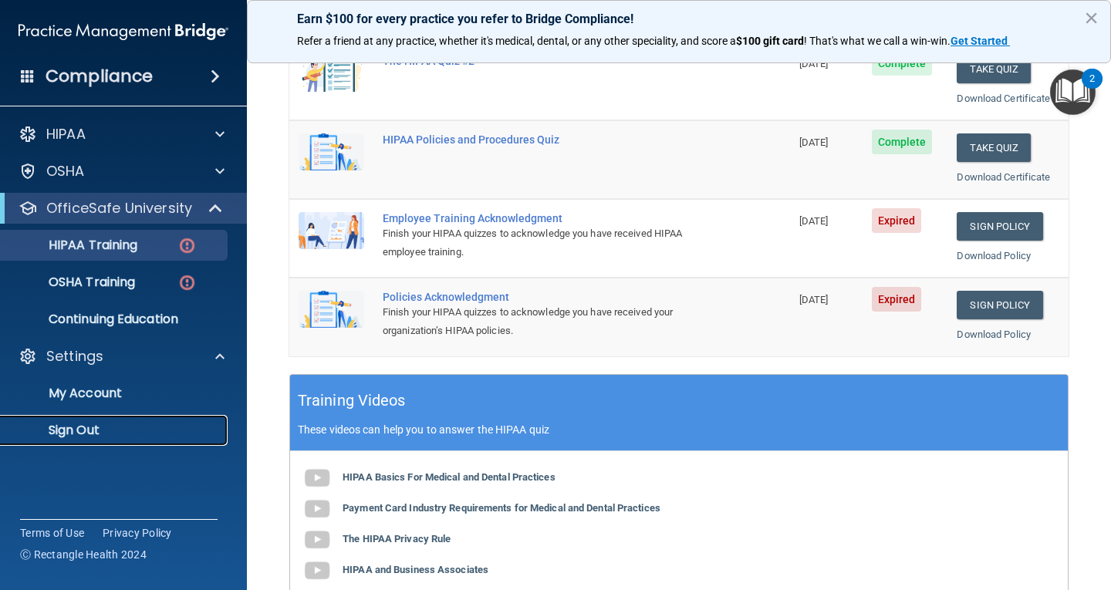
click at [103, 425] on p "Sign Out" at bounding box center [115, 430] width 211 height 15
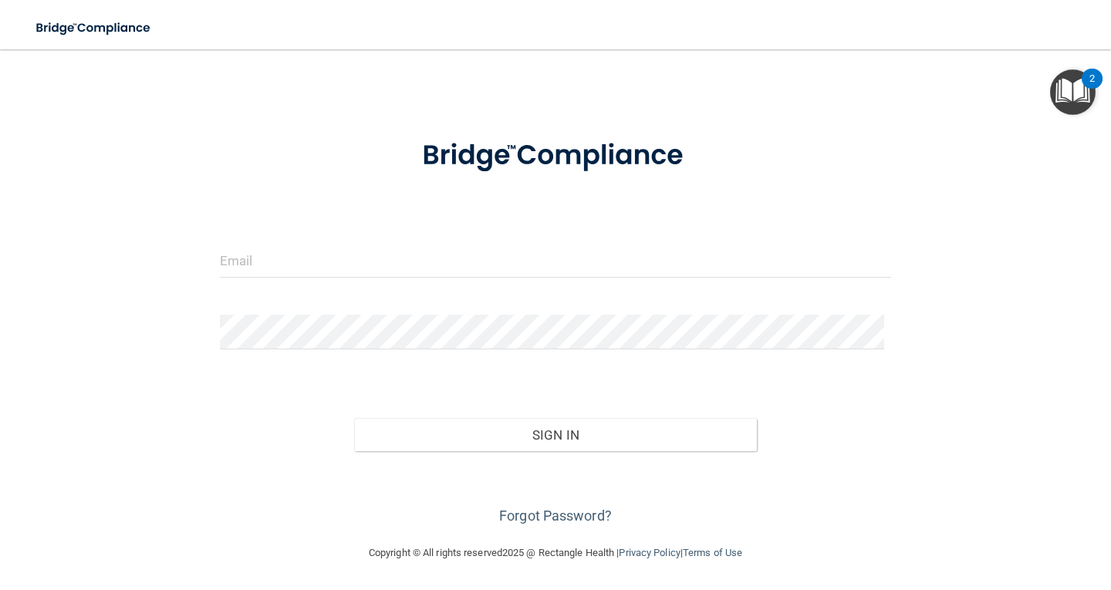
scroll to position [22, 0]
